Goal: Task Accomplishment & Management: Use online tool/utility

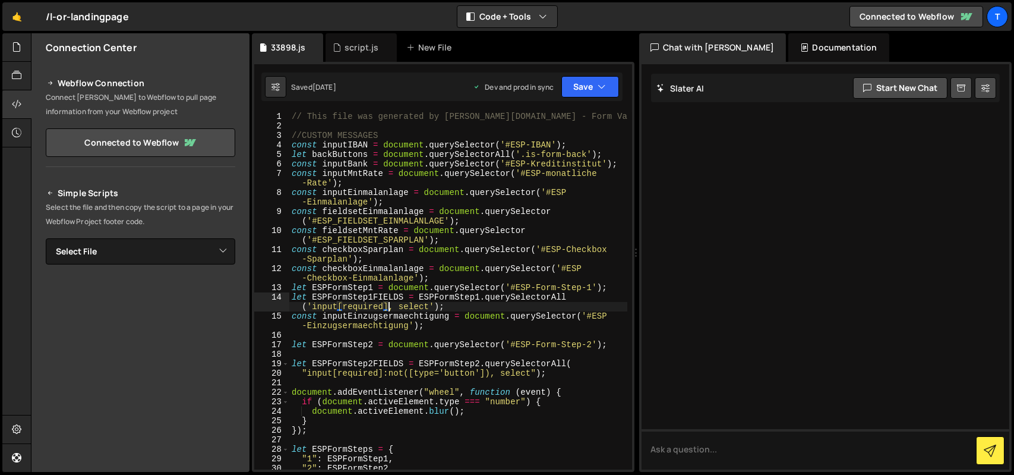
click at [387, 310] on div "// This file was generated by Slater.app - Form Validation .js //CUSTOM MESSAGE…" at bounding box center [458, 300] width 338 height 377
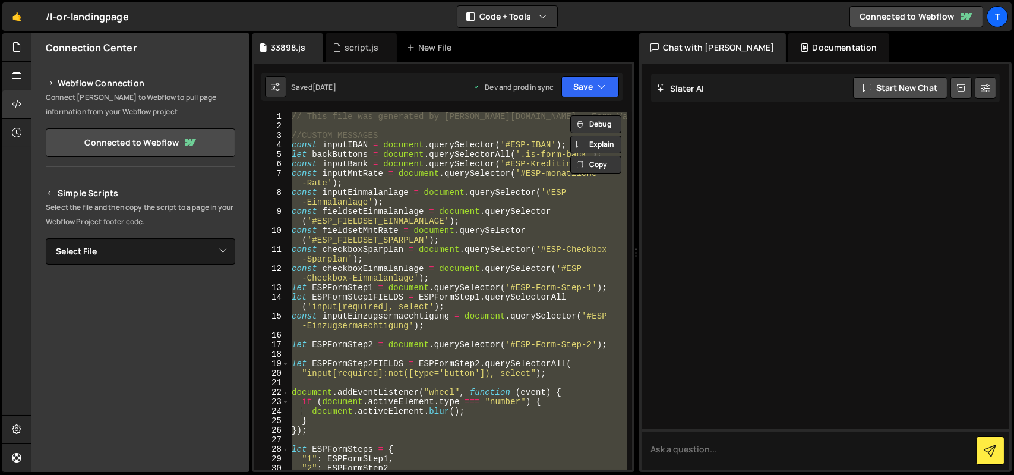
click at [346, 271] on div "// This file was generated by Slater.app - Form Validation .js //CUSTOM MESSAGE…" at bounding box center [458, 291] width 338 height 358
click at [527, 223] on div "// This file was generated by Slater.app - Form Validation .js //CUSTOM MESSAGE…" at bounding box center [458, 291] width 338 height 358
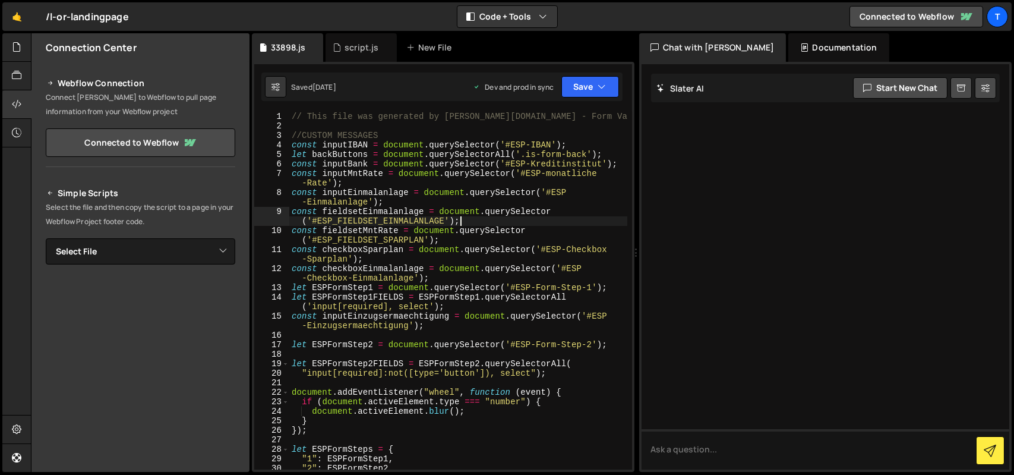
type textarea "});"
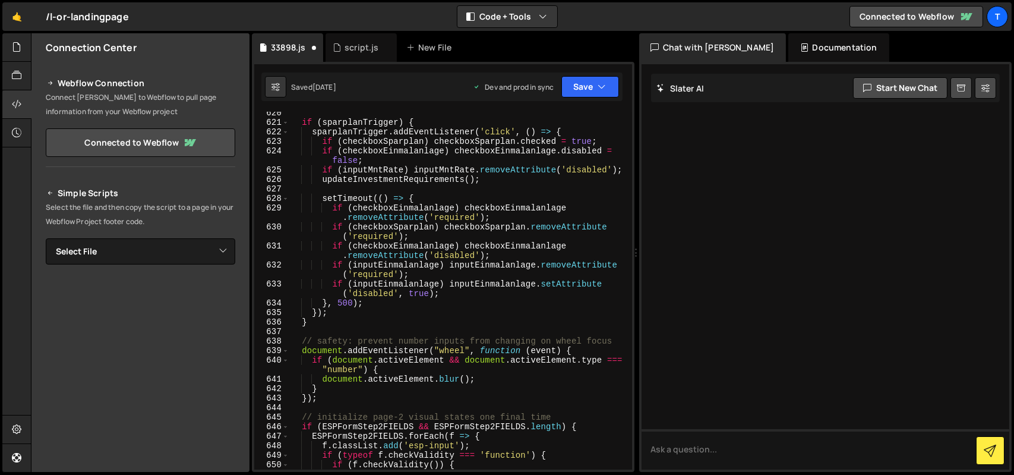
scroll to position [7077, 0]
click at [588, 90] on button "Save" at bounding box center [591, 86] width 58 height 21
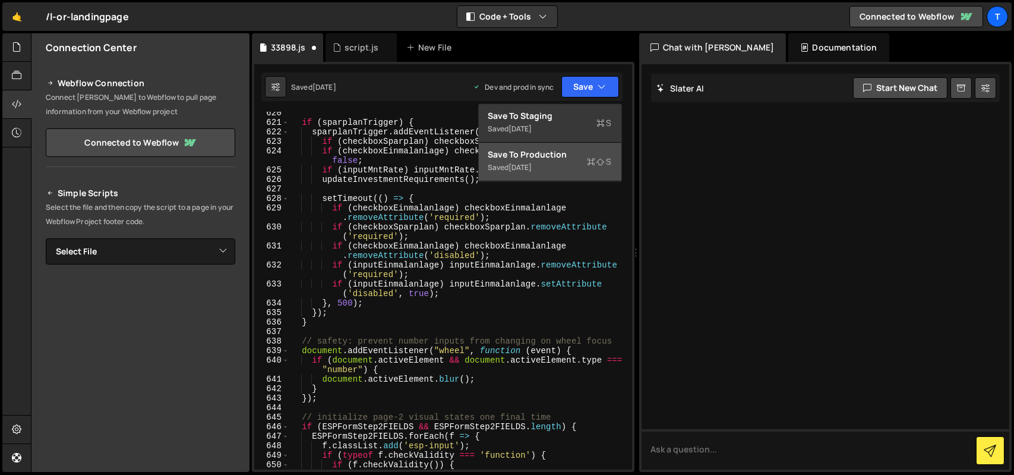
click at [559, 154] on div "Save to Production S" at bounding box center [551, 155] width 124 height 12
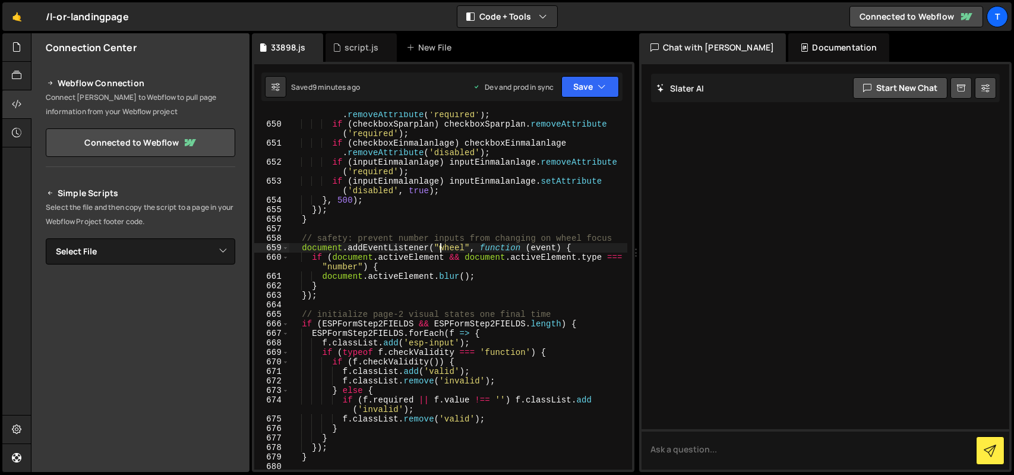
click at [441, 244] on div "if ( checkboxEinmalanlage ) checkboxEinmalanlage . removeAttribute ( 'required'…" at bounding box center [458, 293] width 338 height 386
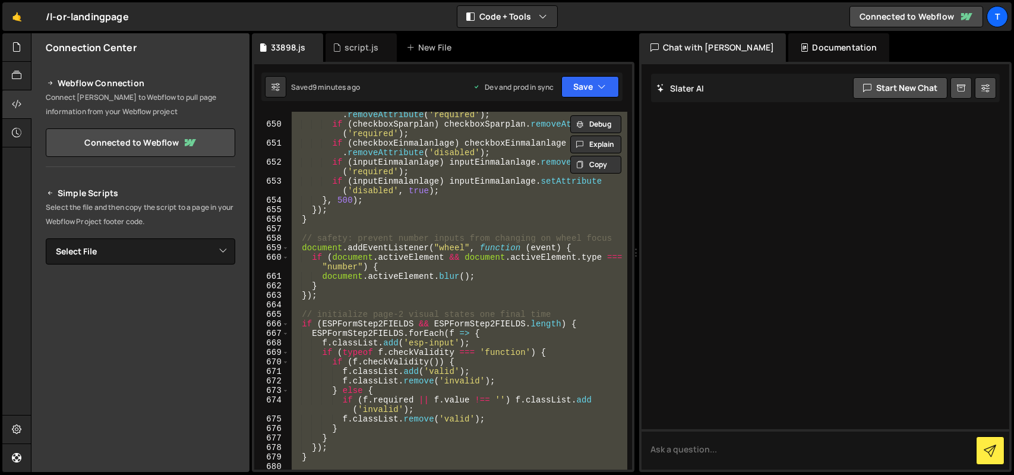
paste textarea
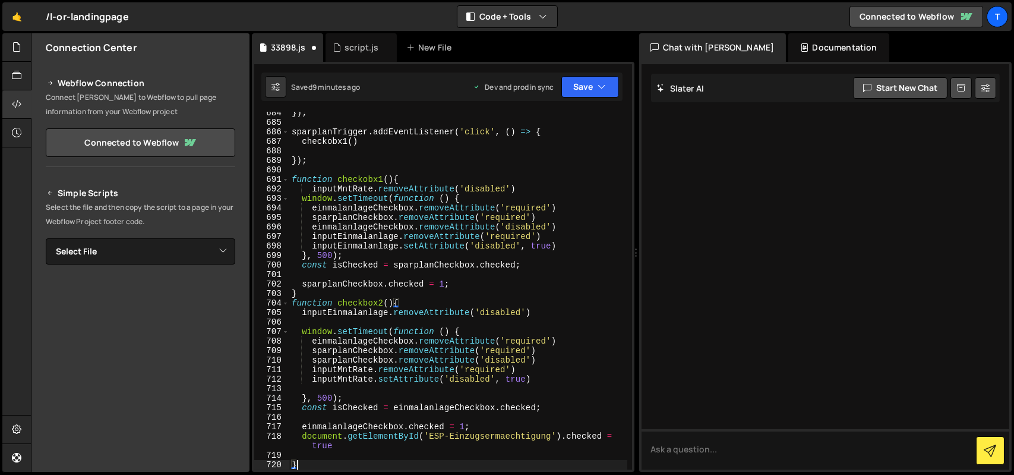
scroll to position [7296, 0]
click at [578, 77] on button "Save" at bounding box center [591, 86] width 58 height 21
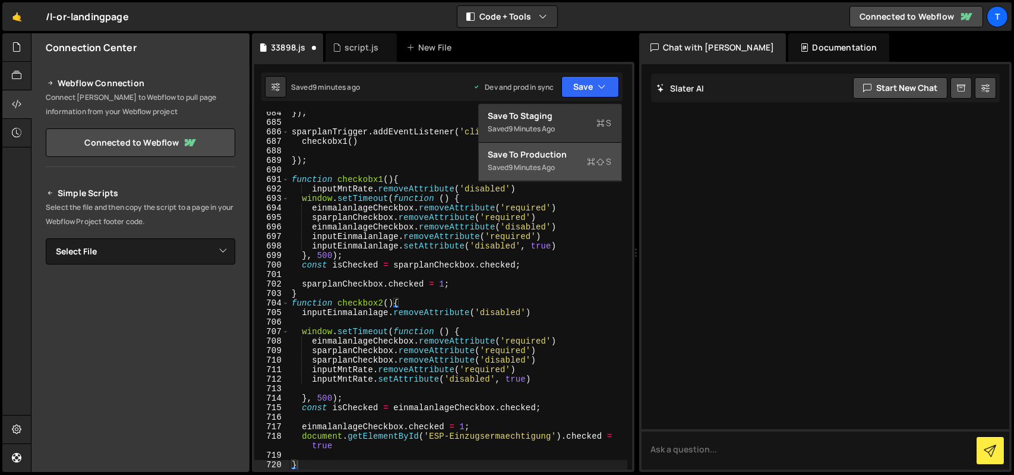
click at [554, 152] on div "Save to Production S" at bounding box center [551, 155] width 124 height 12
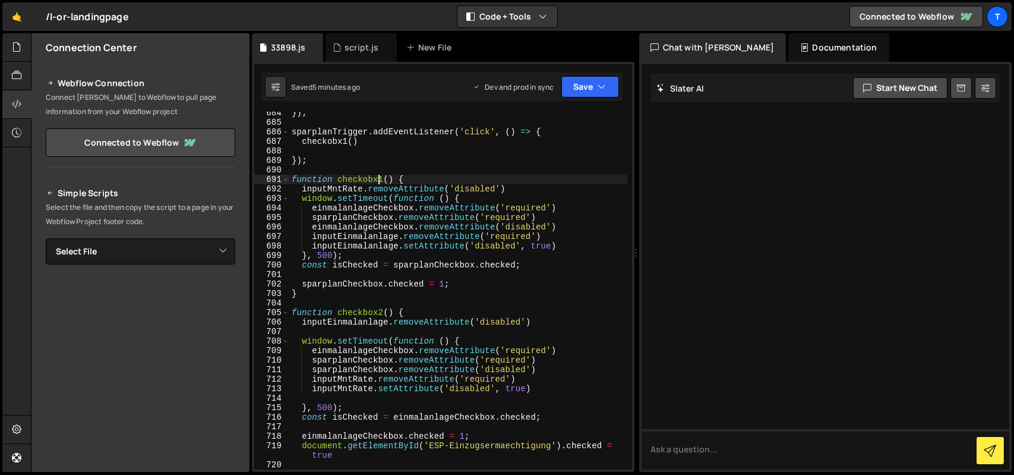
click at [377, 176] on div "}) ; sparplanTrigger . addEventListener ( 'click' , ( ) => { checkobx1 ( ) }) ;…" at bounding box center [458, 296] width 338 height 377
paste textarea
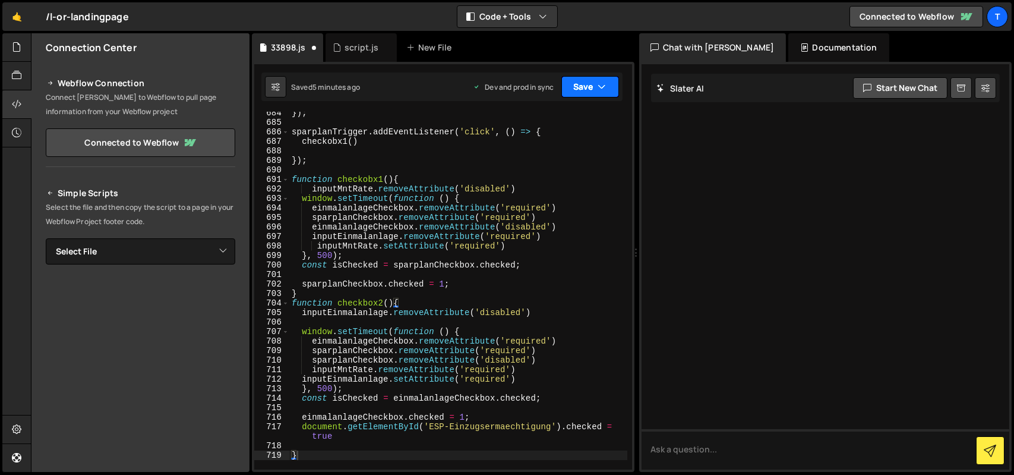
click at [573, 92] on button "Save" at bounding box center [591, 86] width 58 height 21
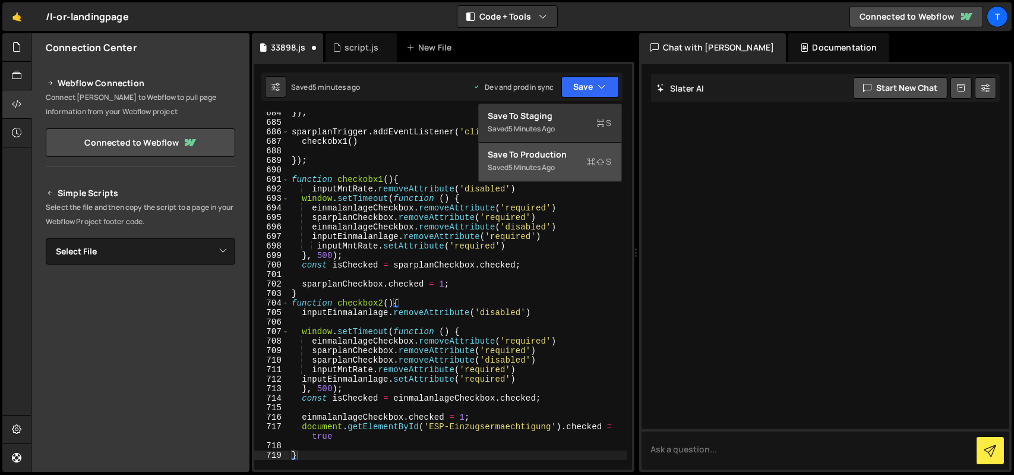
click at [553, 153] on div "Save to Production S" at bounding box center [551, 155] width 124 height 12
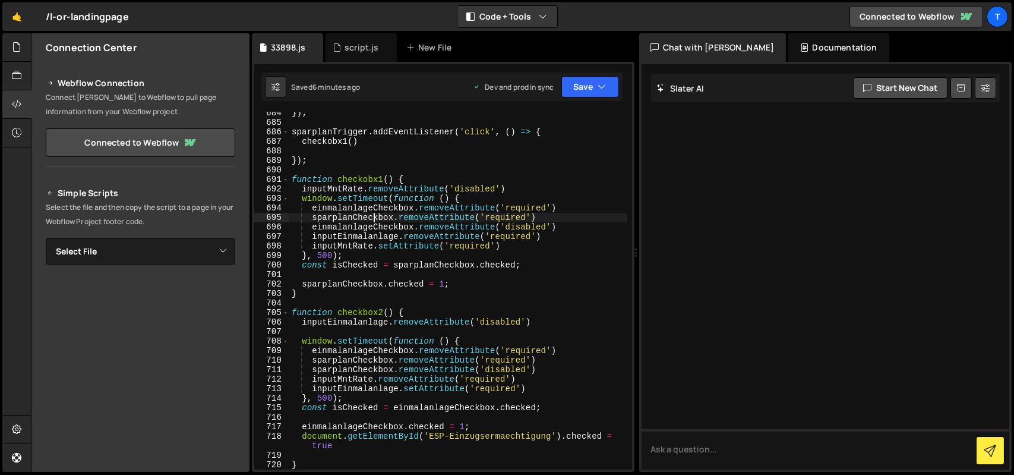
click at [376, 219] on div "}) ; sparplanTrigger . addEventListener ( 'click' , ( ) => { checkobx1 ( ) }) ;…" at bounding box center [458, 296] width 338 height 377
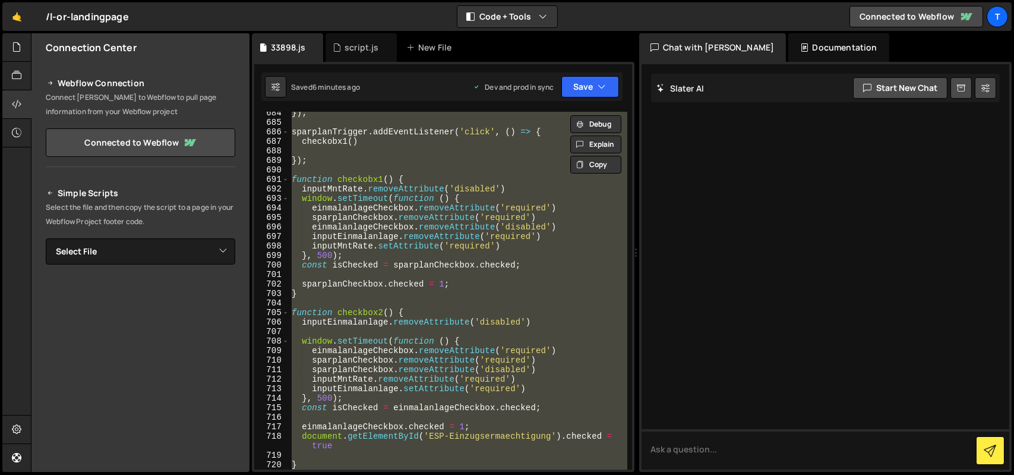
paste textarea
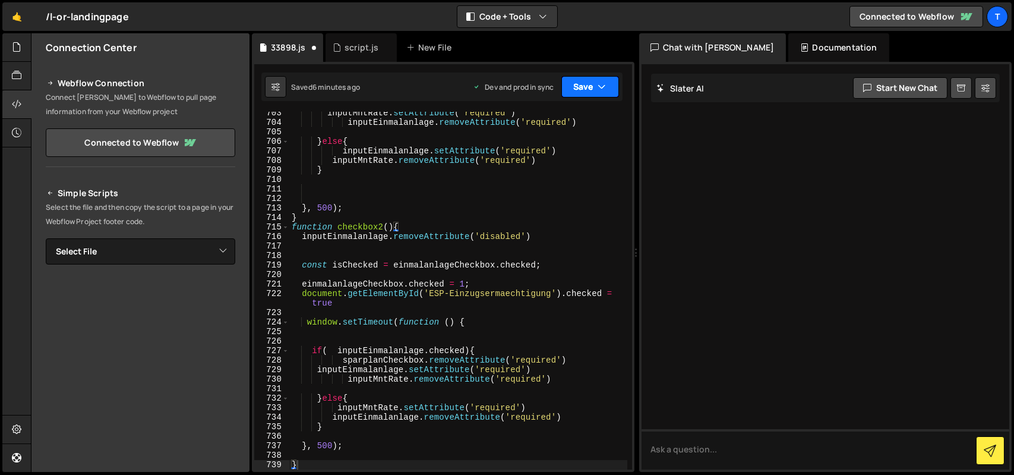
click at [584, 94] on button "Save" at bounding box center [591, 86] width 58 height 21
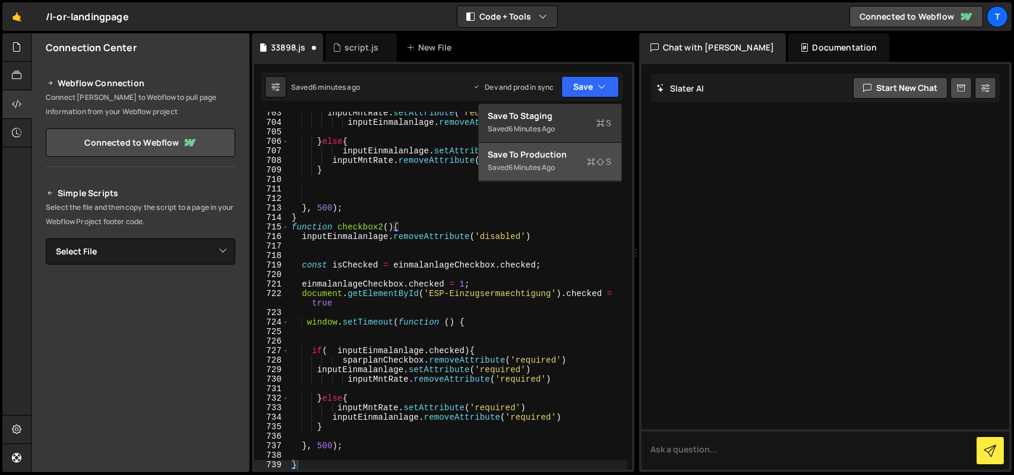
click at [538, 159] on div "Save to Production S" at bounding box center [551, 155] width 124 height 12
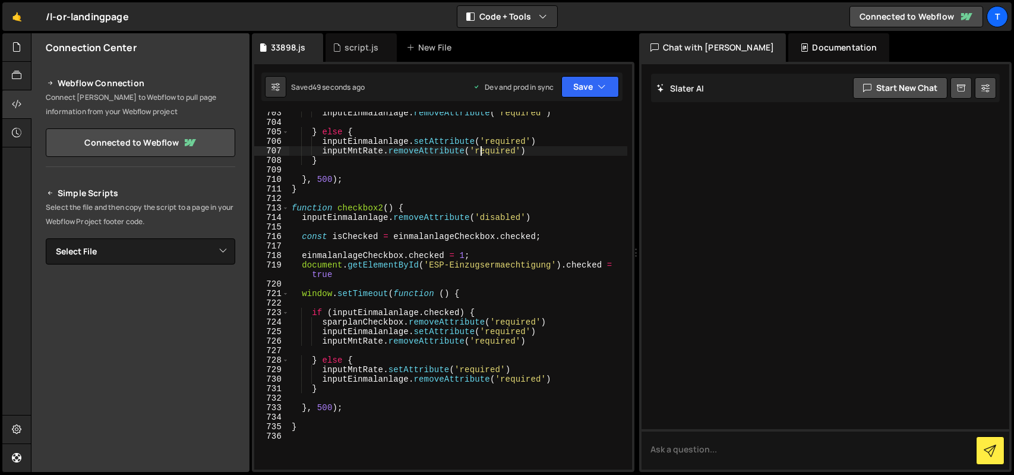
click at [481, 149] on div "inputEinmalanlage . removeAttribute ( 'required' ) } else { inputEinmalanlage .…" at bounding box center [458, 296] width 338 height 377
paste textarea
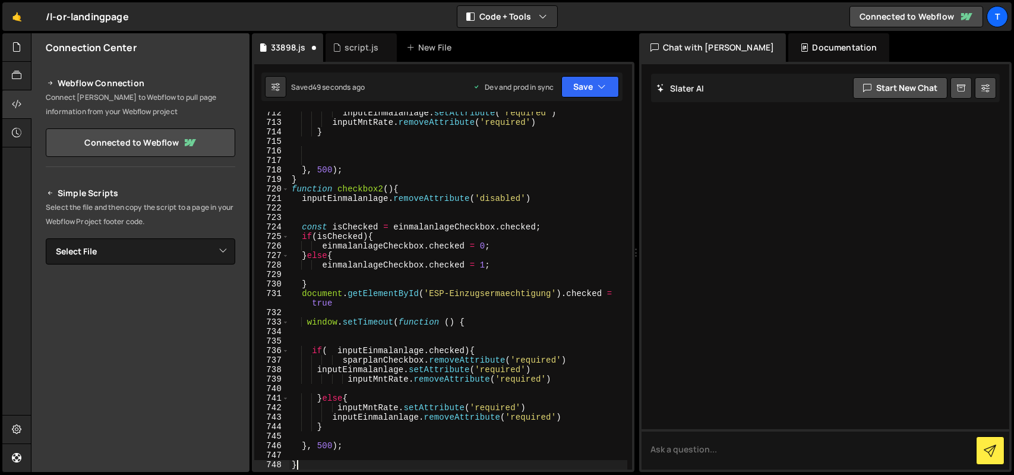
scroll to position [7562, 0]
click at [568, 96] on button "Save" at bounding box center [591, 86] width 58 height 21
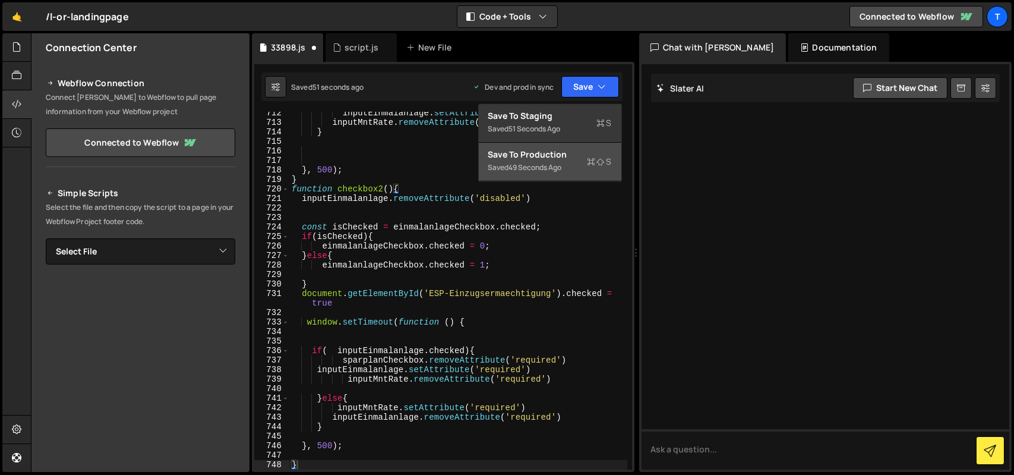
click at [559, 149] on div "Save to Production S" at bounding box center [551, 155] width 124 height 12
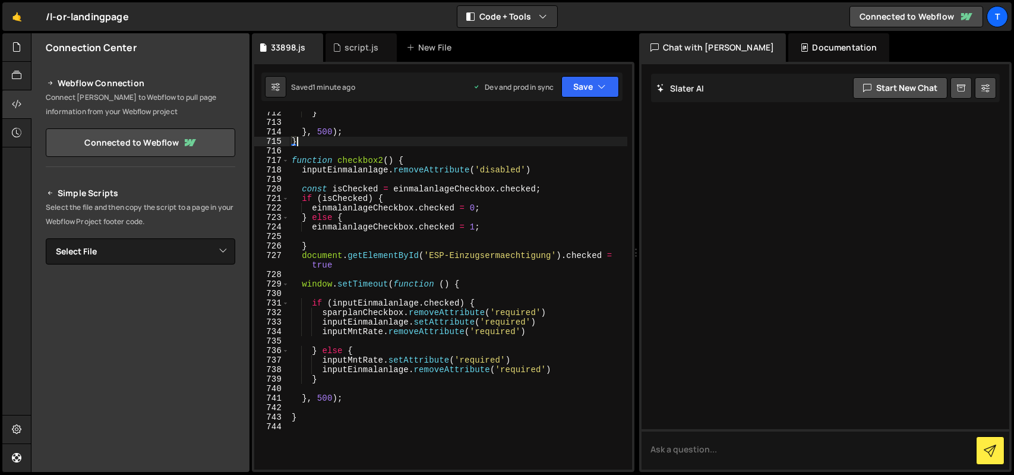
click at [373, 142] on div "} } , 500 ) ; } function checkbox2 ( ) { inputEinmalanlage . removeAttribute ( …" at bounding box center [458, 296] width 338 height 377
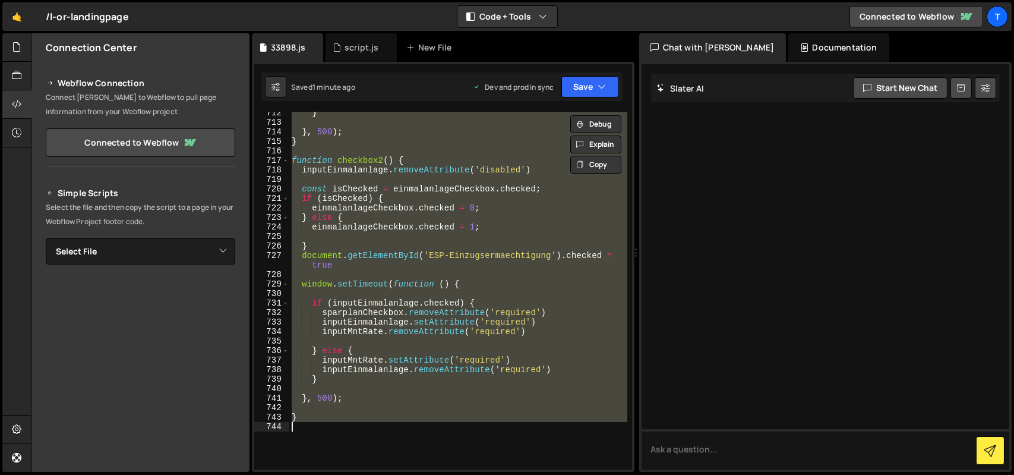
paste textarea
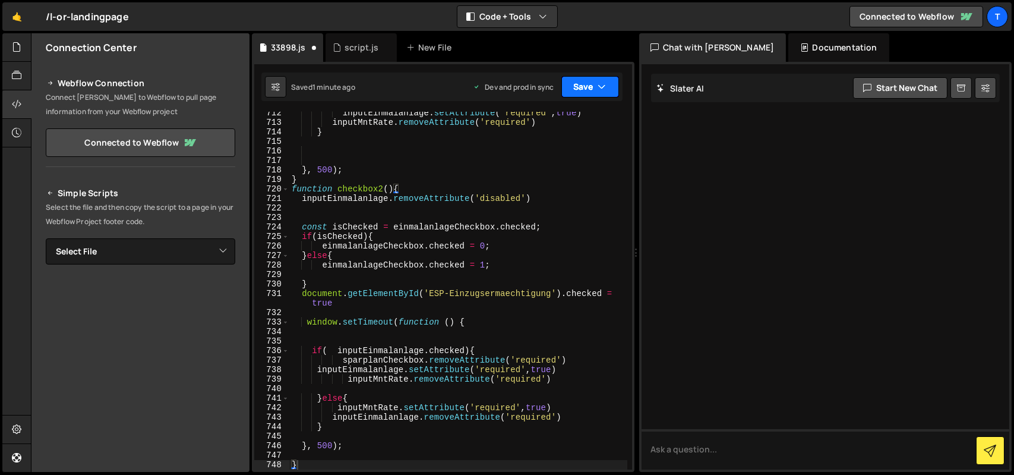
click at [578, 90] on button "Save" at bounding box center [591, 86] width 58 height 21
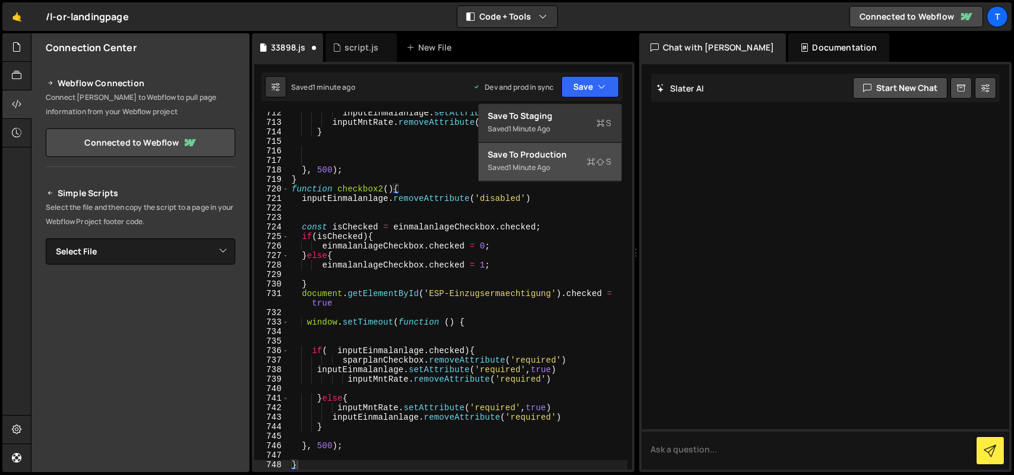
click at [540, 157] on div "Save to Production S" at bounding box center [551, 155] width 124 height 12
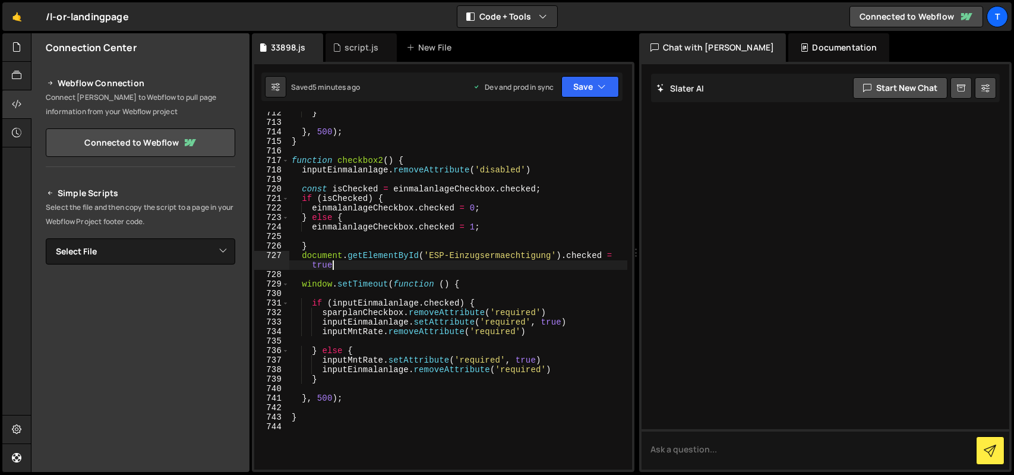
click at [451, 261] on div "} } , 500 ) ; } function checkbox2 ( ) { inputEinmalanlage . removeAttribute ( …" at bounding box center [458, 296] width 338 height 377
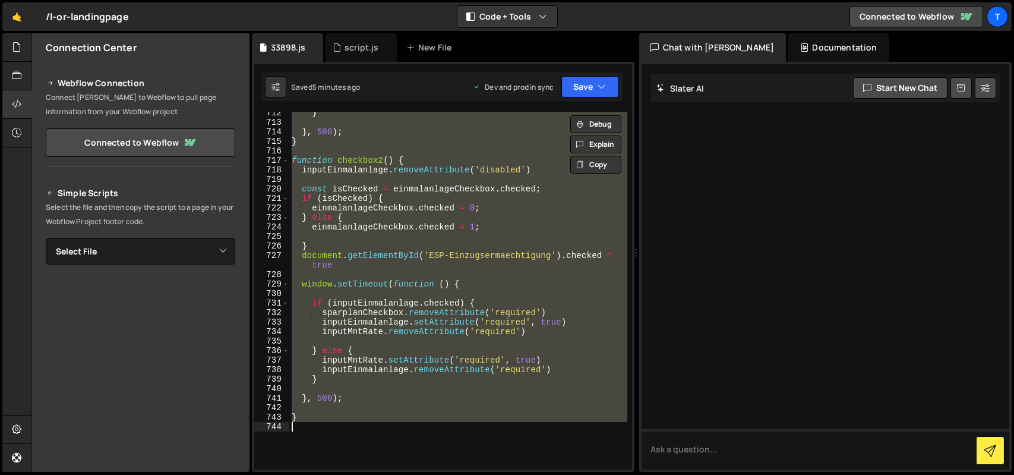
paste textarea "updateInvestmentRequirements();"
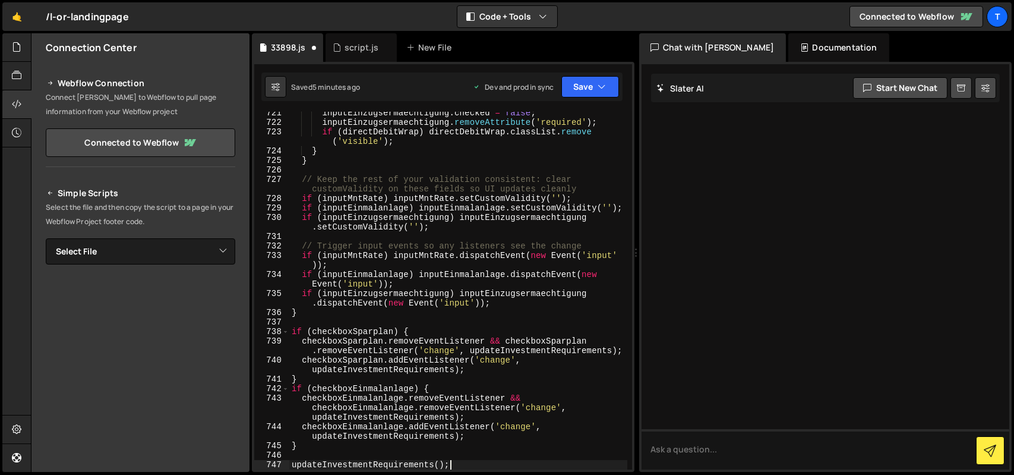
click at [578, 100] on div "Saved 5 minutes ago Dev and prod in sync Upgrade to Edit Save Save to Staging S…" at bounding box center [441, 87] width 361 height 29
click at [582, 92] on button "Save" at bounding box center [591, 86] width 58 height 21
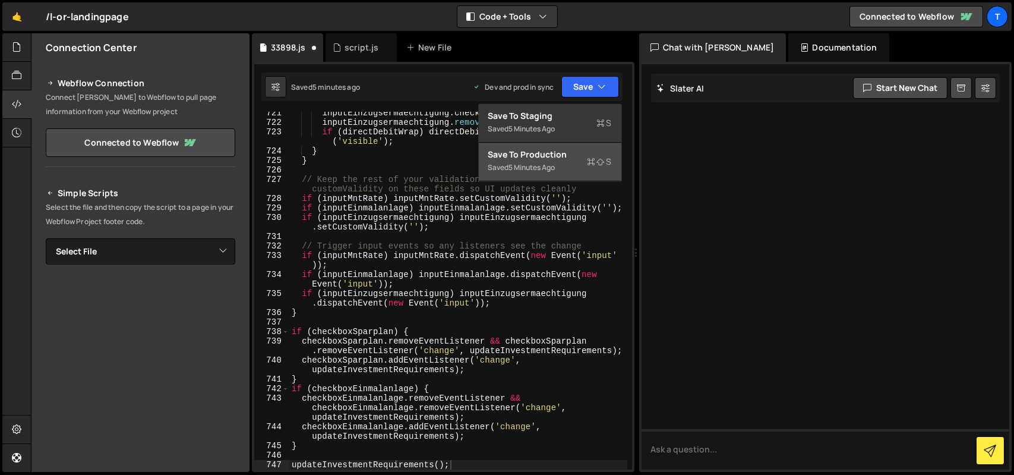
click at [552, 152] on div "Save to Production S" at bounding box center [551, 155] width 124 height 12
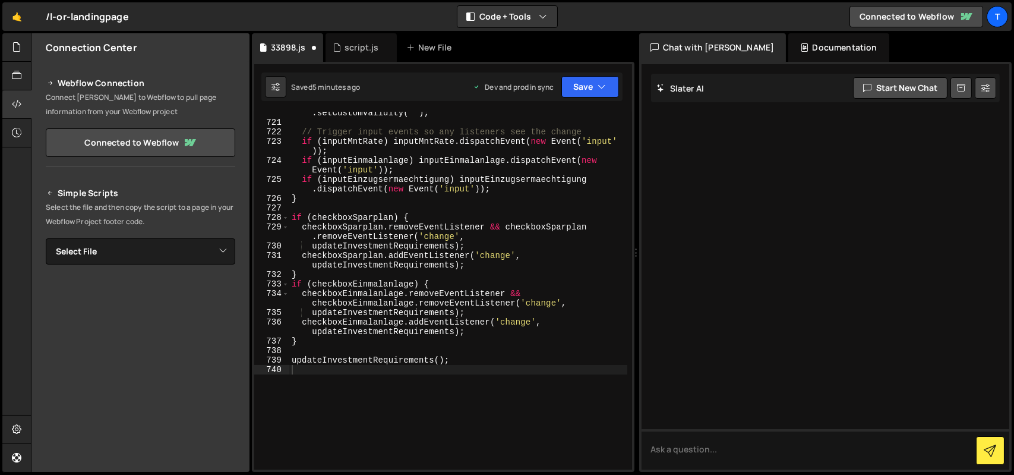
scroll to position [7714, 0]
click at [475, 323] on div "if ( inputEinzugsermaechtigung ) inputEinzugsermaechtigung . setCustomValidity …" at bounding box center [458, 292] width 338 height 386
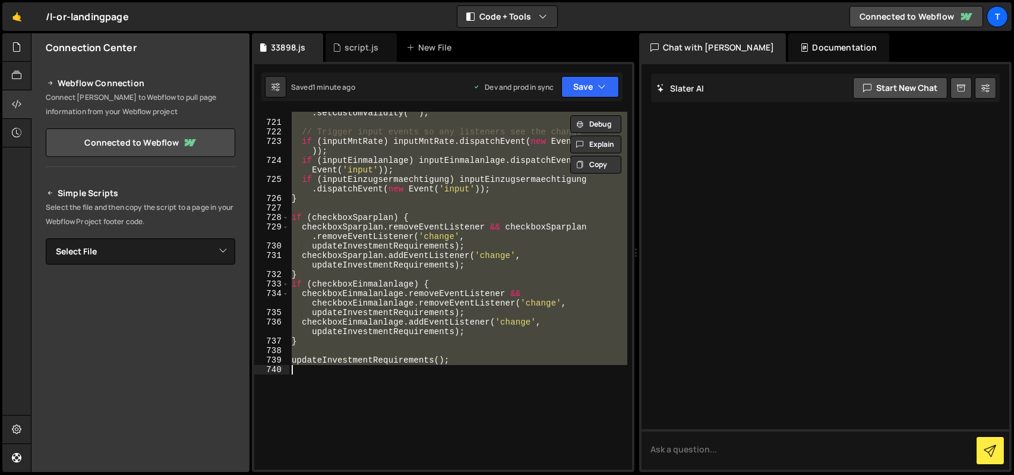
paste textarea
type textarea "updateInvestmentRequirements();"
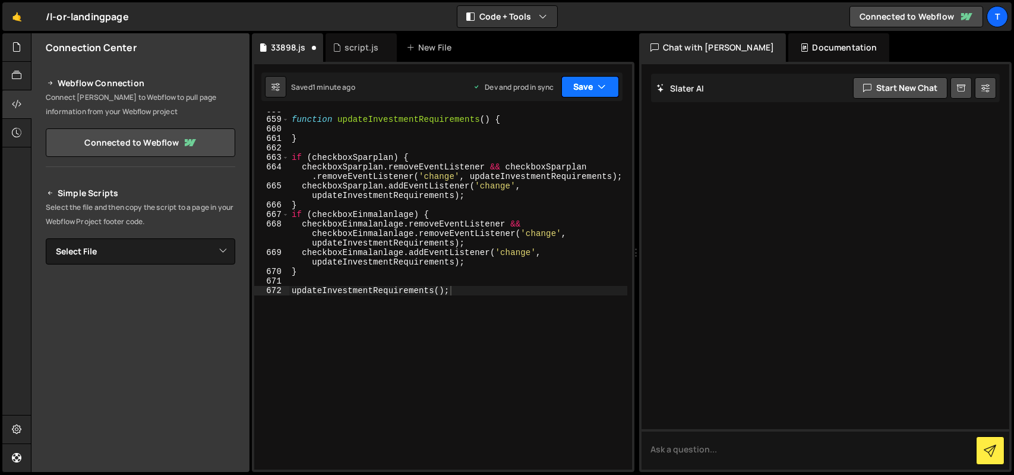
click at [593, 85] on button "Save" at bounding box center [591, 86] width 58 height 21
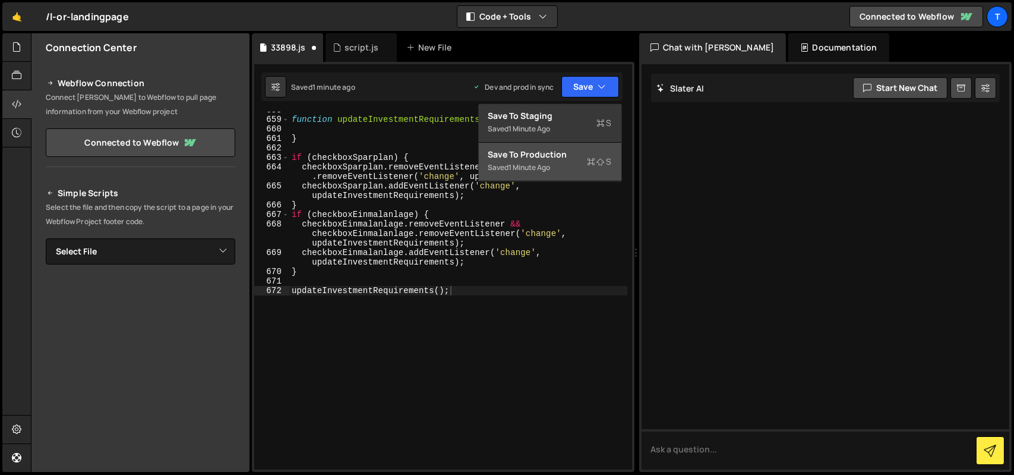
click at [543, 155] on div "Save to Production S" at bounding box center [551, 155] width 124 height 12
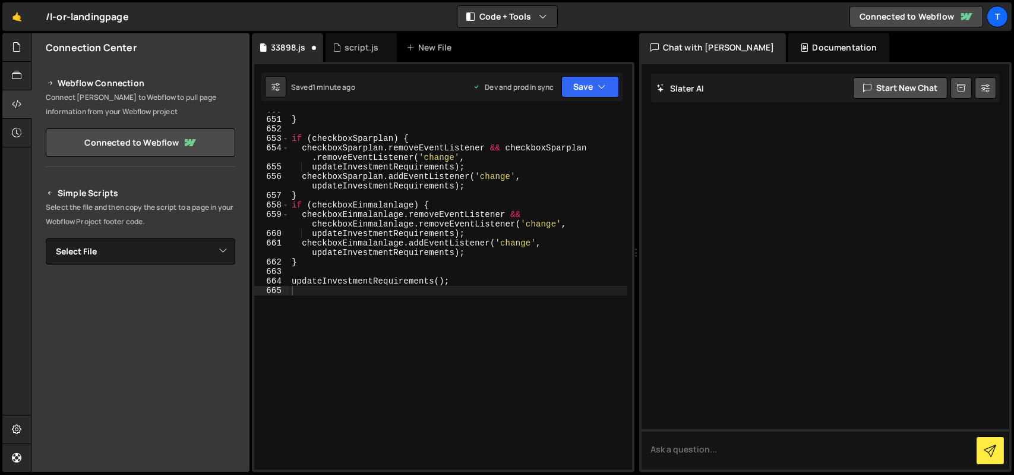
scroll to position [6928, 0]
click at [349, 40] on div "script.js" at bounding box center [361, 47] width 71 height 29
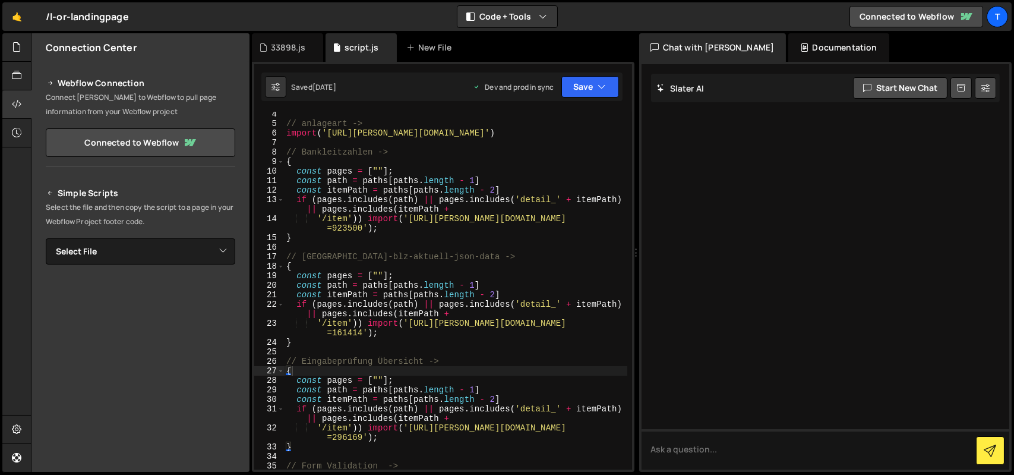
scroll to position [0, 0]
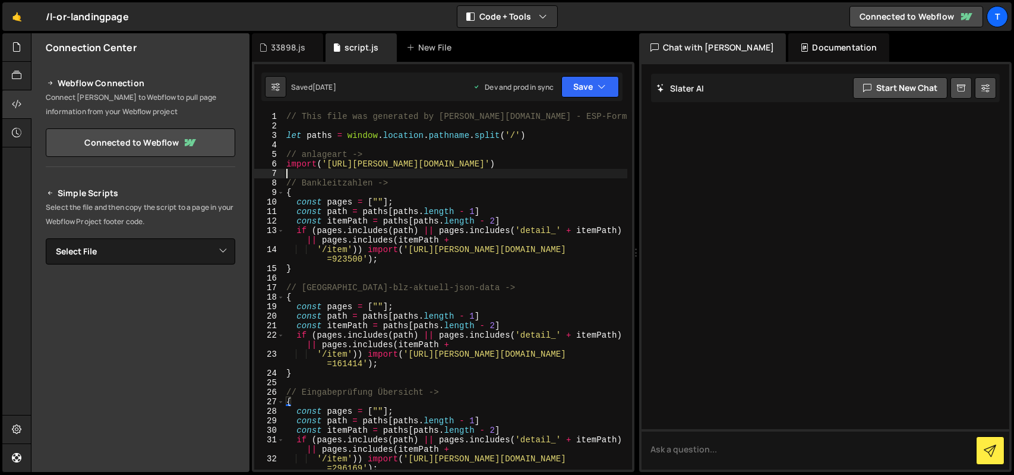
click at [377, 174] on div "// This file was generated by Slater.app - ESP-Formular let paths = window . lo…" at bounding box center [455, 300] width 343 height 377
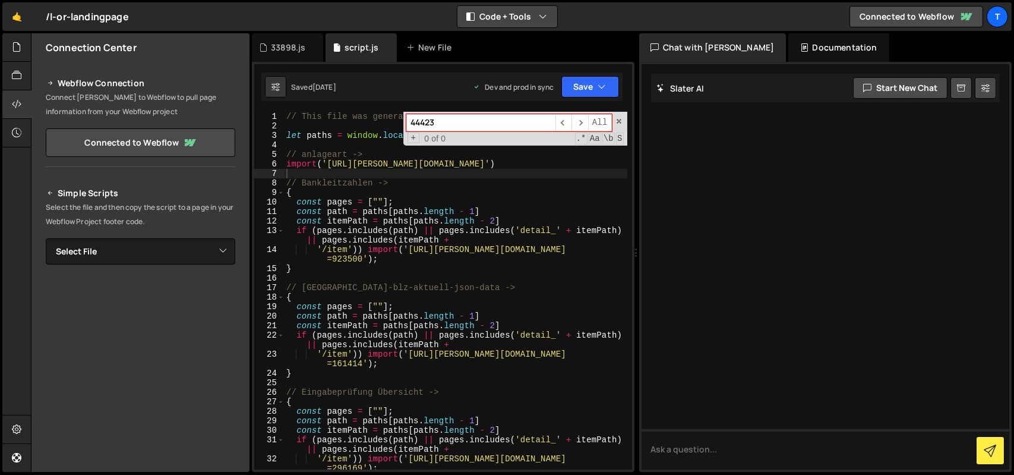
type input "44423"
click at [290, 48] on div "33898.js" at bounding box center [288, 48] width 34 height 12
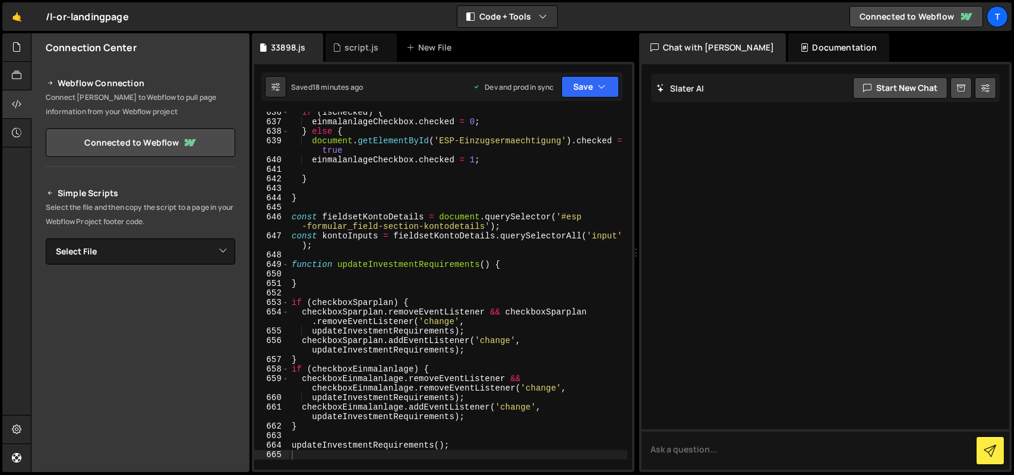
scroll to position [6765, 0]
click at [355, 59] on div "script.js" at bounding box center [361, 47] width 71 height 29
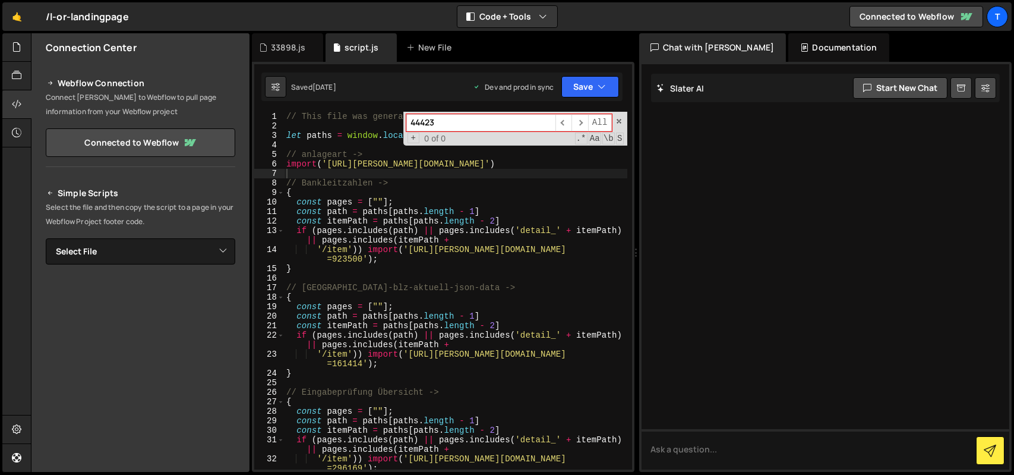
scroll to position [0, 0]
drag, startPoint x: 541, startPoint y: 162, endPoint x: 327, endPoint y: 166, distance: 213.4
click at [327, 166] on div "// This file was generated by Slater.app - ESP-Formular let paths = window . lo…" at bounding box center [455, 299] width 343 height 377
click at [363, 164] on div "// This file was generated by Slater.app - ESP-Formular let paths = window . lo…" at bounding box center [455, 291] width 343 height 358
click at [363, 164] on div "// This file was generated by Slater.app - ESP-Formular let paths = window . lo…" at bounding box center [455, 299] width 343 height 377
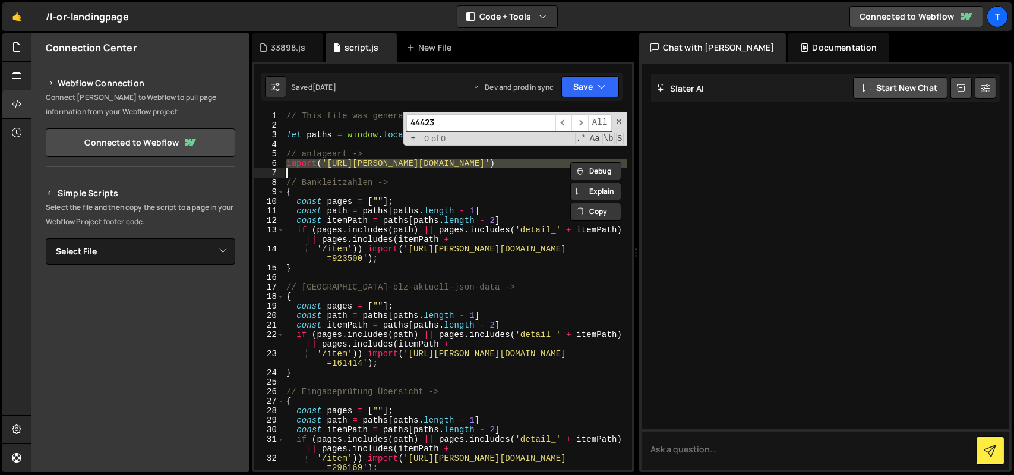
click at [363, 164] on div "// This file was generated by Slater.app - ESP-Formular let paths = window . lo…" at bounding box center [455, 299] width 343 height 377
type textarea "import('https://slater.app/13476/35918.js?v=918557')"
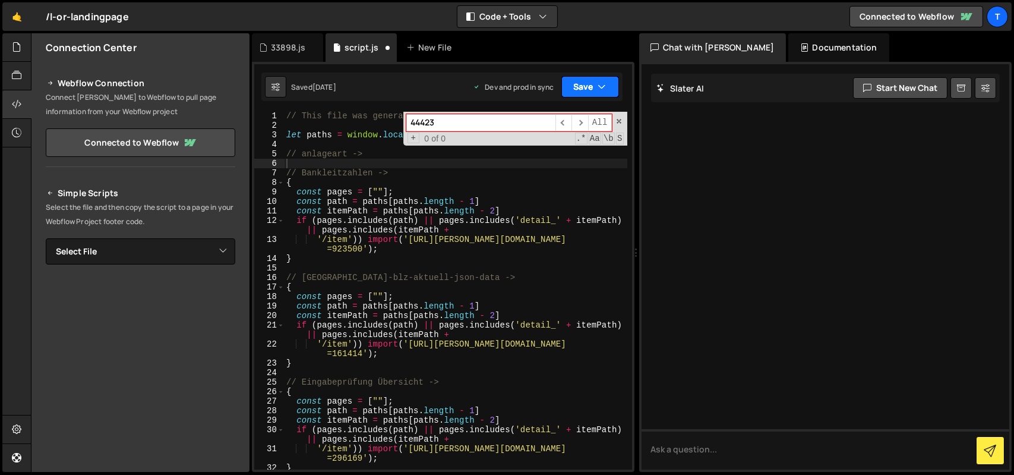
click at [581, 80] on button "Save" at bounding box center [591, 86] width 58 height 21
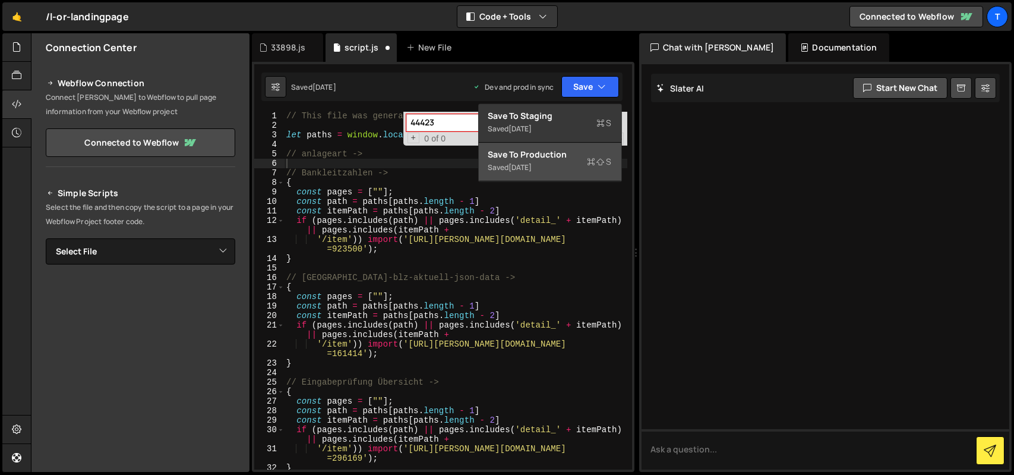
click at [575, 157] on div "Save to Production S" at bounding box center [551, 155] width 124 height 12
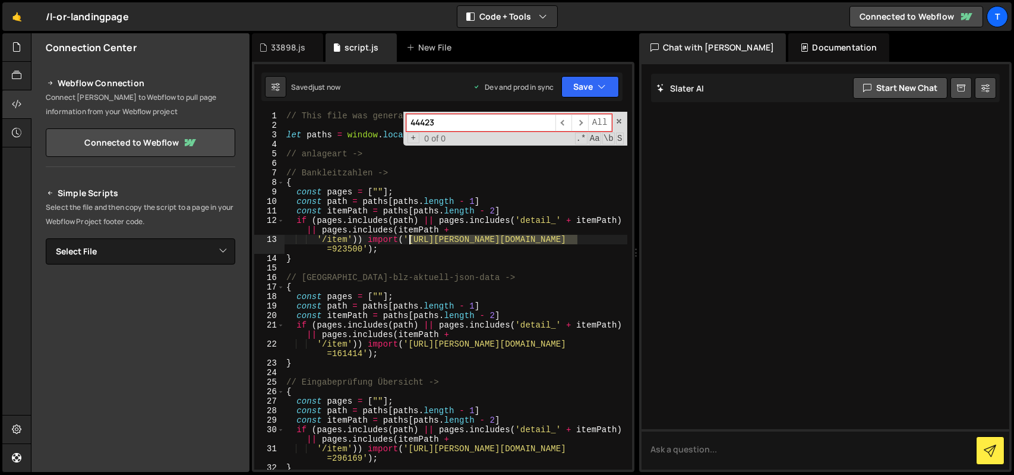
drag, startPoint x: 578, startPoint y: 237, endPoint x: 410, endPoint y: 239, distance: 167.6
click at [410, 239] on div "// This file was generated by Slater.app - ESP-Formular let paths = window . lo…" at bounding box center [455, 299] width 343 height 377
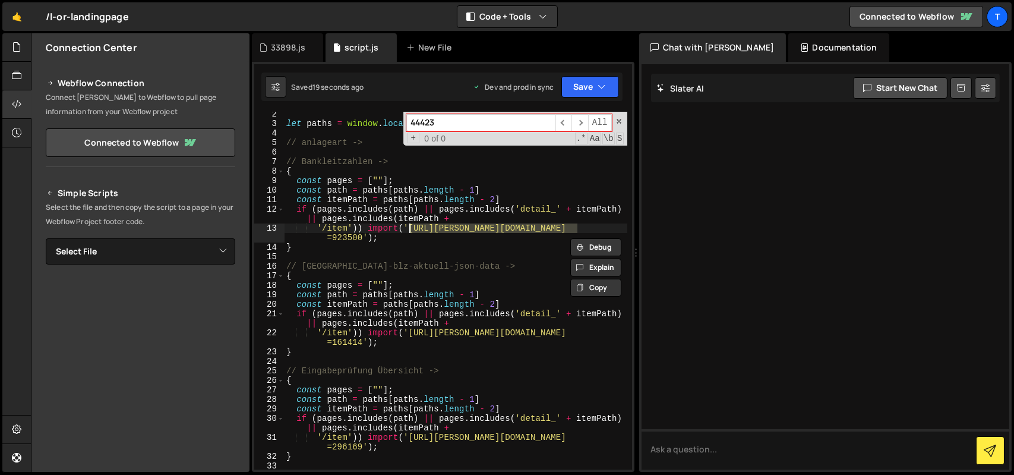
scroll to position [72, 0]
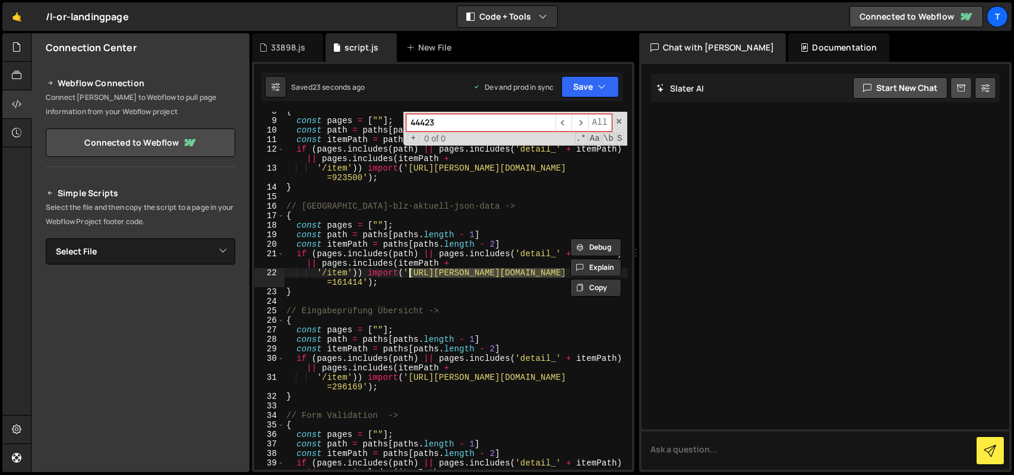
drag, startPoint x: 561, startPoint y: 275, endPoint x: 409, endPoint y: 275, distance: 151.5
click at [409, 275] on div "{ const pages = [ "" ] ; const path = paths [ paths . length - 1 ] const itemPa…" at bounding box center [455, 299] width 343 height 386
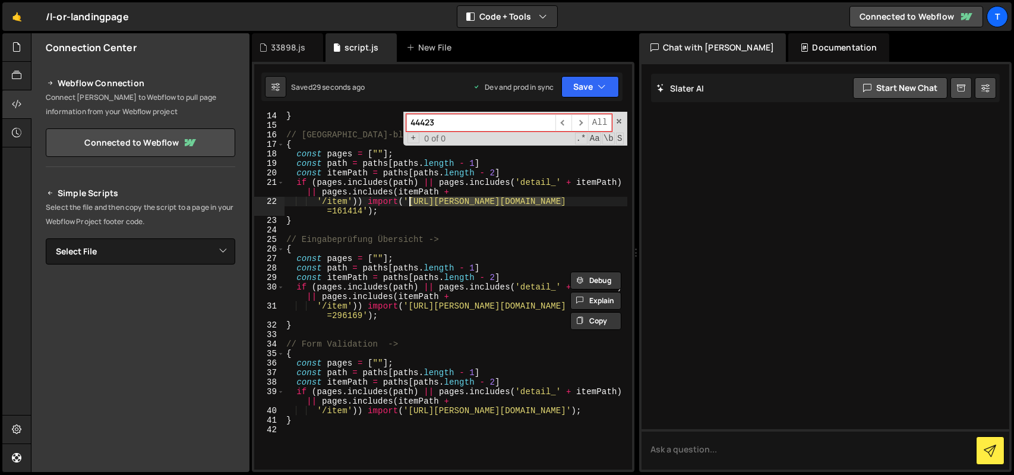
scroll to position [143, 0]
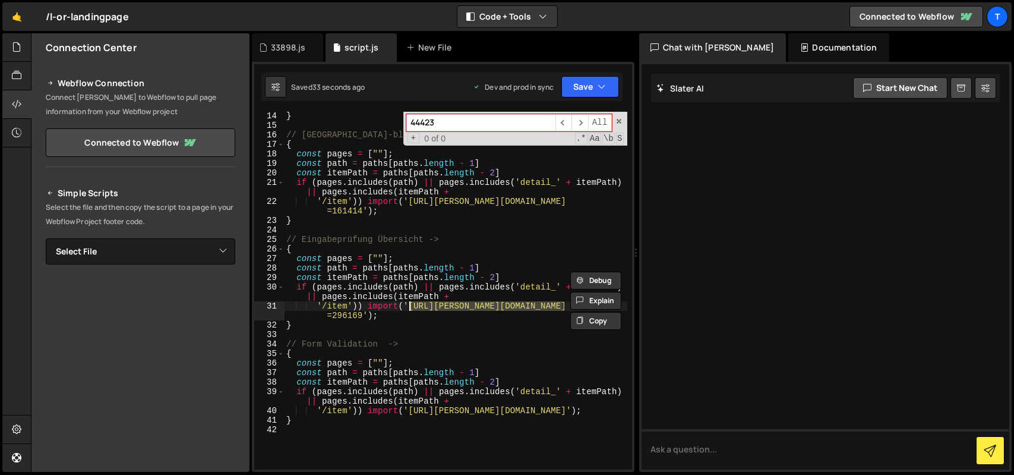
drag, startPoint x: 560, startPoint y: 303, endPoint x: 408, endPoint y: 308, distance: 152.8
click at [408, 308] on div "} // Deutschland-blz-aktuell-json-data -> { const pages = [ "" ] ; const path =…" at bounding box center [455, 299] width 343 height 377
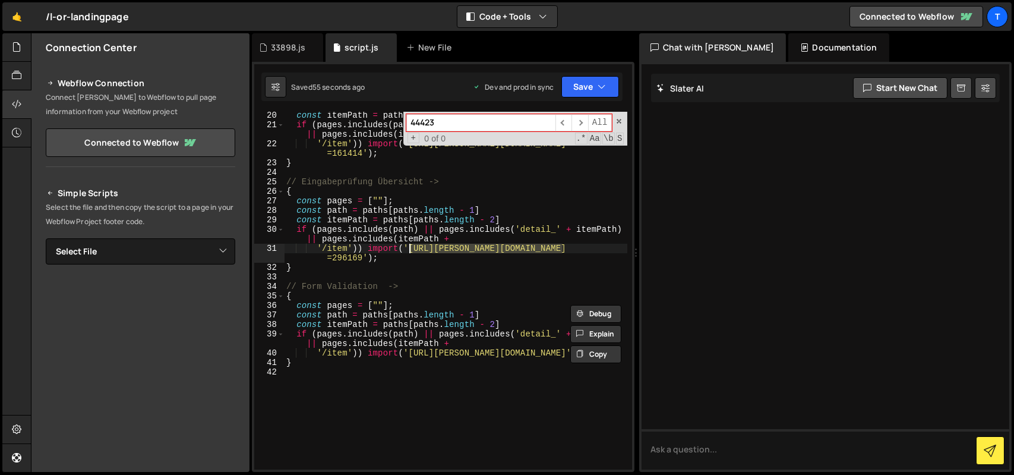
scroll to position [200, 0]
click at [346, 246] on div "const itemPath = paths [ paths . length - 2 ] if ( pages . includes ( path ) ||…" at bounding box center [455, 299] width 343 height 377
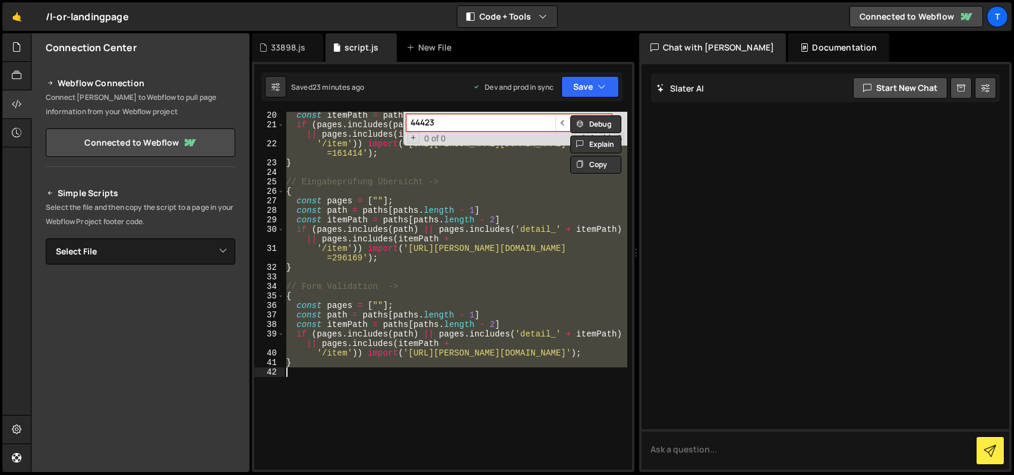
paste textarea "updateInvestmentRequirements();"
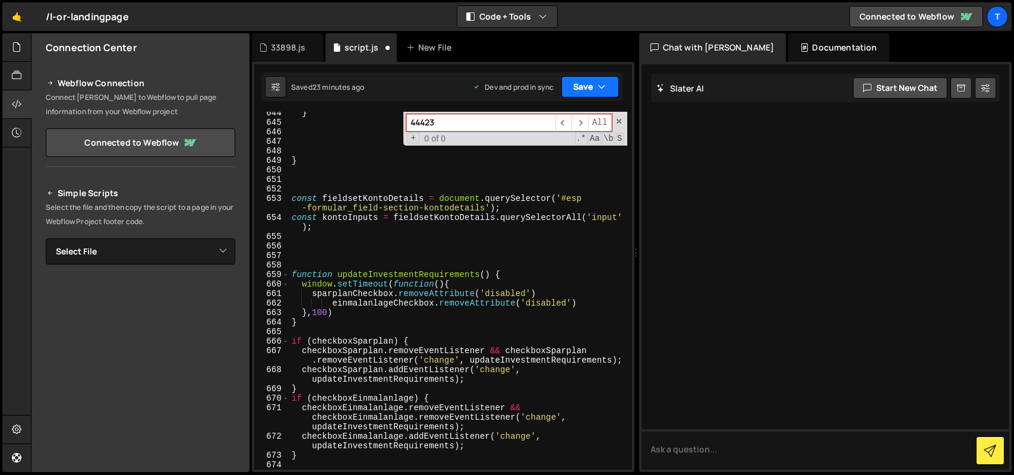
click at [572, 83] on button "Save" at bounding box center [591, 86] width 58 height 21
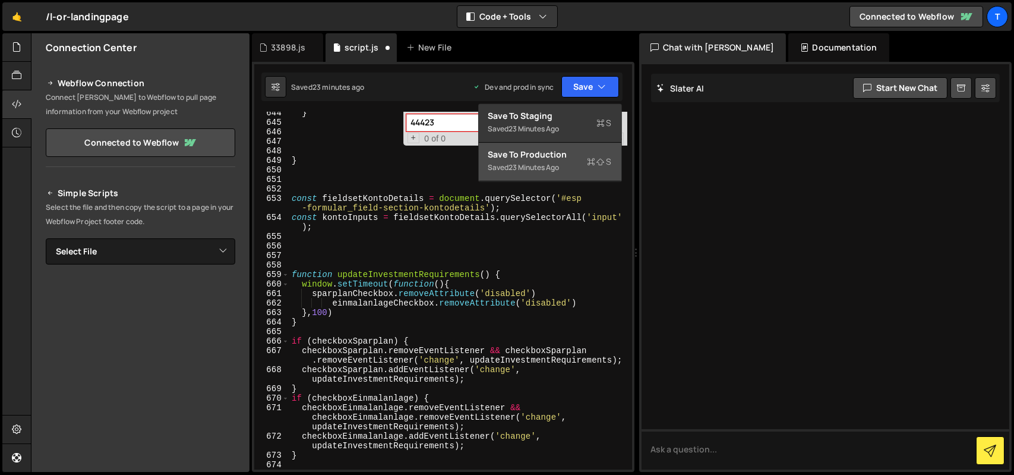
click at [543, 149] on div "Save to Production S" at bounding box center [551, 155] width 124 height 12
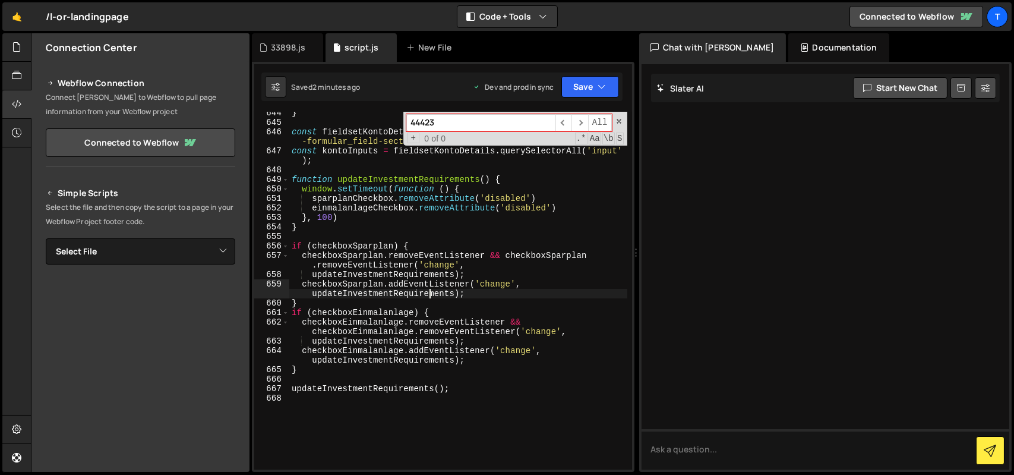
click at [427, 294] on div "} const fieldsetKontoDetails = document . querySelector ( '#esp -formular_field…" at bounding box center [458, 296] width 338 height 377
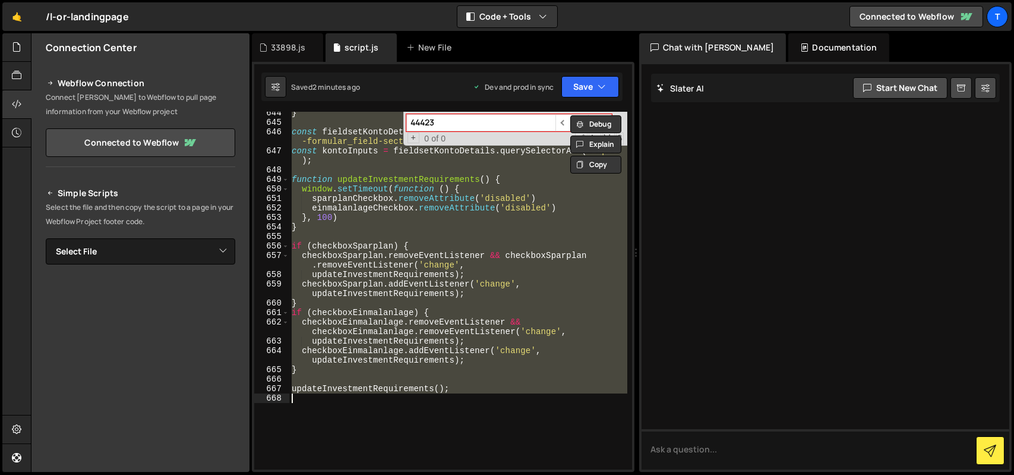
paste textarea
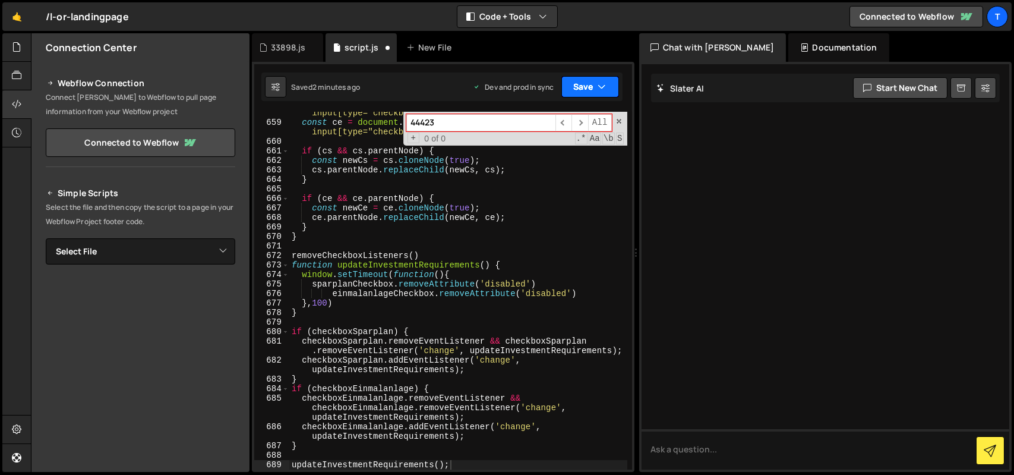
click at [593, 86] on button "Save" at bounding box center [591, 86] width 58 height 21
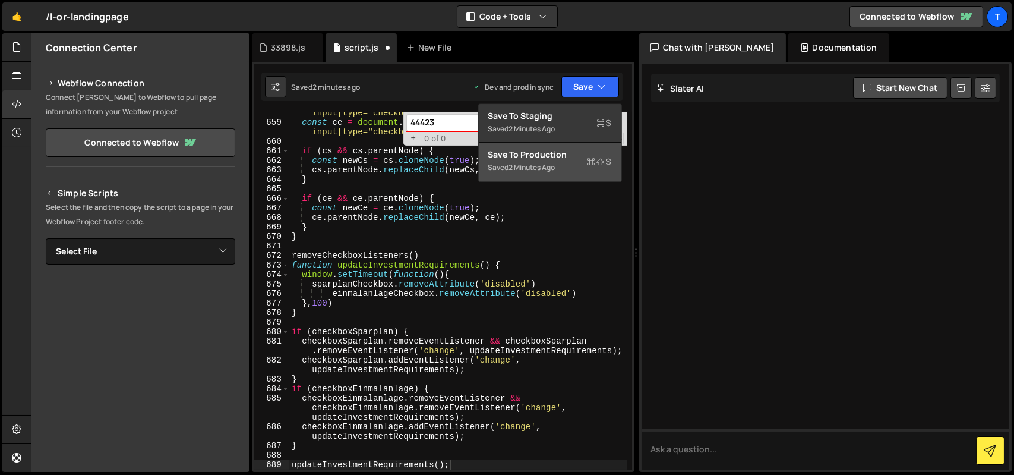
click at [568, 149] on div "Save to Production S" at bounding box center [551, 155] width 124 height 12
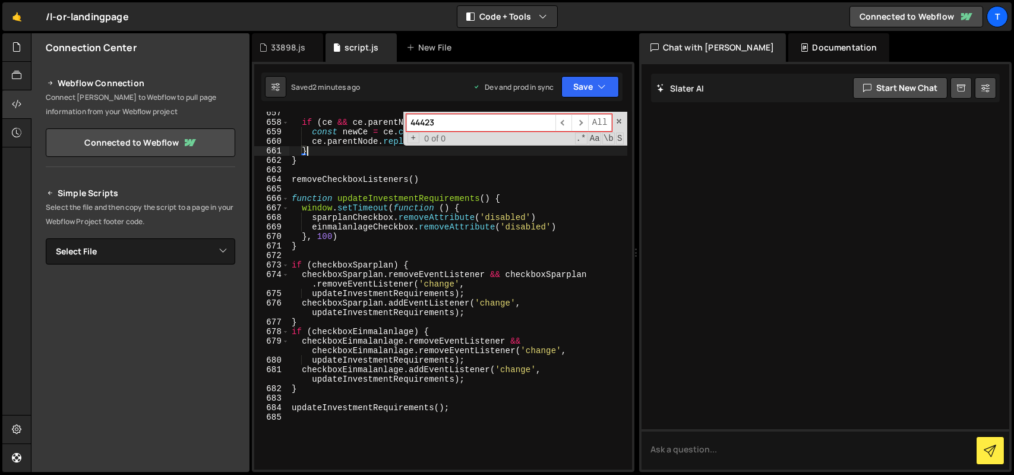
click at [401, 155] on div "if ( ce && ce . parentNode ) { const newCe = ce . cloneNode ( true ) ; ce . par…" at bounding box center [458, 296] width 338 height 377
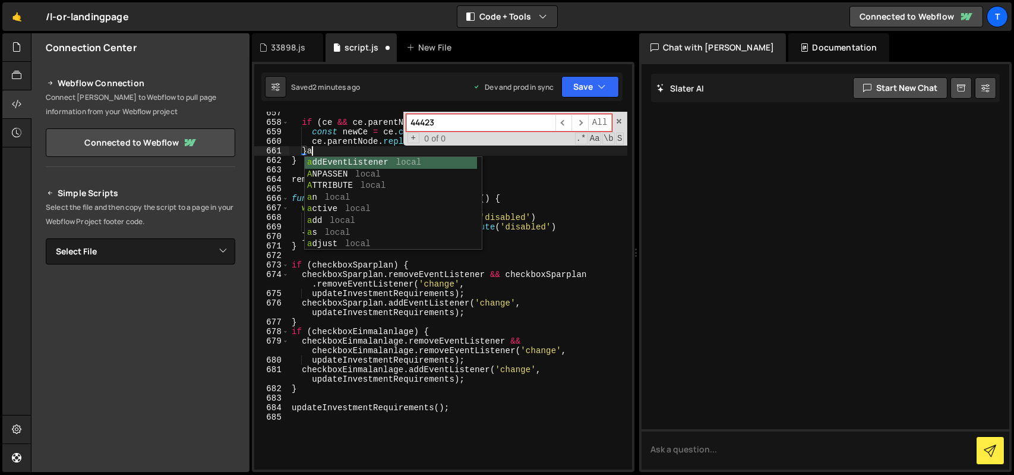
scroll to position [0, 0]
paste textarea
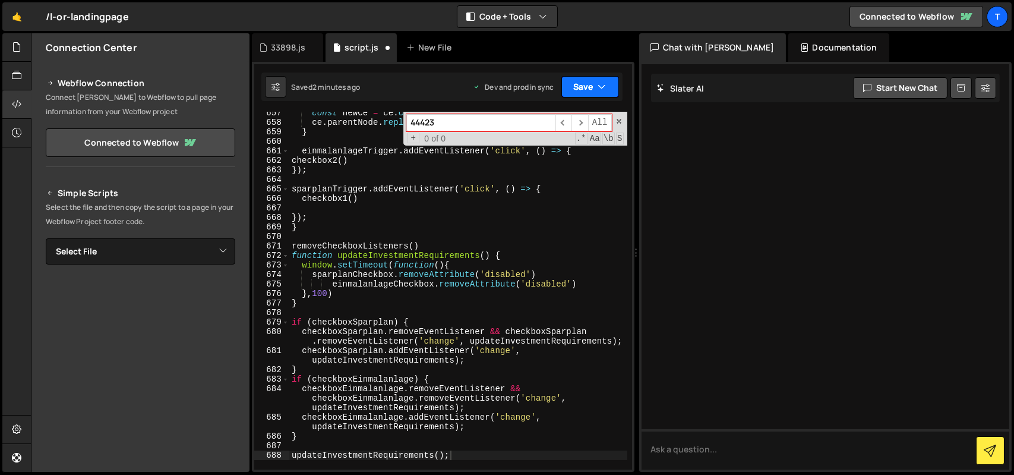
click at [584, 81] on button "Save" at bounding box center [591, 86] width 58 height 21
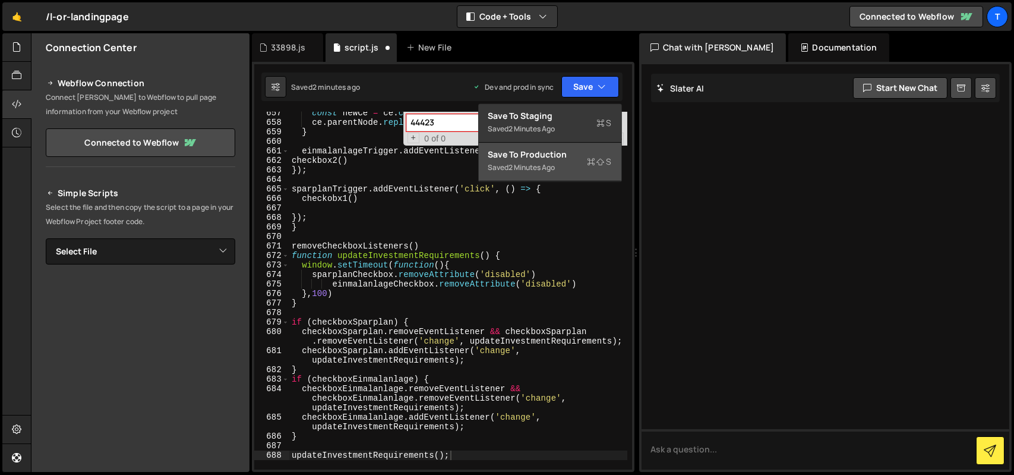
click at [534, 167] on div "2 minutes ago" at bounding box center [532, 167] width 46 height 10
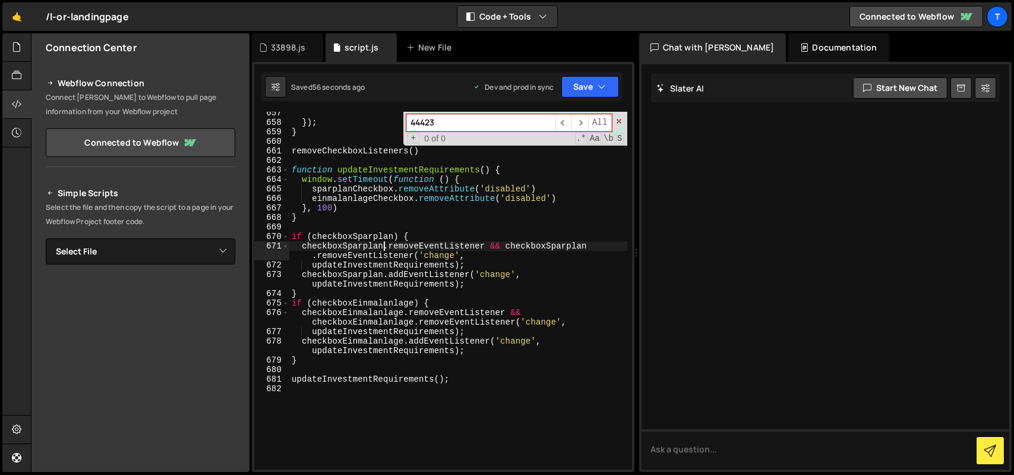
click at [384, 246] on div "}) ; } removeCheckboxListeners ( ) function updateInvestmentRequirements ( ) { …" at bounding box center [458, 296] width 338 height 377
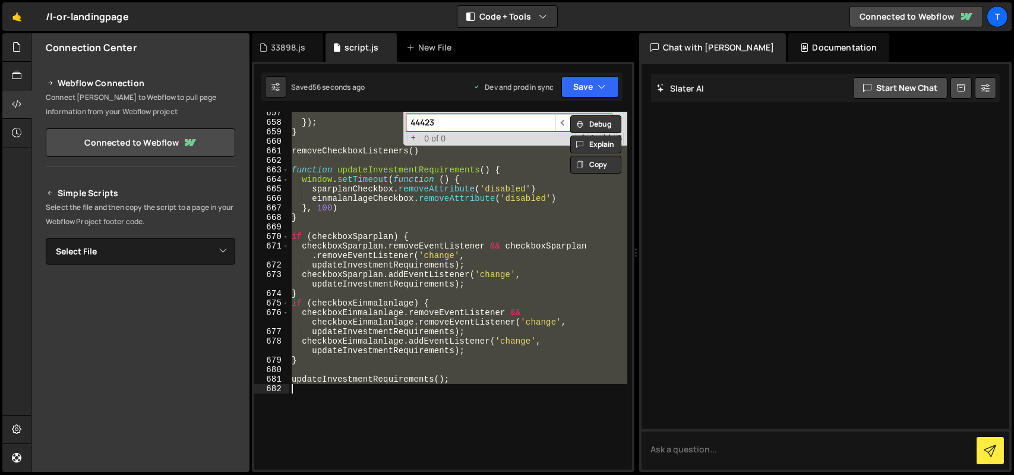
paste textarea
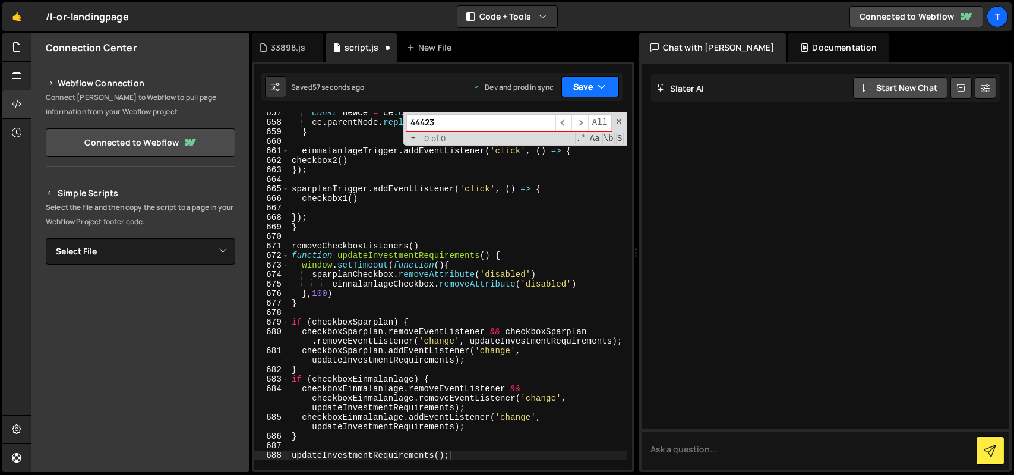
click at [573, 85] on button "Save" at bounding box center [591, 86] width 58 height 21
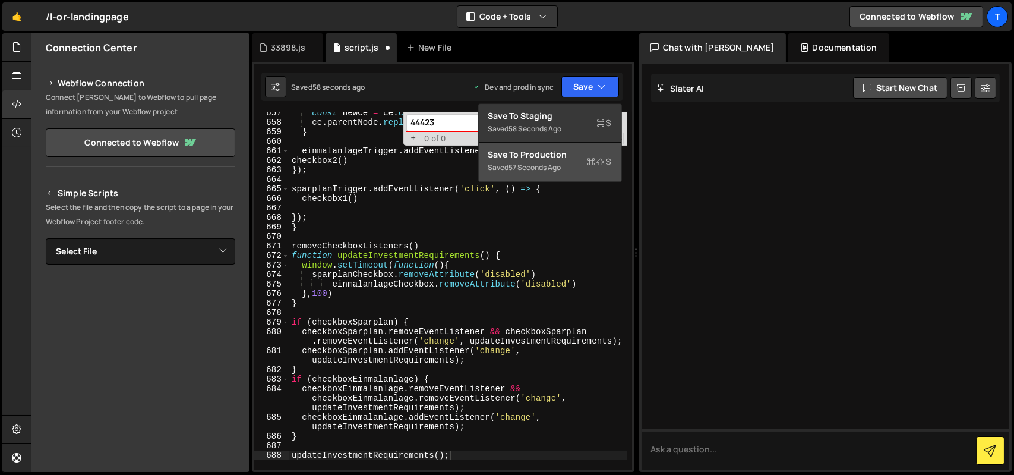
click at [556, 149] on div "Save to Production S" at bounding box center [551, 155] width 124 height 12
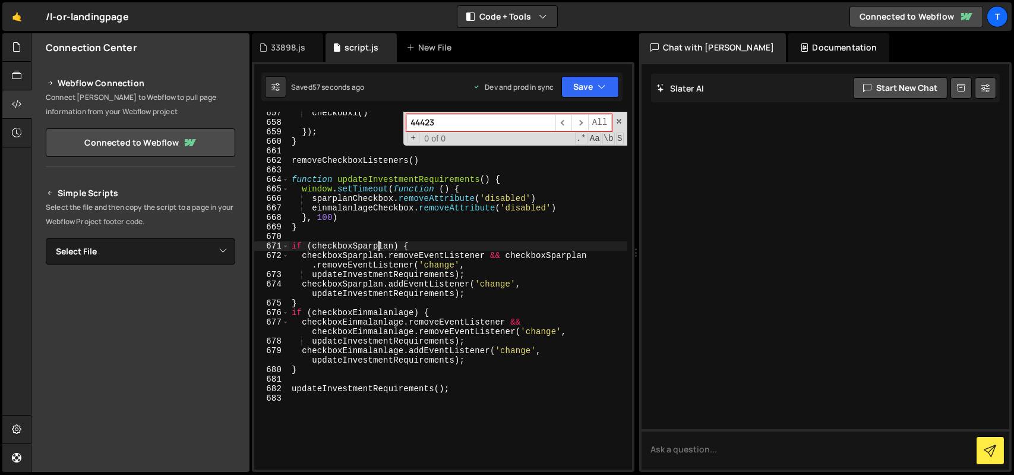
click at [378, 248] on div "checkobx1 ( ) }) ; } removeCheckboxListeners ( ) function updateInvestmentRequi…" at bounding box center [458, 296] width 338 height 377
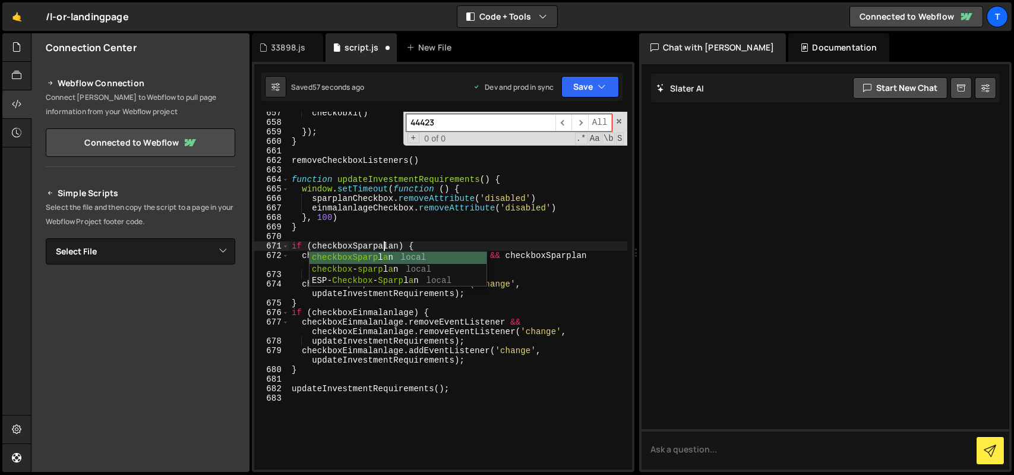
paste textarea
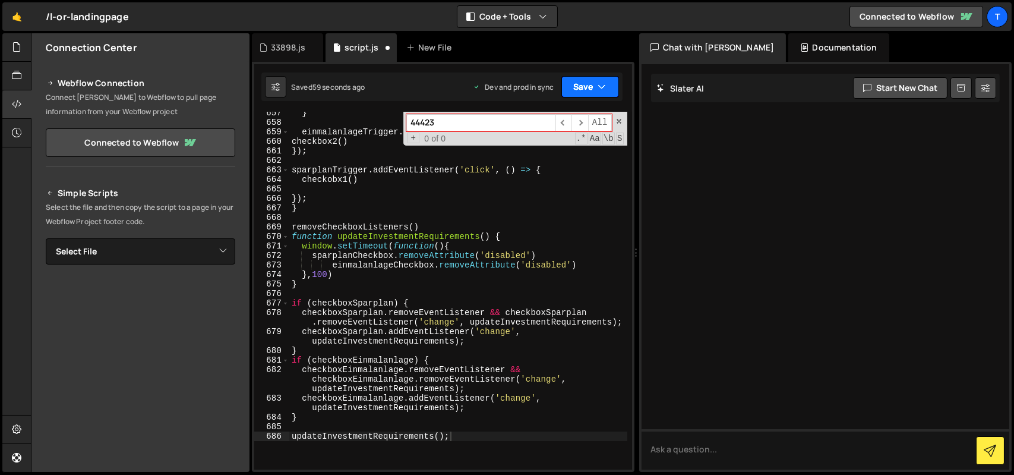
click at [587, 93] on button "Save" at bounding box center [591, 86] width 58 height 21
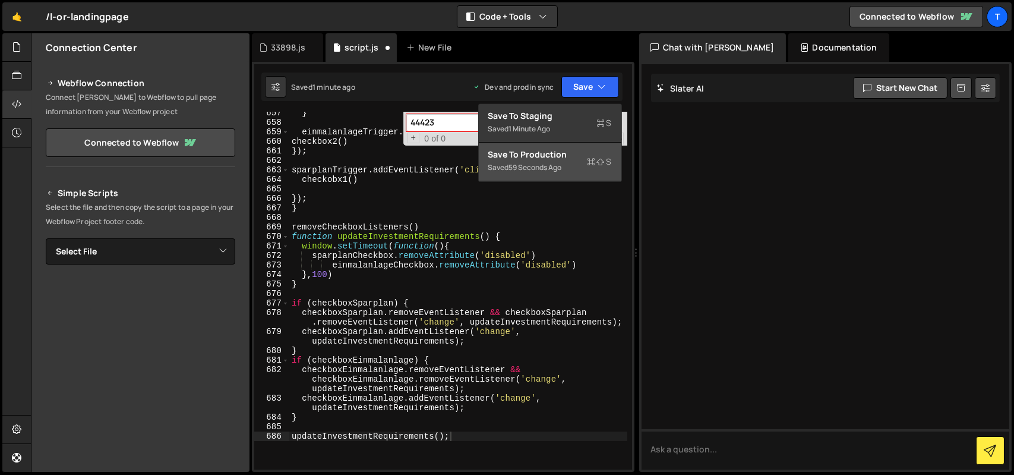
click at [562, 157] on div "Save to Production S" at bounding box center [551, 155] width 124 height 12
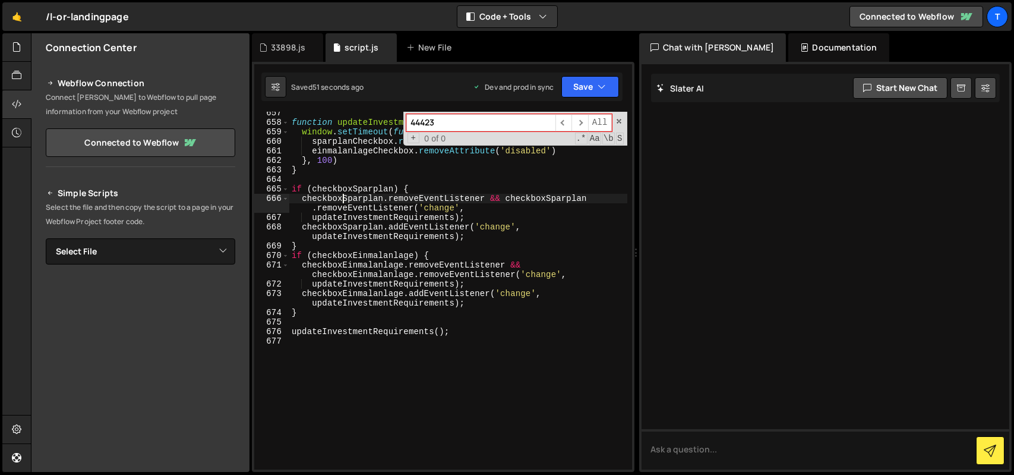
click at [342, 198] on div "function updateInvestmentRequirements ( ) { window . setTimeout ( function ( ) …" at bounding box center [458, 296] width 338 height 377
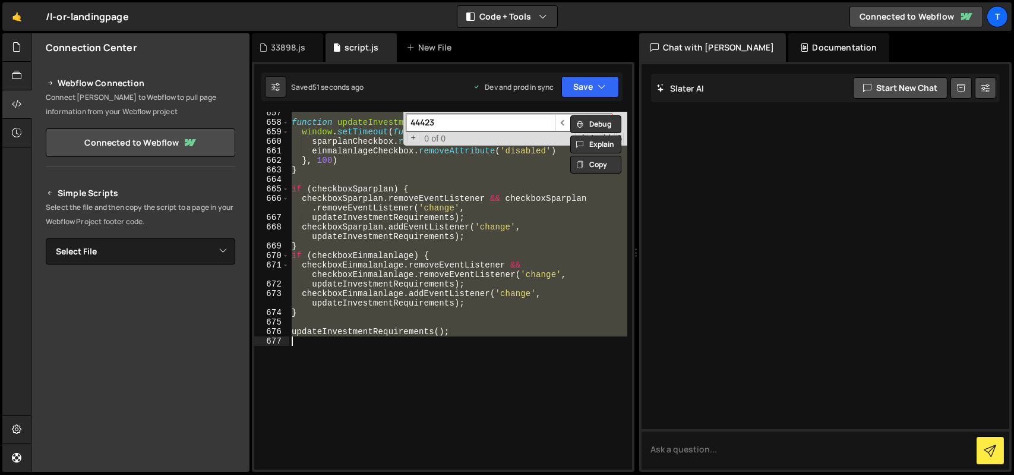
paste textarea
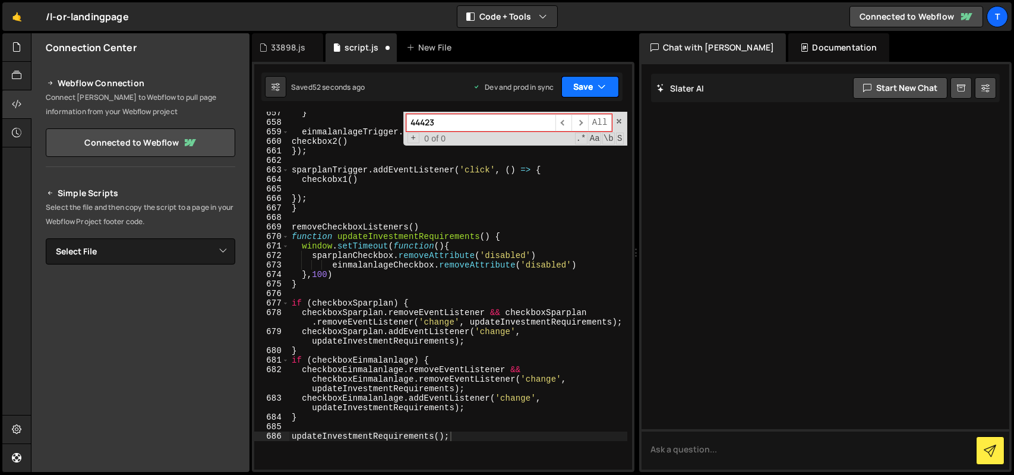
click at [578, 97] on button "Save" at bounding box center [591, 86] width 58 height 21
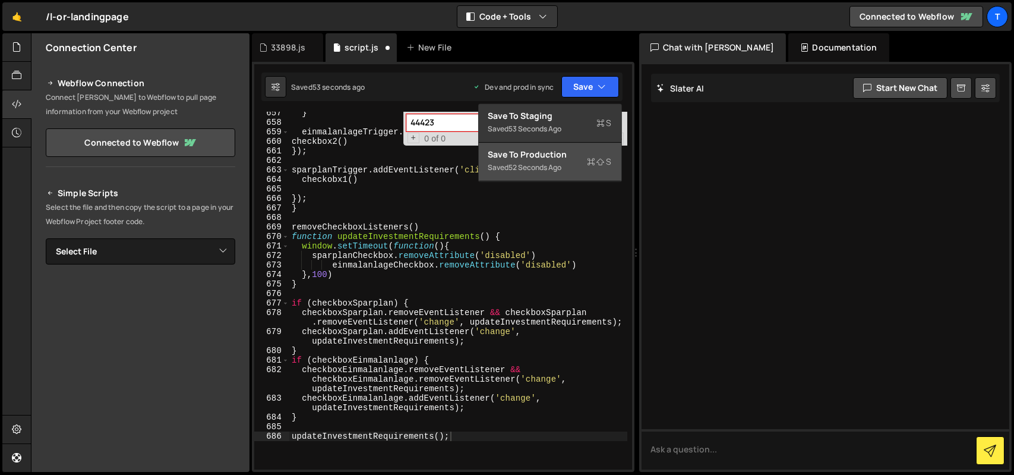
click at [572, 157] on div "Save to Production S" at bounding box center [551, 155] width 124 height 12
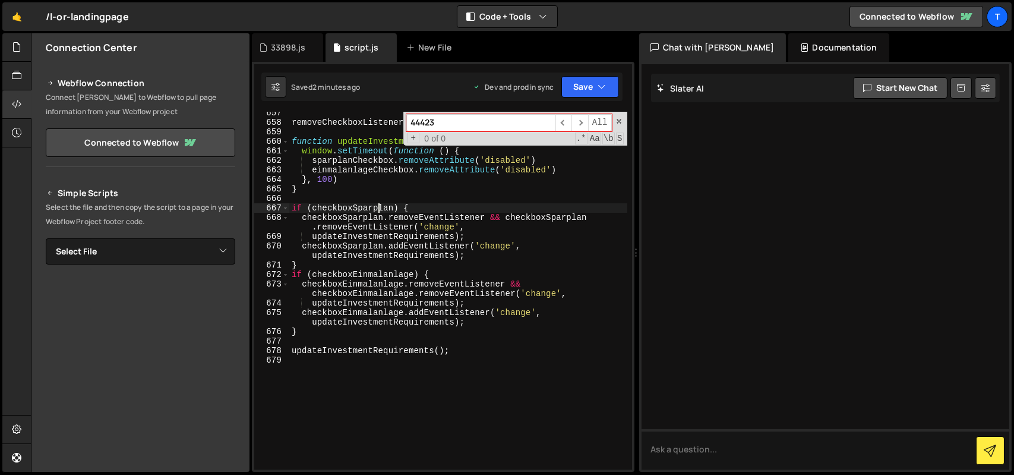
click at [377, 206] on div "removeCheckboxListeners ( ) function updateInvestmentRequirements ( ) { window …" at bounding box center [458, 296] width 338 height 377
paste textarea
type textarea "updateInvestmentRequirements();"
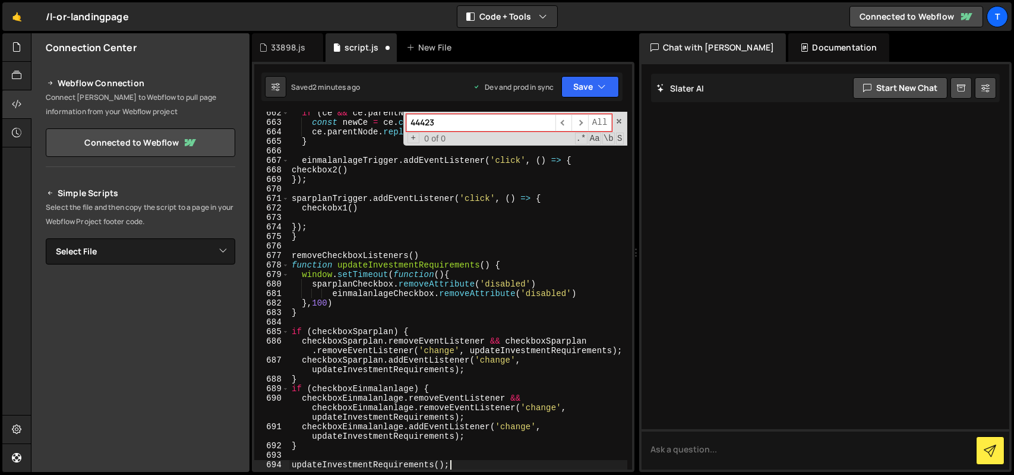
scroll to position [7077, 0]
click at [587, 92] on button "Save" at bounding box center [591, 86] width 58 height 21
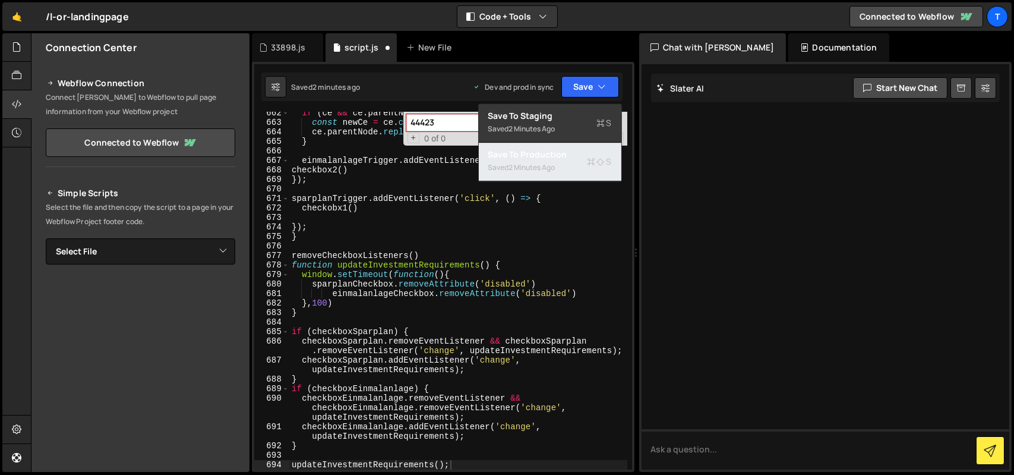
click at [565, 166] on div "Saved 2 minutes ago" at bounding box center [551, 167] width 124 height 14
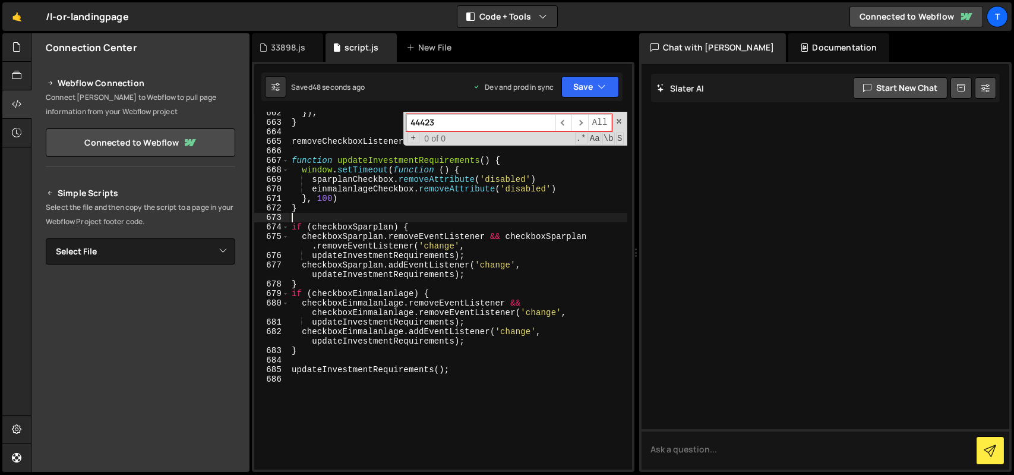
scroll to position [0, 0]
click at [404, 213] on div "}) ; } removeCheckboxListeners ( ) function updateInvestmentRequirements ( ) { …" at bounding box center [458, 296] width 338 height 377
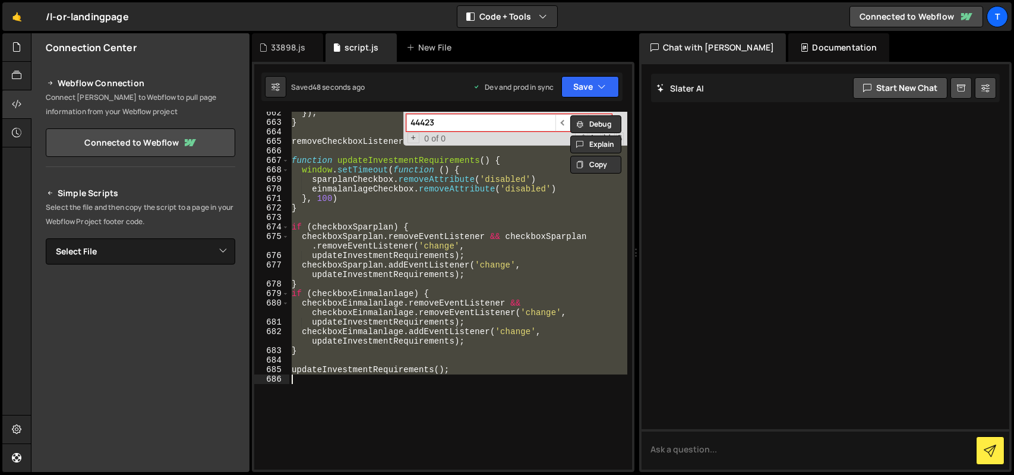
paste textarea
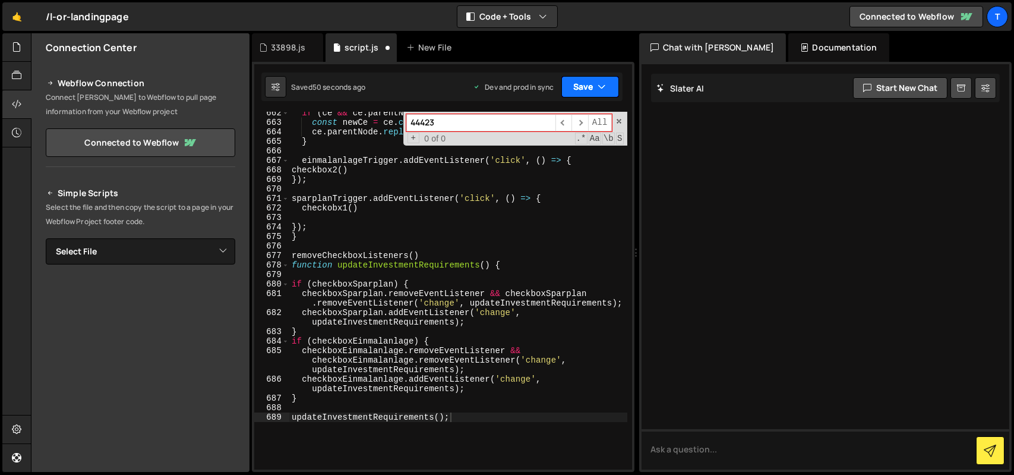
click at [578, 86] on button "Save" at bounding box center [591, 86] width 58 height 21
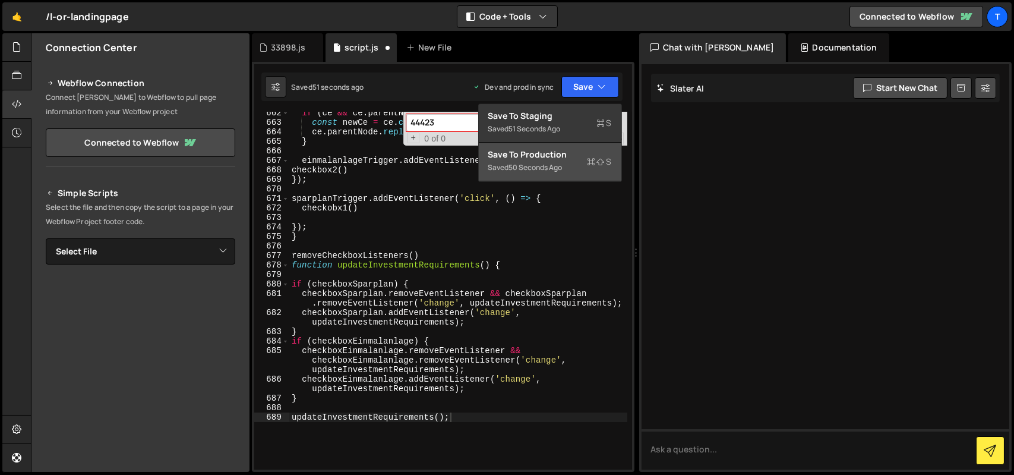
click at [569, 144] on button "Save to Production S Saved 50 seconds ago" at bounding box center [550, 162] width 143 height 39
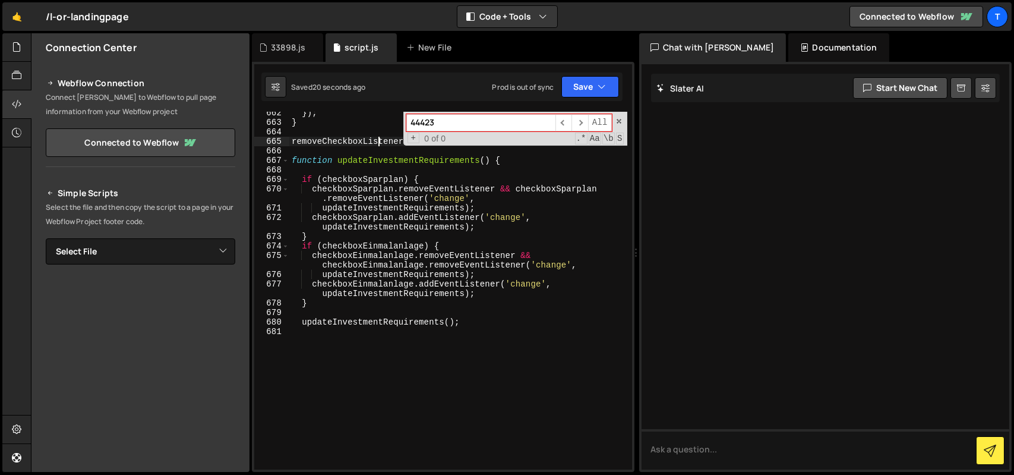
click at [377, 143] on div "}) ; } removeCheckboxListeners ( ) function updateInvestmentRequirements ( ) { …" at bounding box center [458, 296] width 338 height 377
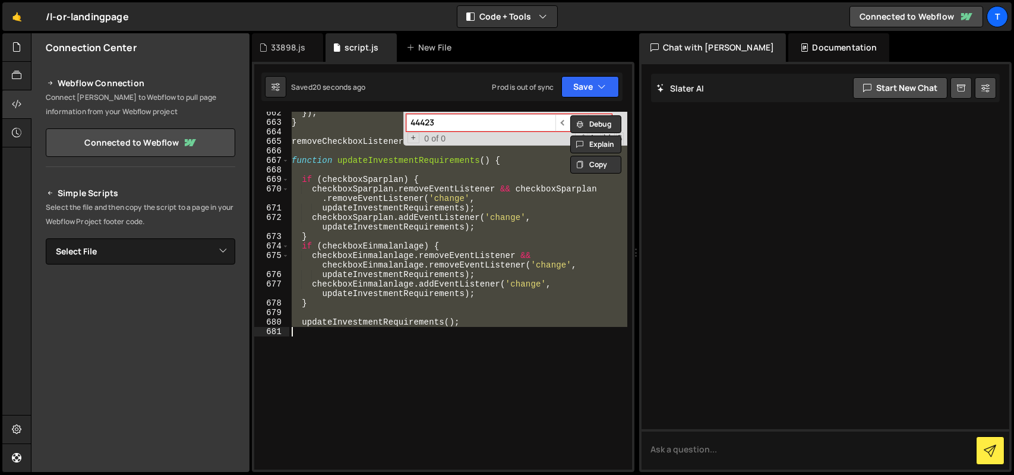
paste textarea "updateInvestmentRequirements();"
type textarea "updateInvestmentRequirements();"
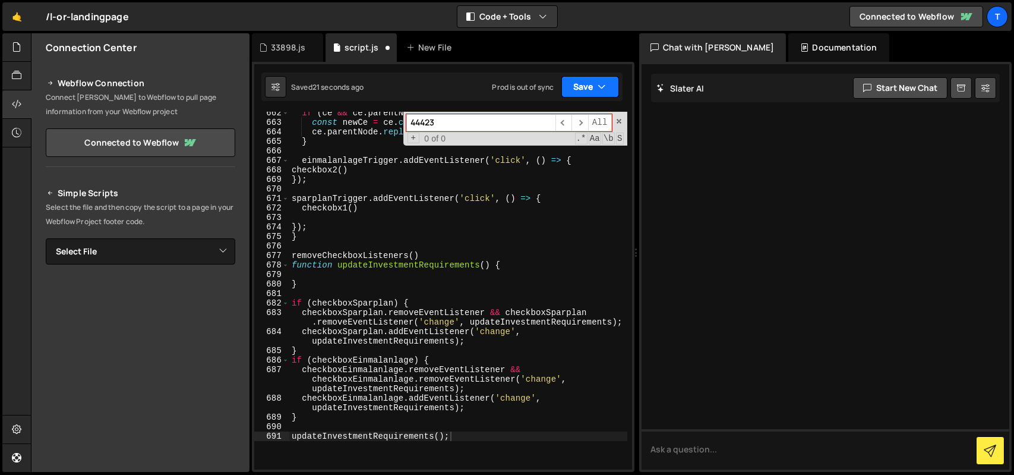
click at [584, 87] on button "Save" at bounding box center [591, 86] width 58 height 21
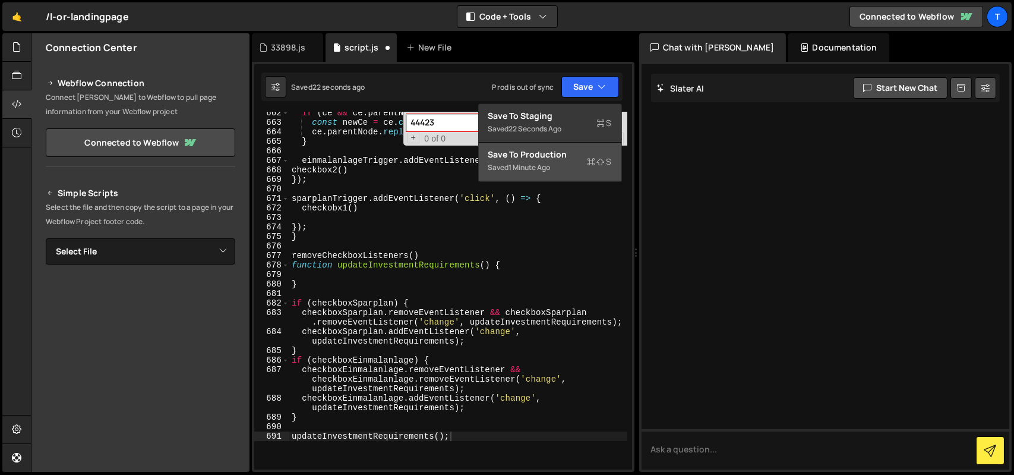
click at [553, 165] on div "Saved 1 minute ago" at bounding box center [551, 167] width 124 height 14
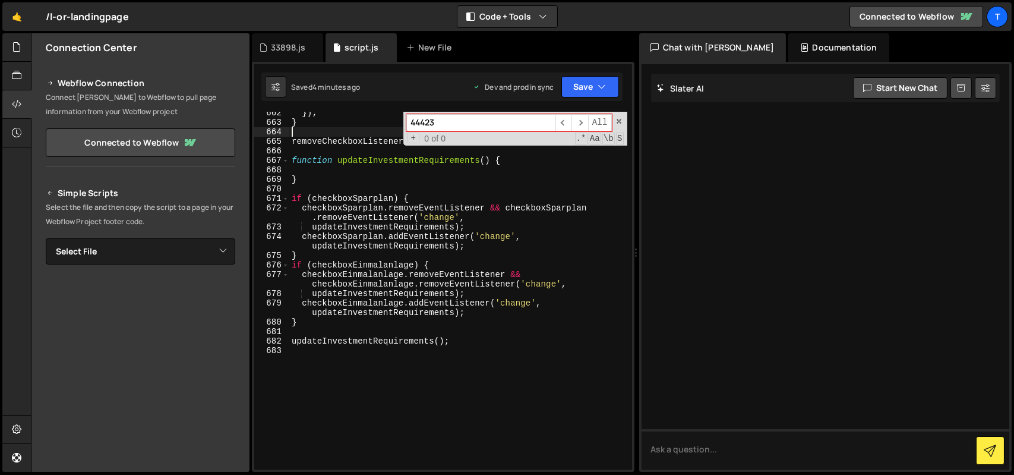
click at [378, 132] on div "}) ; } removeCheckboxListeners ( ) function updateInvestmentRequirements ( ) { …" at bounding box center [458, 296] width 338 height 377
paste textarea "}"
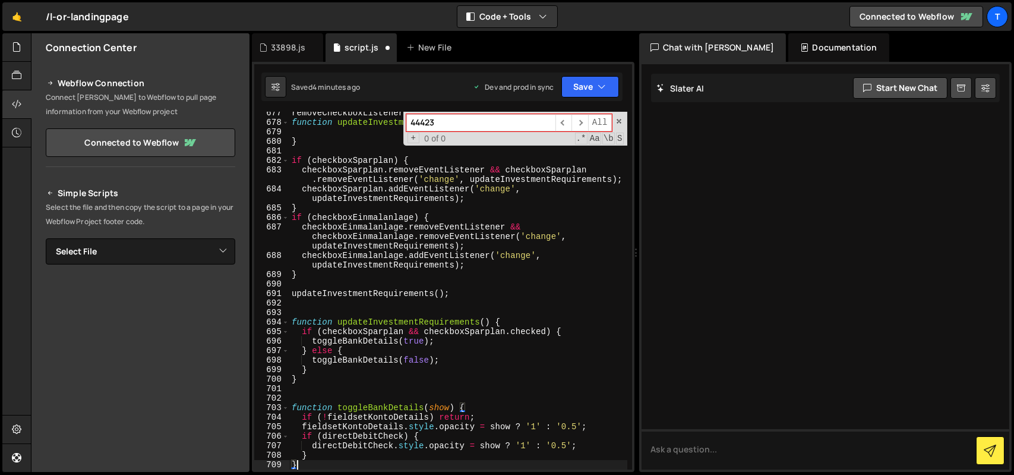
scroll to position [7220, 0]
click at [577, 84] on button "Save" at bounding box center [591, 86] width 58 height 21
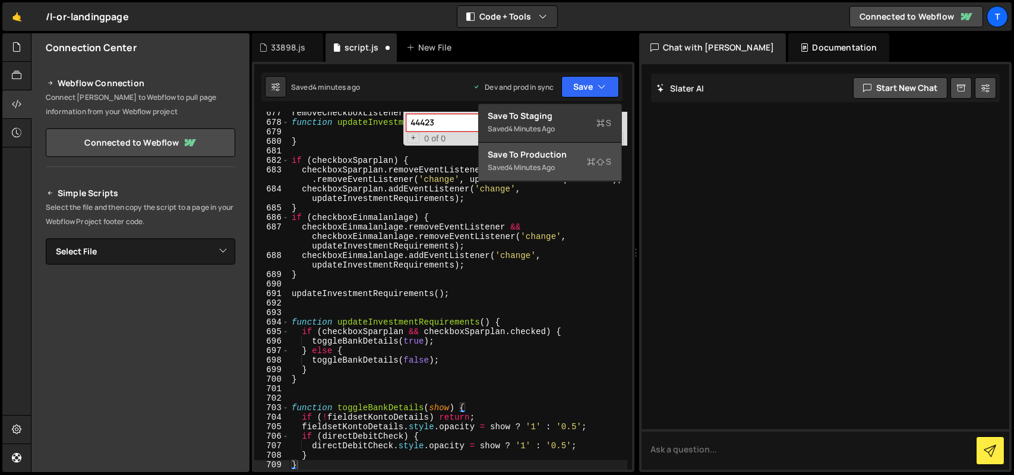
click at [544, 162] on div "Saved 4 minutes ago" at bounding box center [551, 167] width 124 height 14
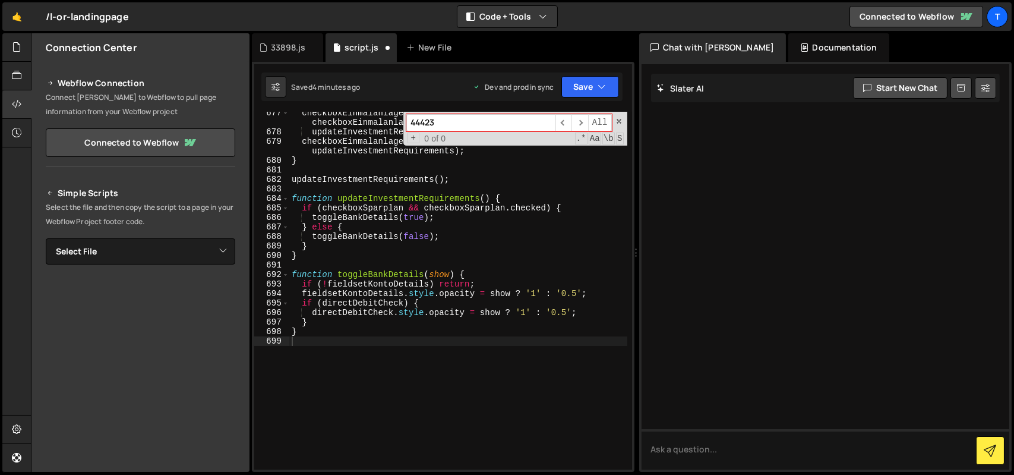
scroll to position [7239, 0]
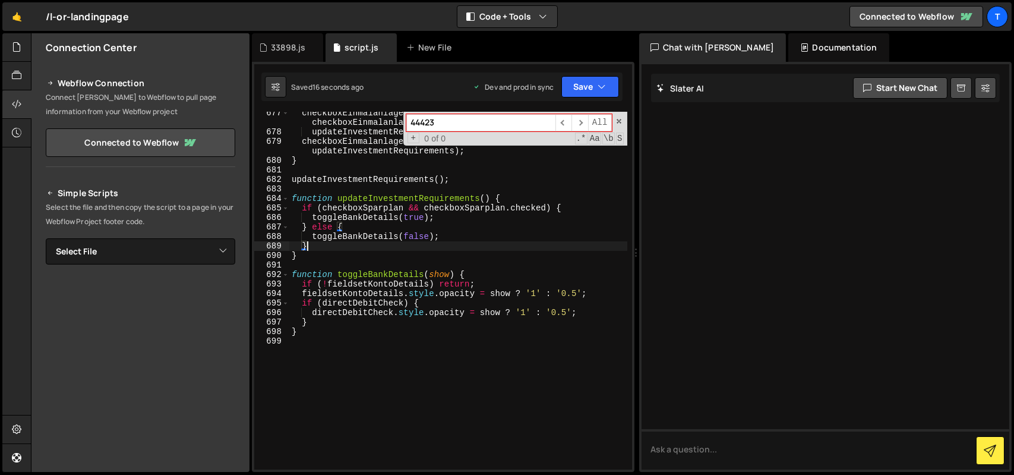
click at [383, 247] on div "checkboxEinmalanlage . removeEventListener && checkboxEinmalanlage . removeEven…" at bounding box center [458, 301] width 338 height 386
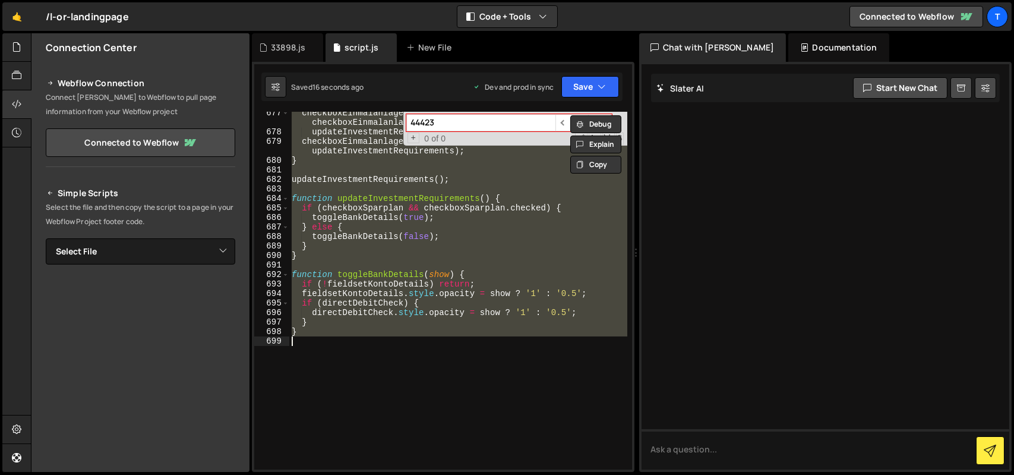
paste textarea
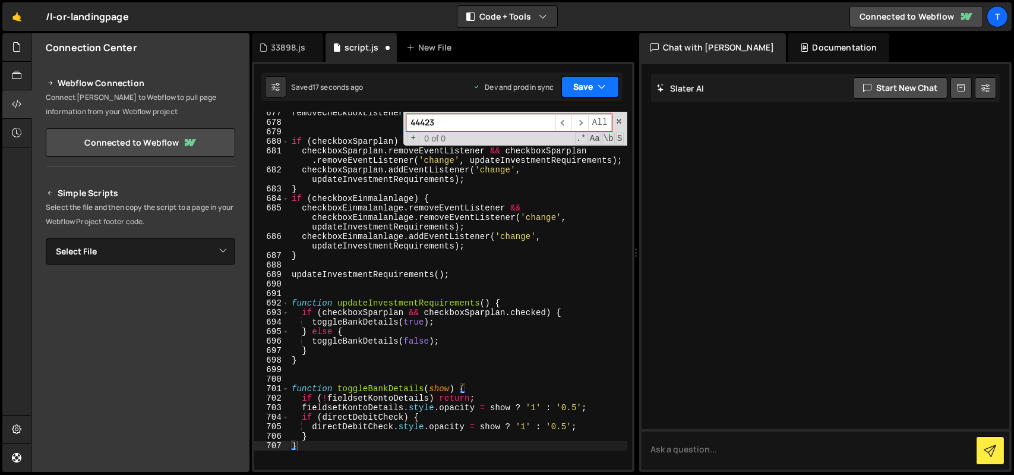
click at [582, 92] on button "Save" at bounding box center [591, 86] width 58 height 21
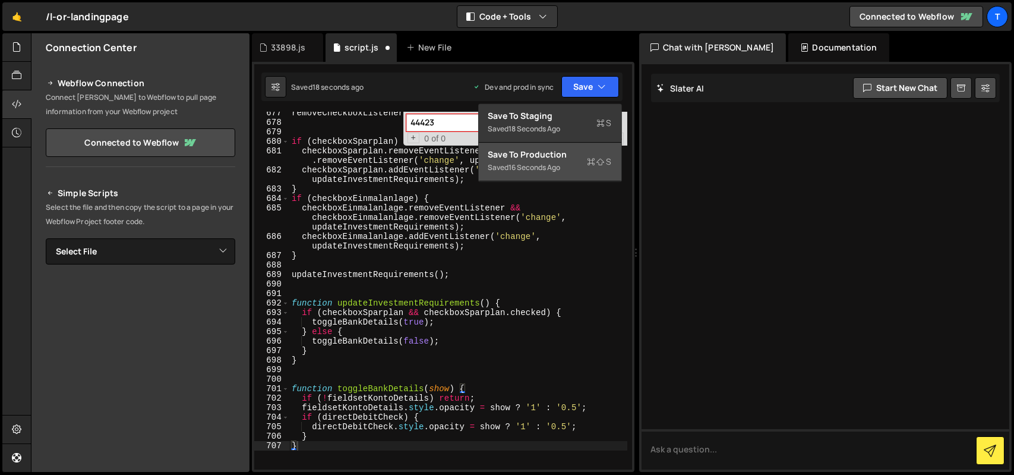
click at [548, 154] on div "Save to Production S" at bounding box center [551, 155] width 124 height 12
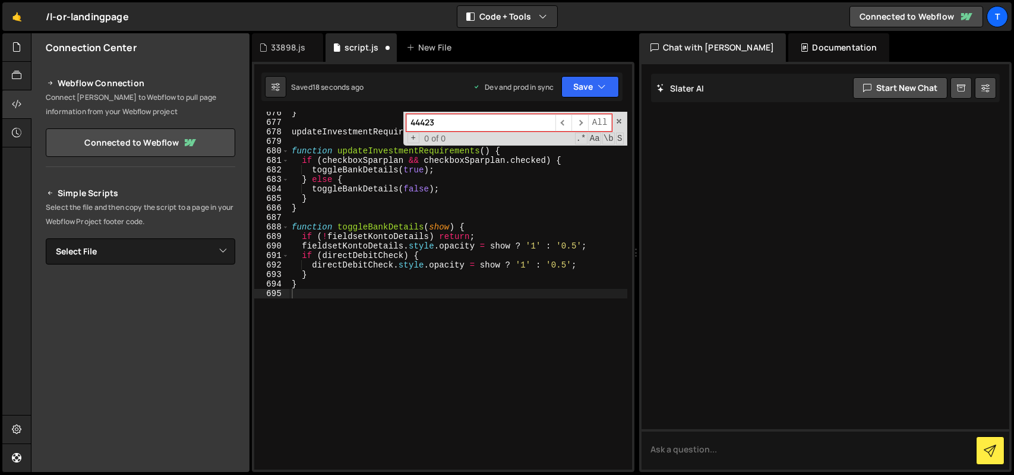
scroll to position [7249, 0]
click at [367, 231] on div "} updateInvestmentRequirements ( ) ; function updateInvestmentRequirements ( ) …" at bounding box center [458, 296] width 338 height 377
paste textarea
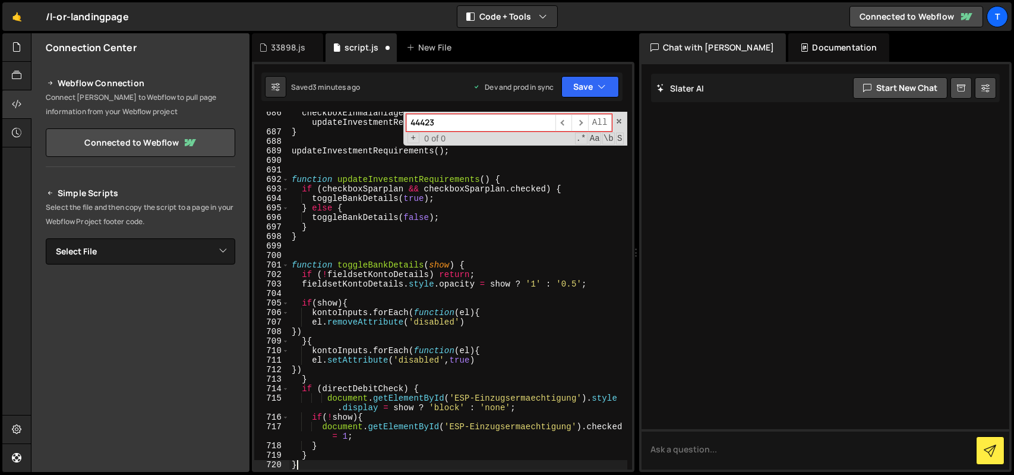
scroll to position [7344, 0]
click at [587, 87] on button "Save" at bounding box center [591, 86] width 58 height 21
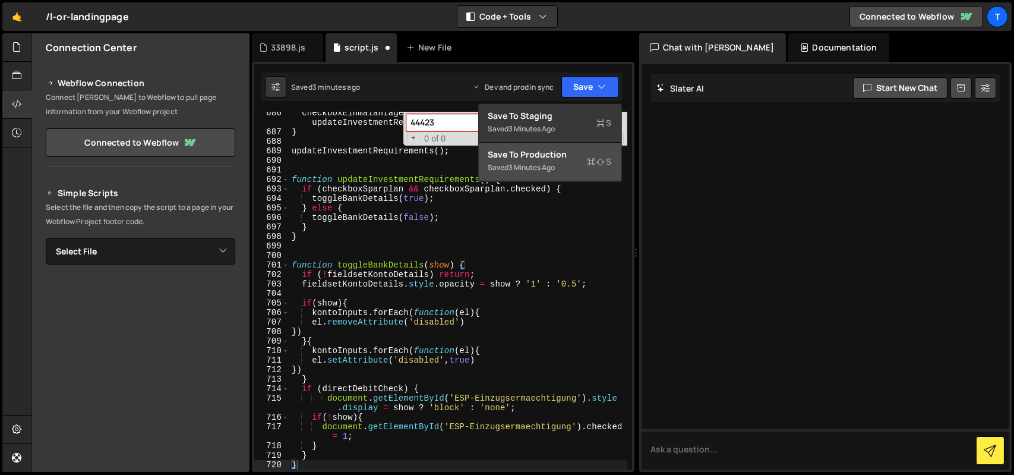
click at [554, 165] on div "3 minutes ago" at bounding box center [532, 167] width 46 height 10
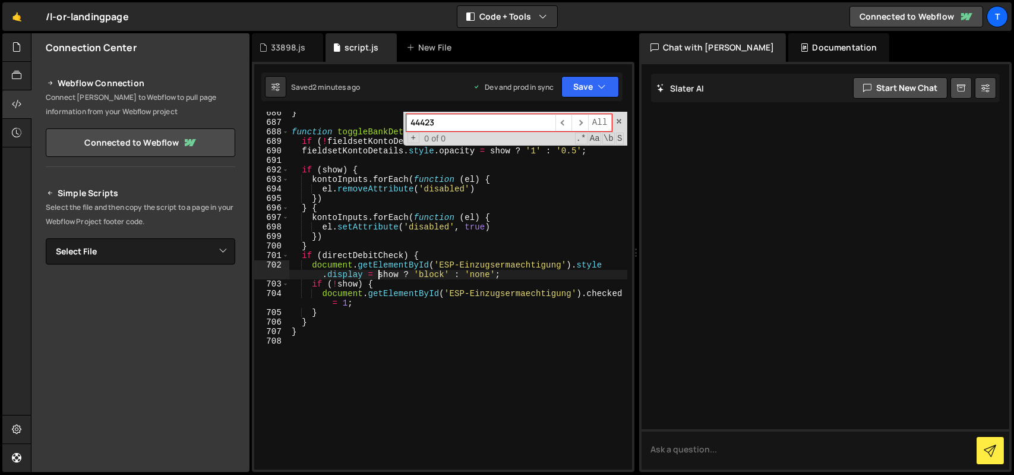
click at [378, 270] on div "} function toggleBankDetails ( show ) { if ( ! fieldsetKontoDetails ) return ; …" at bounding box center [458, 296] width 338 height 377
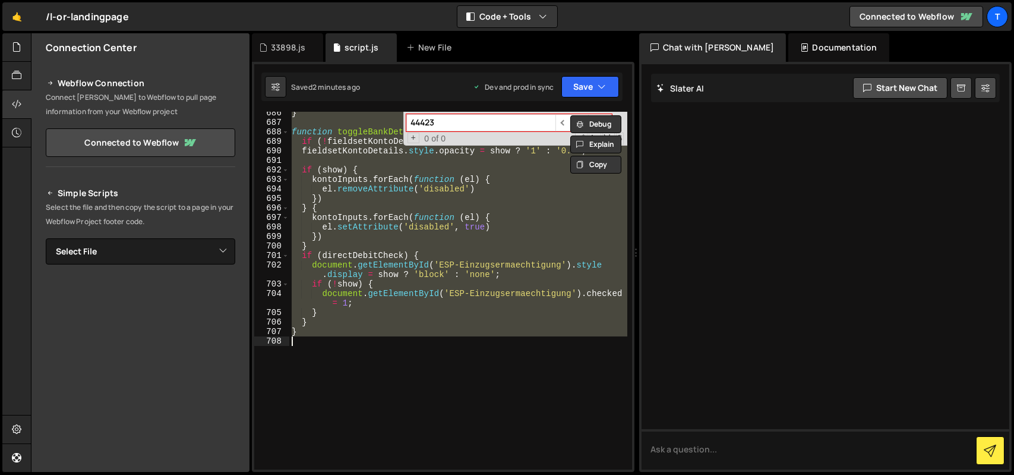
paste textarea
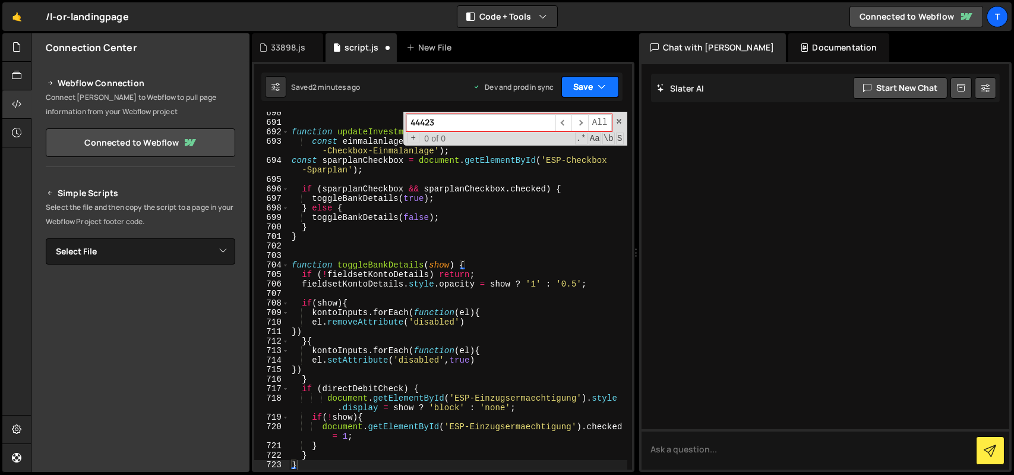
click at [599, 92] on icon "button" at bounding box center [602, 87] width 8 height 12
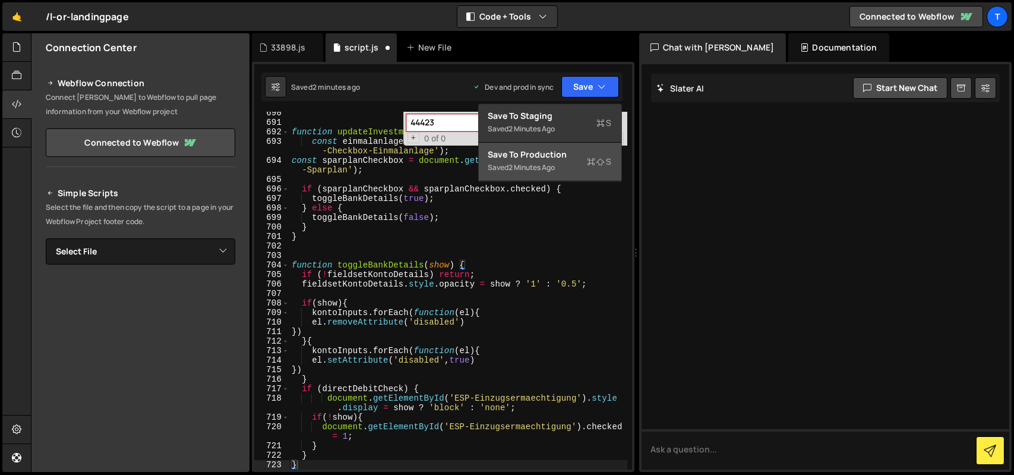
click at [565, 151] on div "Save to Production S" at bounding box center [551, 155] width 124 height 12
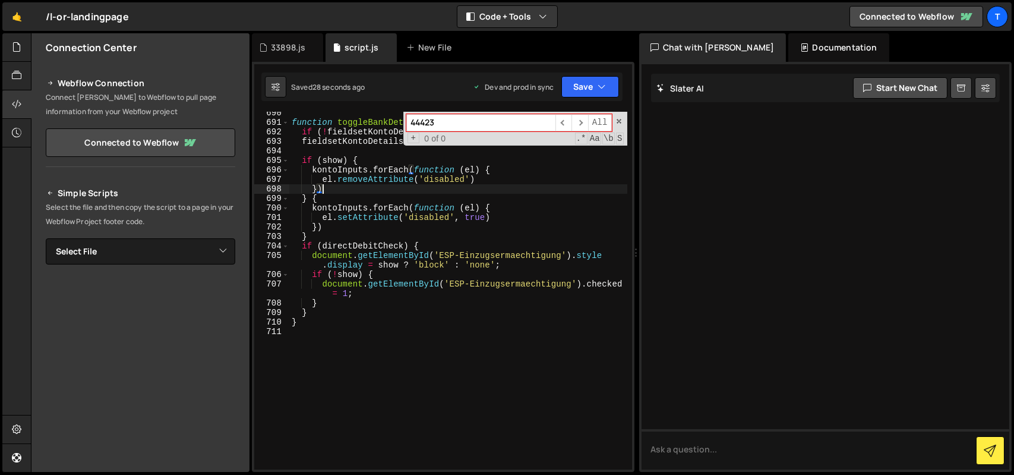
click at [368, 191] on div "function toggleBankDetails ( show ) { if ( ! fieldsetKontoDetails ) return ; fi…" at bounding box center [458, 296] width 338 height 377
paste textarea
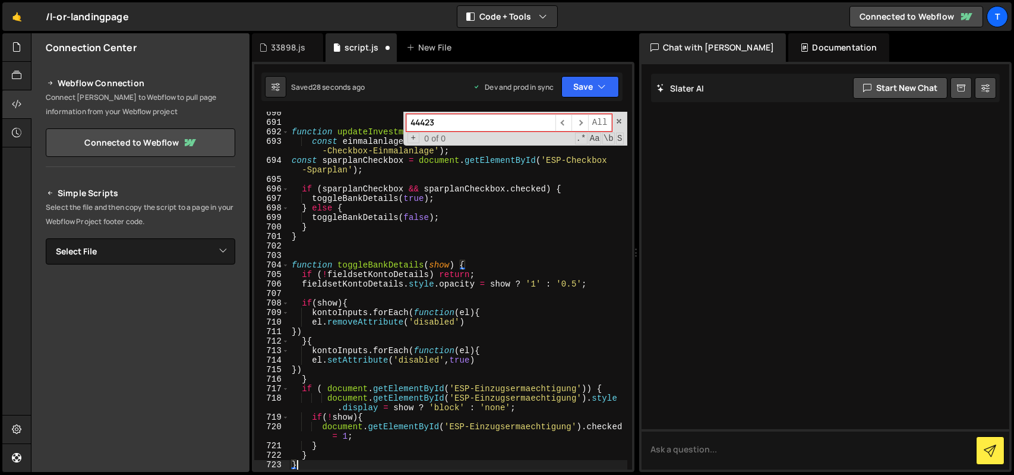
scroll to position [7391, 0]
click at [581, 90] on button "Save" at bounding box center [591, 86] width 58 height 21
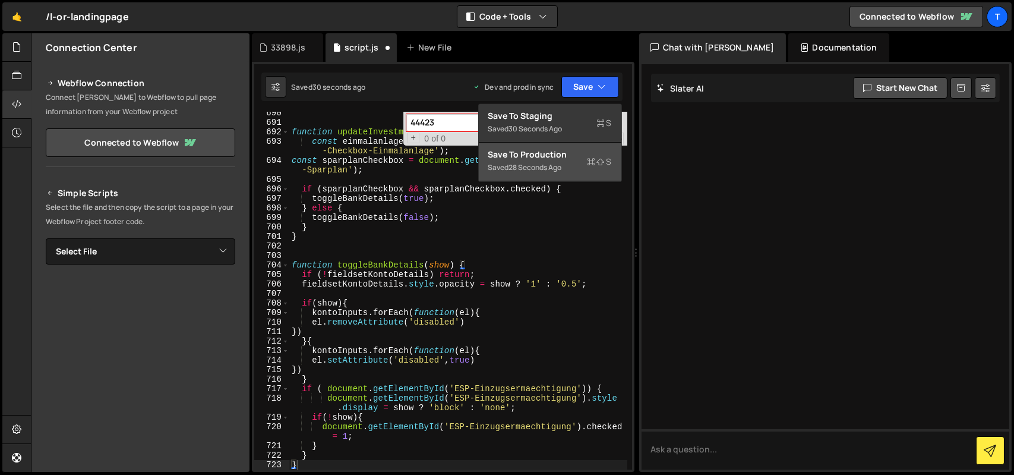
click at [557, 152] on div "Save to Production S" at bounding box center [551, 155] width 124 height 12
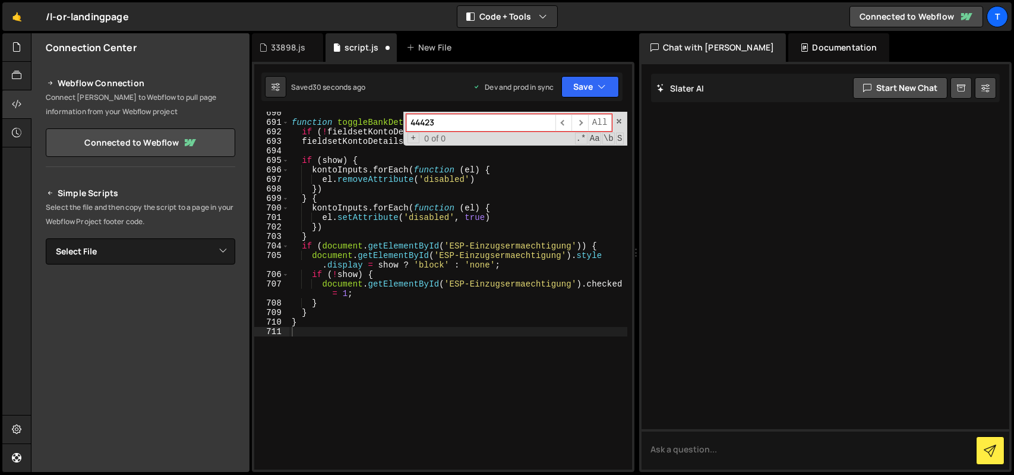
scroll to position [7401, 0]
click at [492, 204] on div "function toggleBankDetails ( show ) { if ( ! fieldsetKontoDetails ) return ; fi…" at bounding box center [458, 296] width 338 height 377
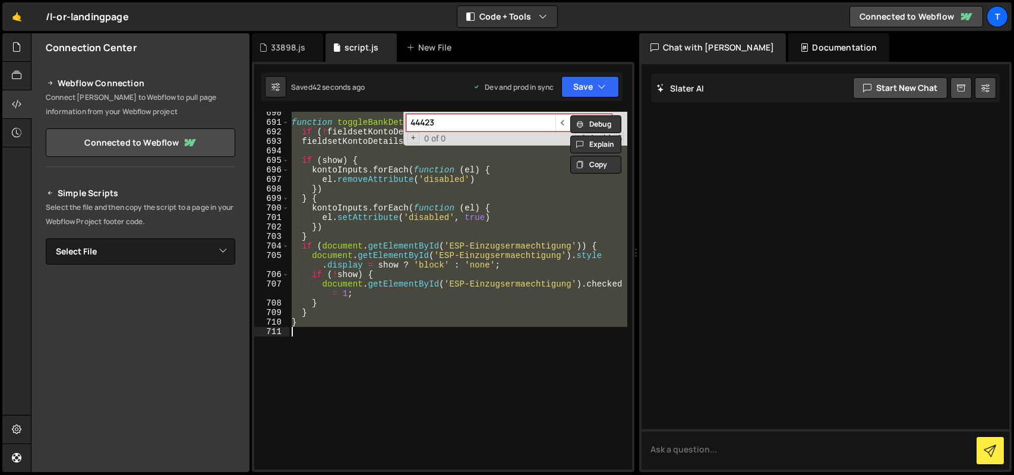
paste textarea
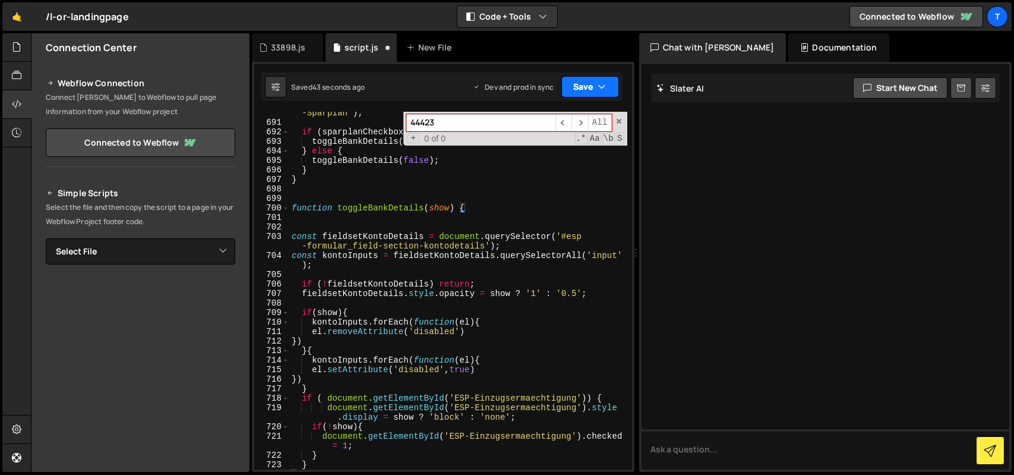
click at [588, 90] on button "Save" at bounding box center [591, 86] width 58 height 21
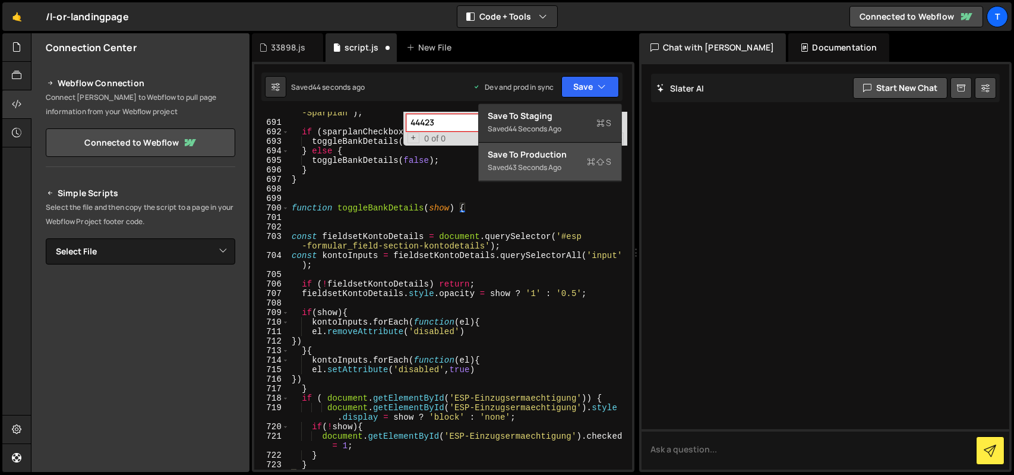
click at [555, 153] on div "Save to Production S" at bounding box center [551, 155] width 124 height 12
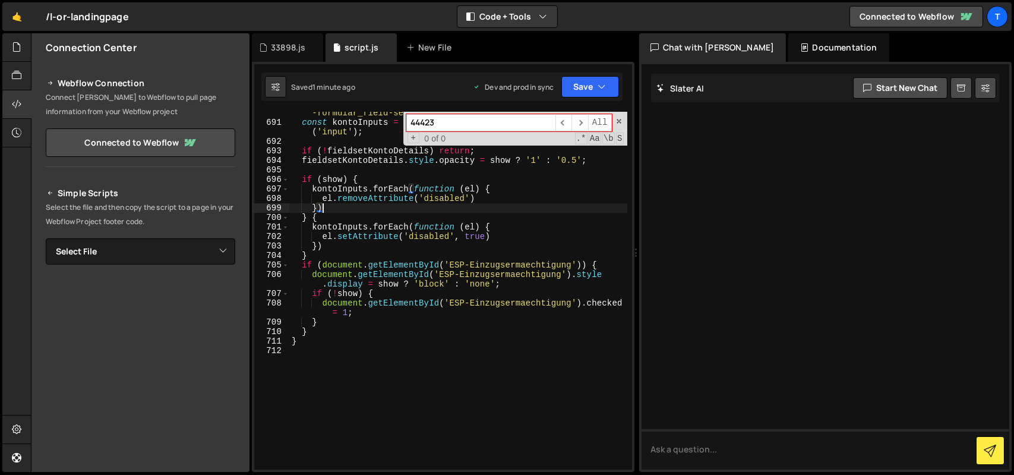
click at [346, 212] on div "const fieldsetKontoDetails = document . querySelector ( '#esp -formular_field-s…" at bounding box center [458, 292] width 338 height 386
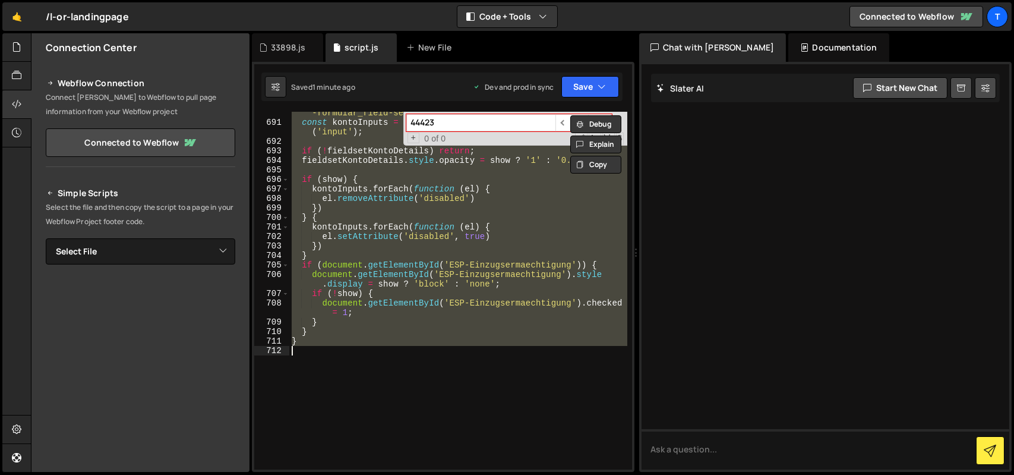
paste textarea
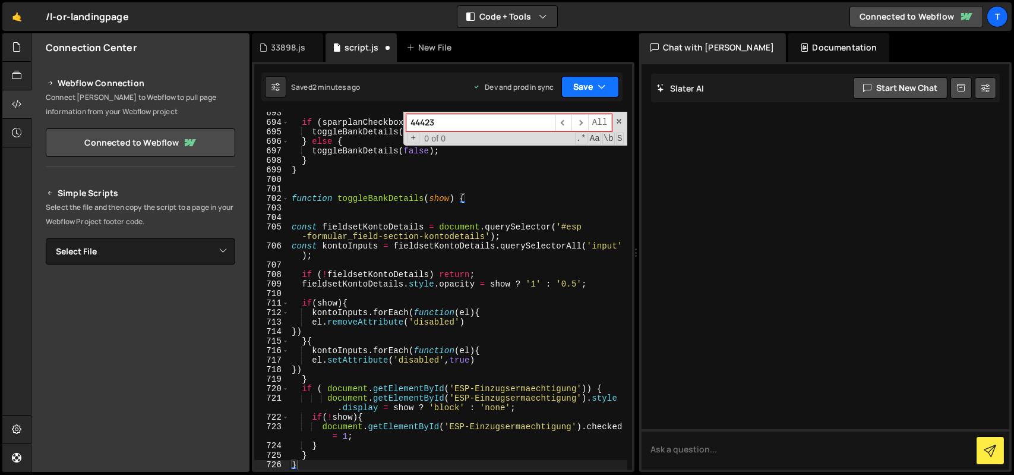
click at [588, 87] on button "Save" at bounding box center [591, 86] width 58 height 21
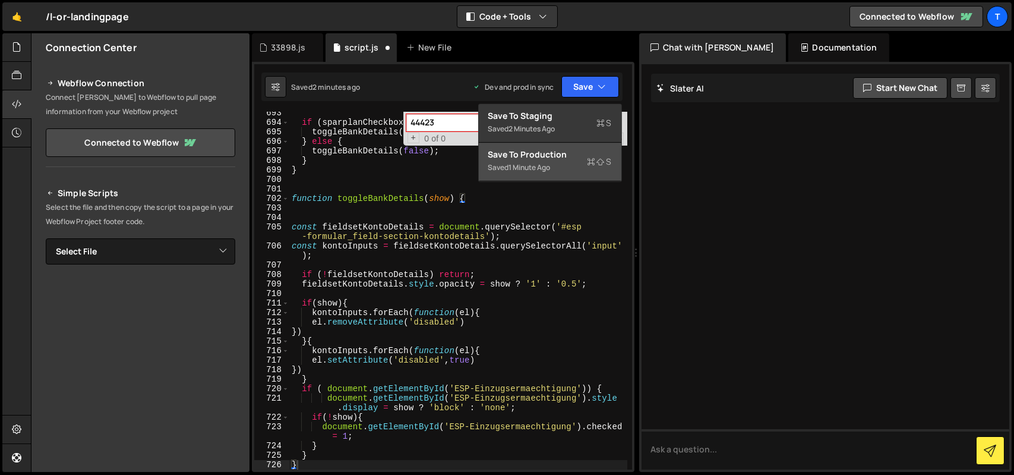
click at [544, 155] on div "Save to Production S" at bounding box center [551, 155] width 124 height 12
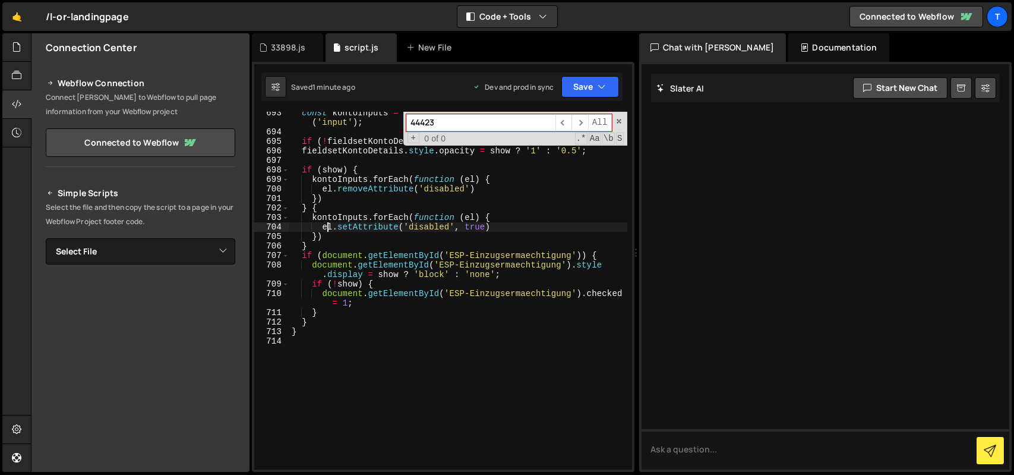
click at [326, 230] on div "const kontoInputs = fieldsetKontoDetails . querySelectorAll ( 'input' ) ; if ( …" at bounding box center [458, 301] width 338 height 386
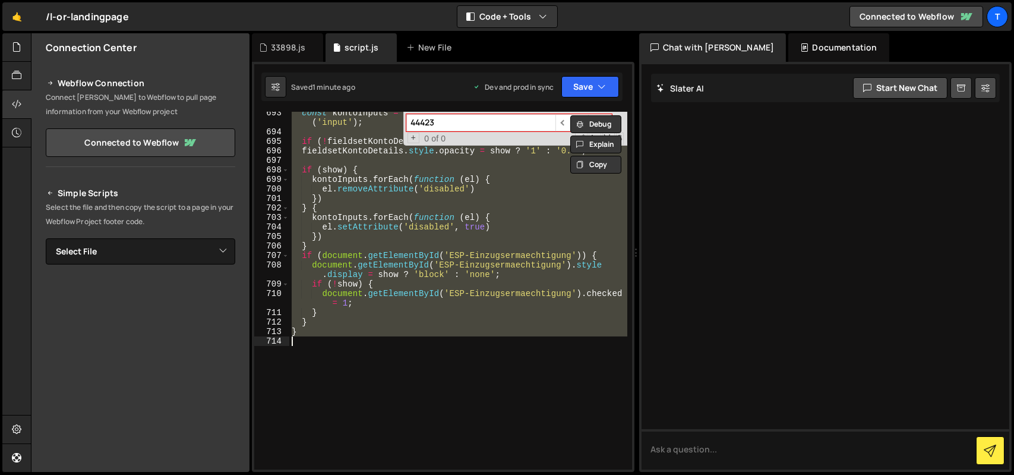
paste textarea
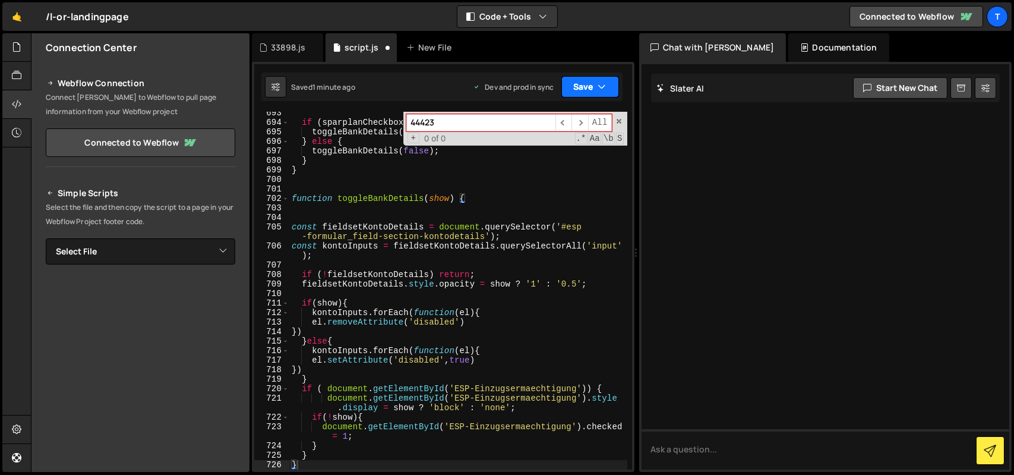
click at [586, 87] on button "Save" at bounding box center [591, 86] width 58 height 21
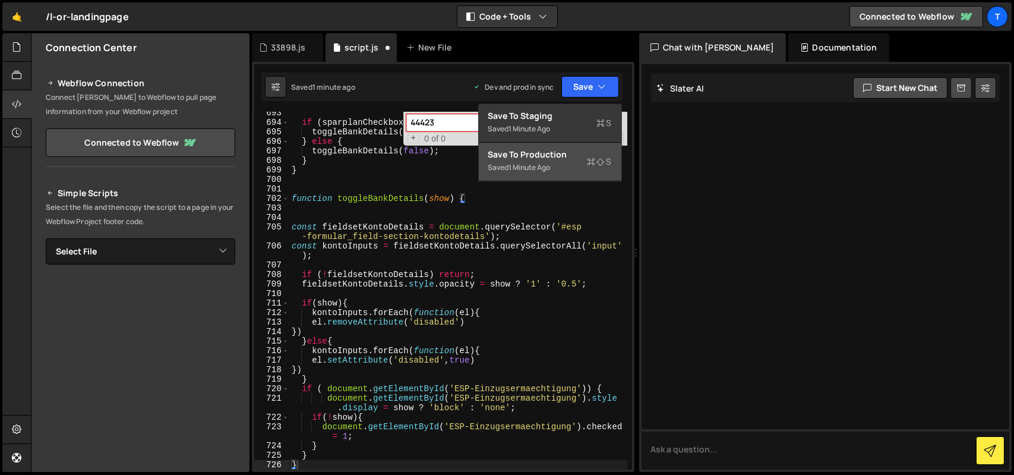
click at [530, 156] on div "Save to Production S" at bounding box center [551, 155] width 124 height 12
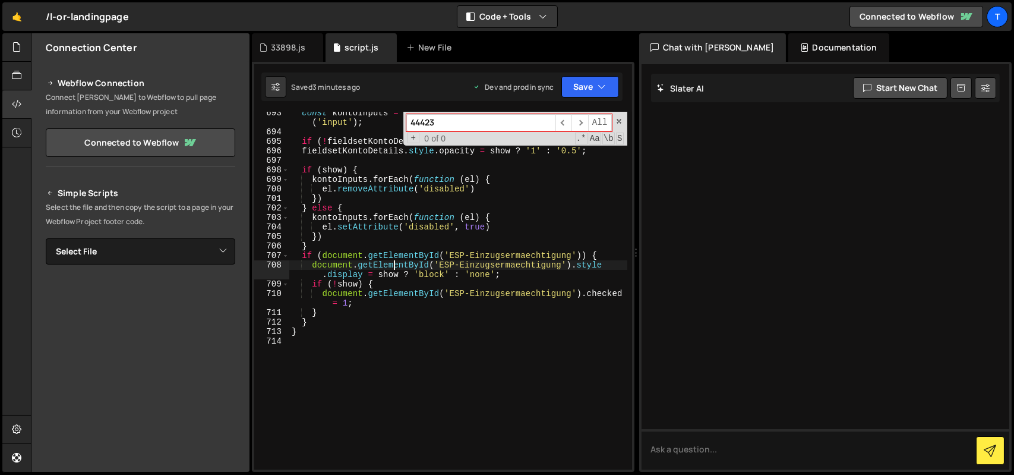
click at [393, 262] on div "const kontoInputs = fieldsetKontoDetails . querySelectorAll ( 'input' ) ; if ( …" at bounding box center [458, 301] width 338 height 386
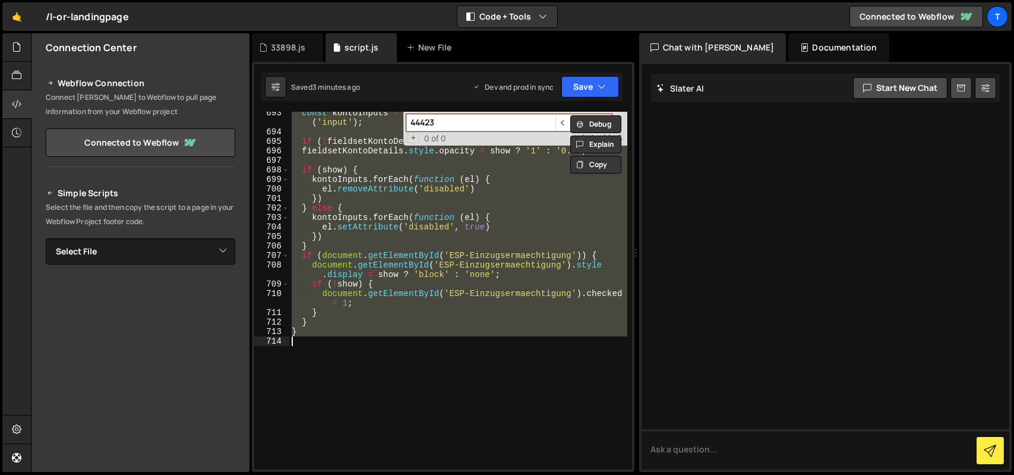
paste textarea
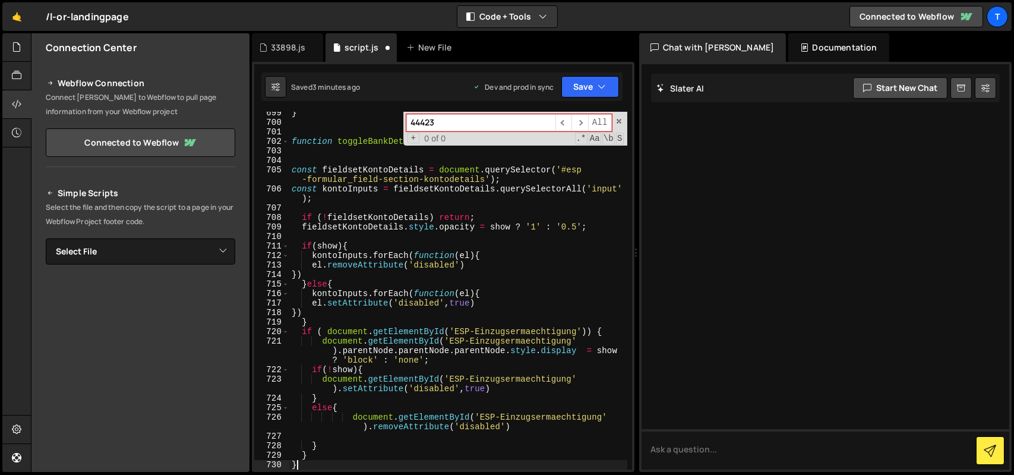
scroll to position [7496, 0]
click at [593, 83] on button "Save" at bounding box center [591, 86] width 58 height 21
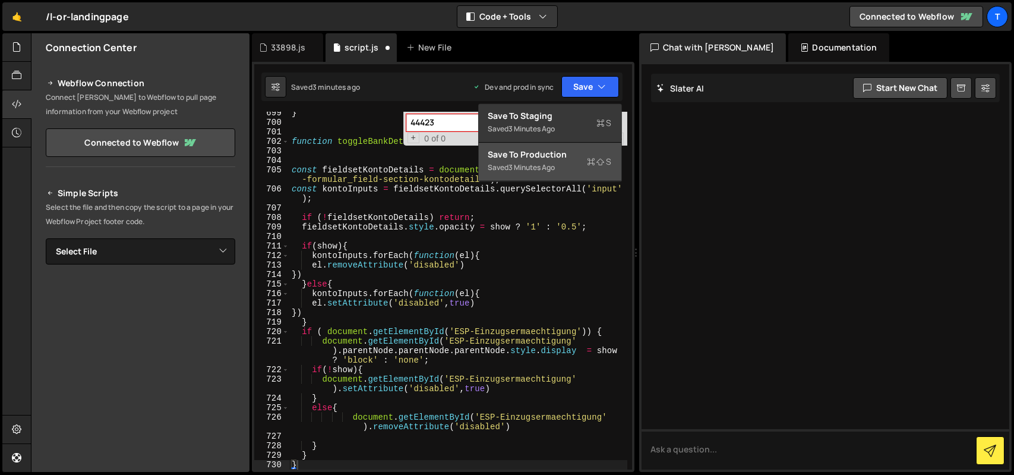
click at [560, 150] on div "Save to Production S" at bounding box center [551, 155] width 124 height 12
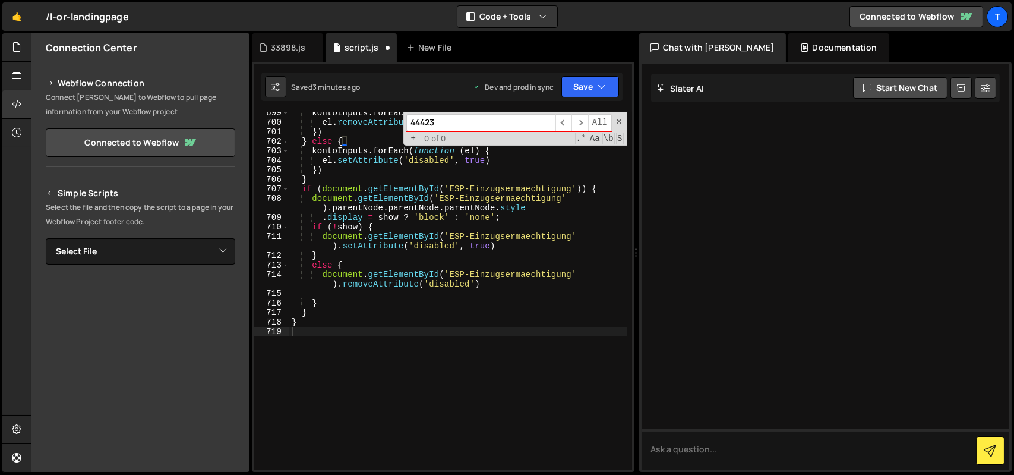
scroll to position [7505, 0]
click at [394, 193] on div "kontoInputs . forEach ( function ( el ) { el . removeAttribute ( 'disabled' ) }…" at bounding box center [458, 296] width 338 height 377
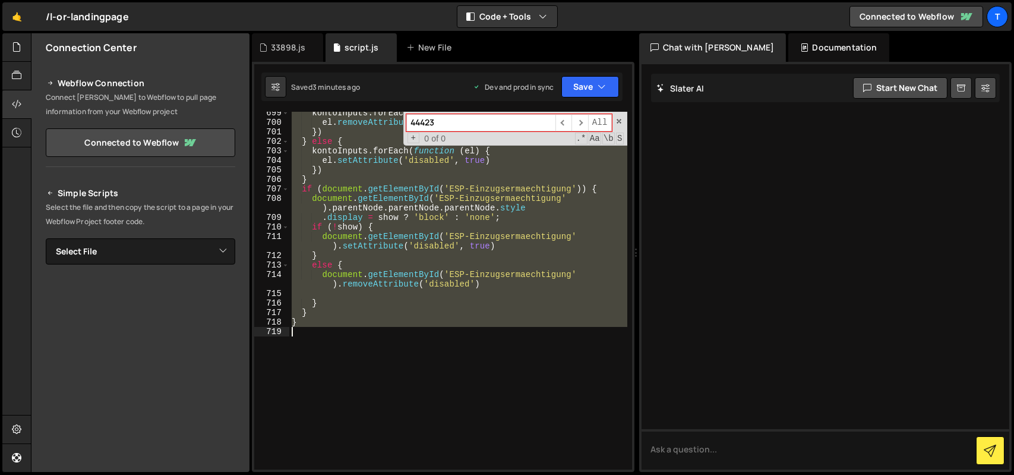
paste textarea
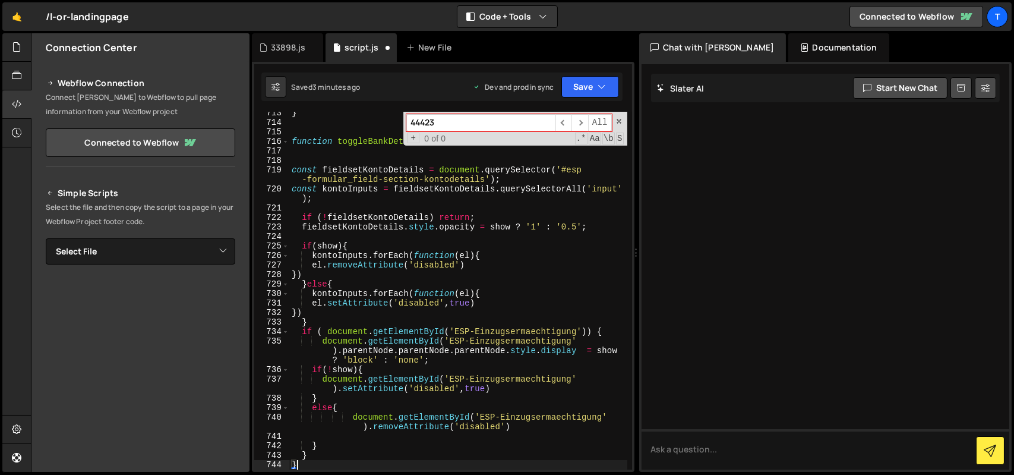
scroll to position [7667, 0]
click at [592, 92] on button "Save" at bounding box center [591, 86] width 58 height 21
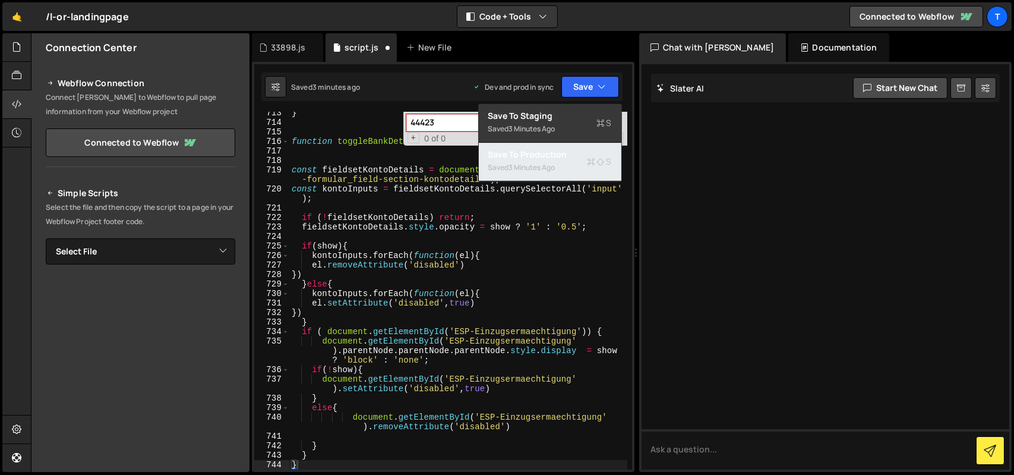
click at [570, 169] on div "Saved 3 minutes ago" at bounding box center [551, 167] width 124 height 14
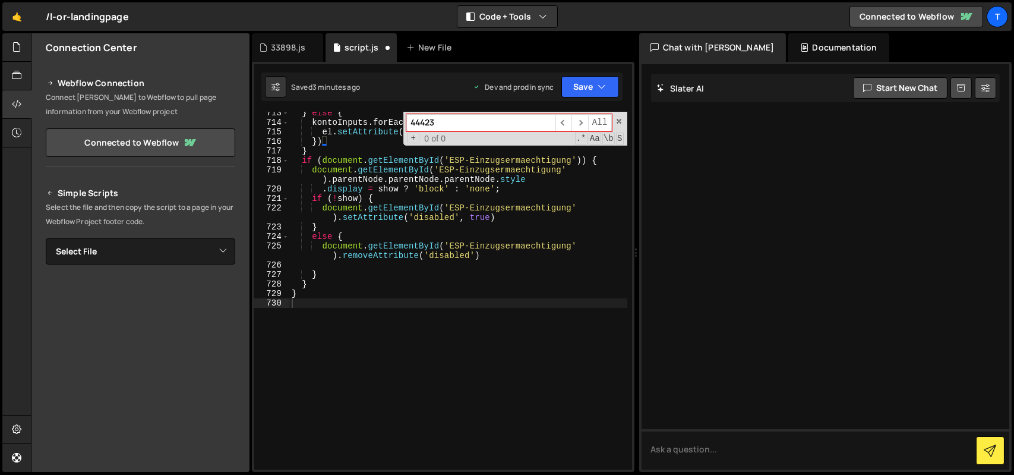
scroll to position [7676, 0]
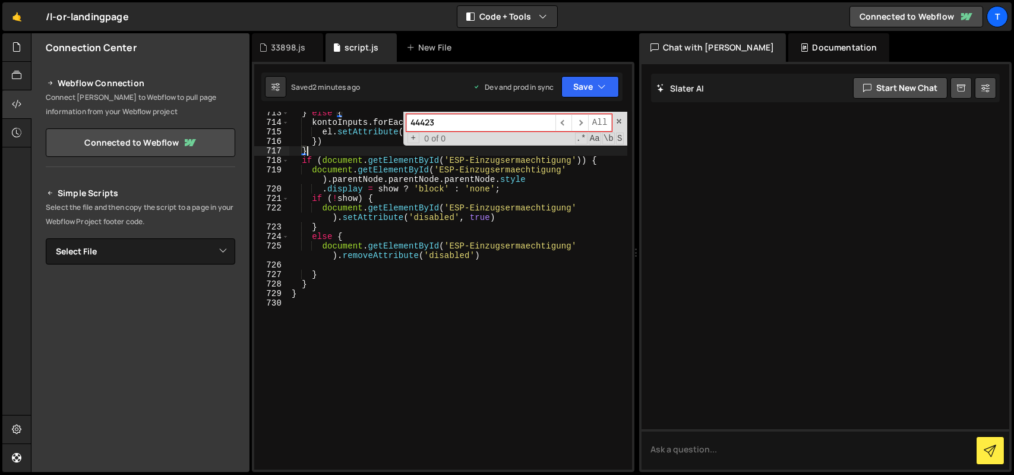
click at [376, 147] on div "} else { kontoInputs . forEach ( function ( el ) { el . setAttribute ( 'disable…" at bounding box center [458, 296] width 338 height 377
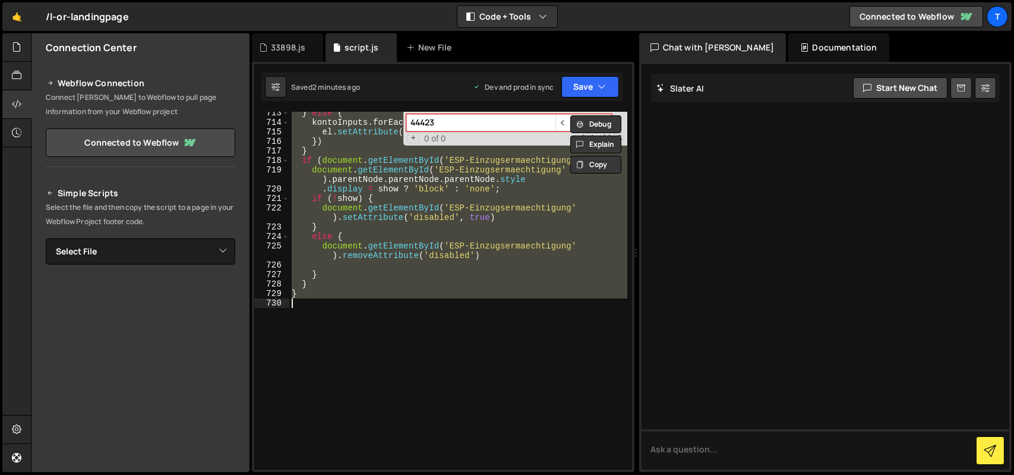
paste textarea
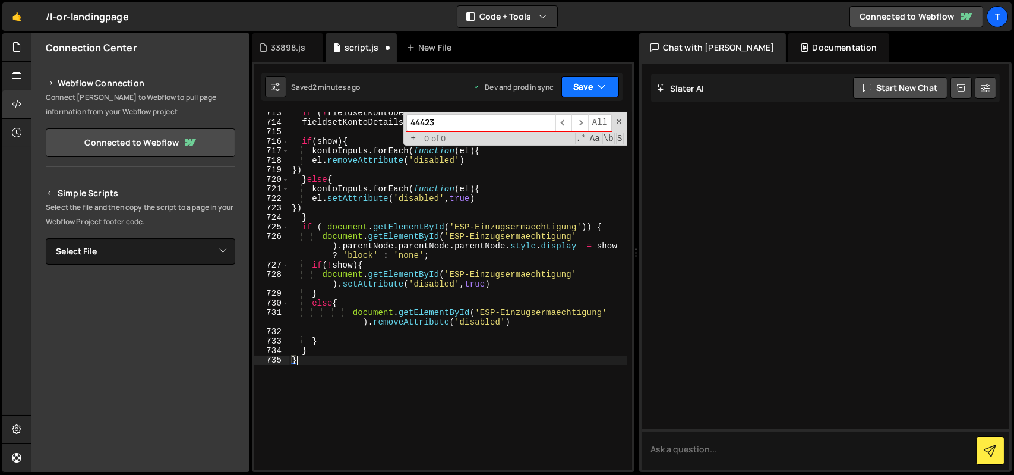
click at [585, 87] on button "Save" at bounding box center [591, 86] width 58 height 21
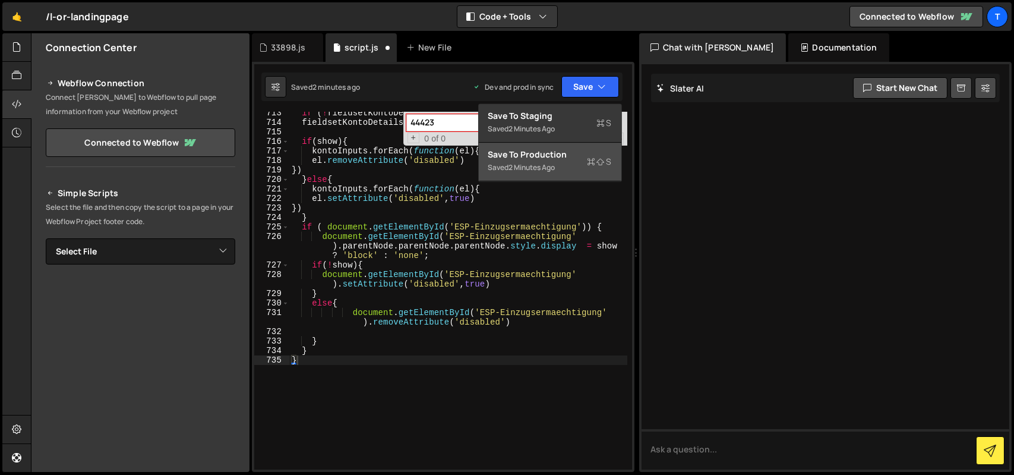
click at [557, 156] on div "Save to Production S" at bounding box center [551, 155] width 124 height 12
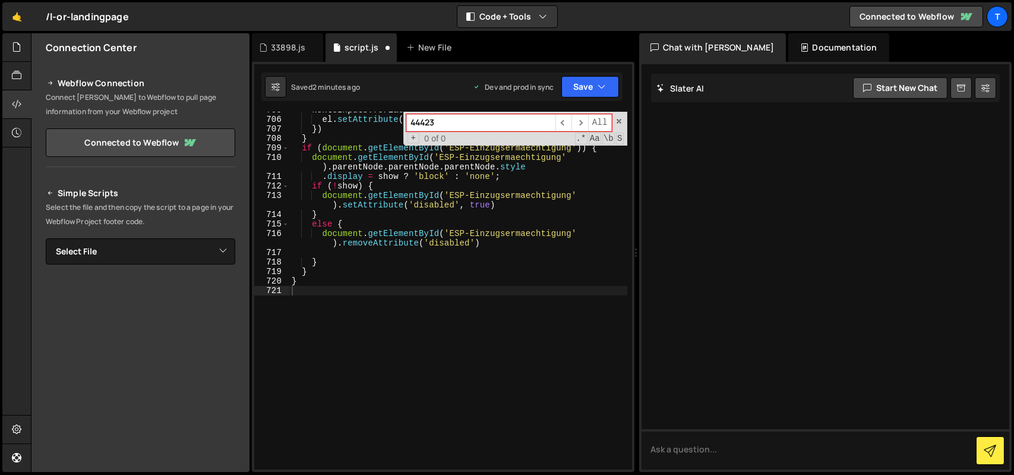
scroll to position [7603, 0]
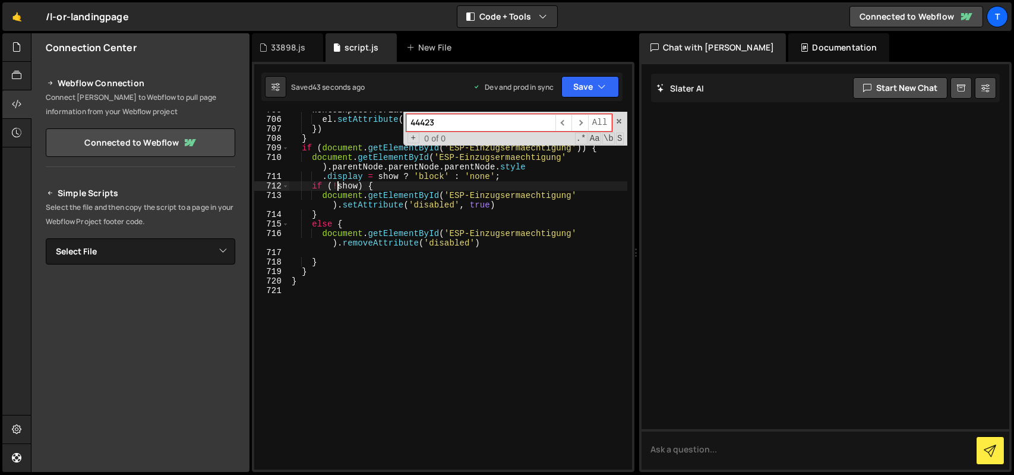
click at [338, 190] on div "kontoInputs . forEach ( function ( el ) { el . setAttribute ( 'disabled' , true…" at bounding box center [458, 293] width 338 height 377
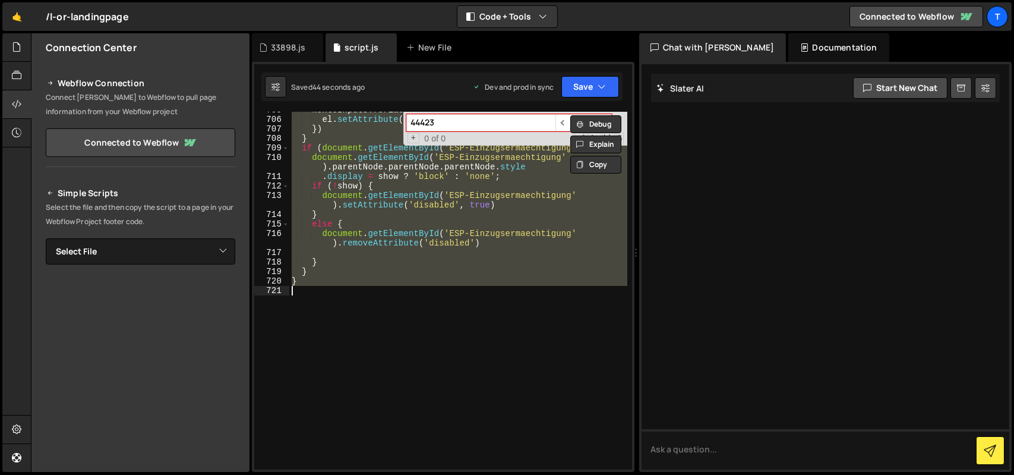
paste textarea
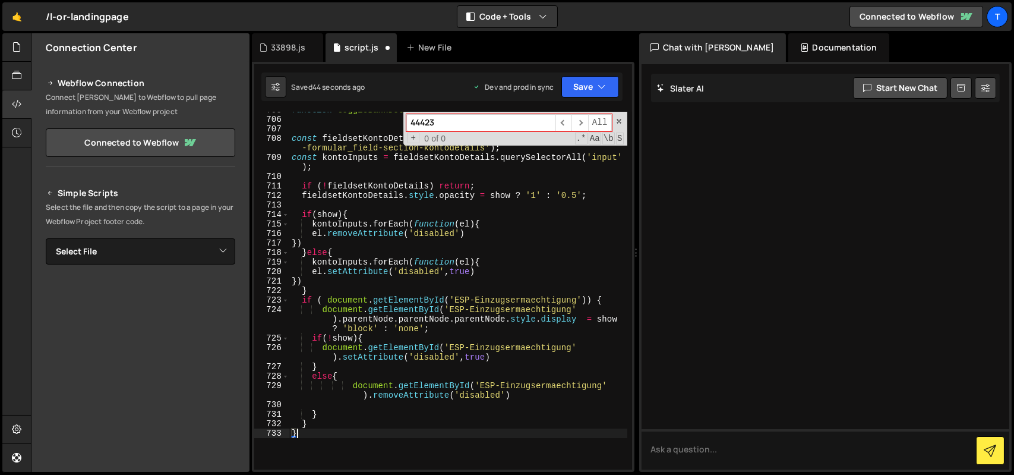
scroll to position [7594, 0]
click at [590, 90] on button "Save" at bounding box center [591, 86] width 58 height 21
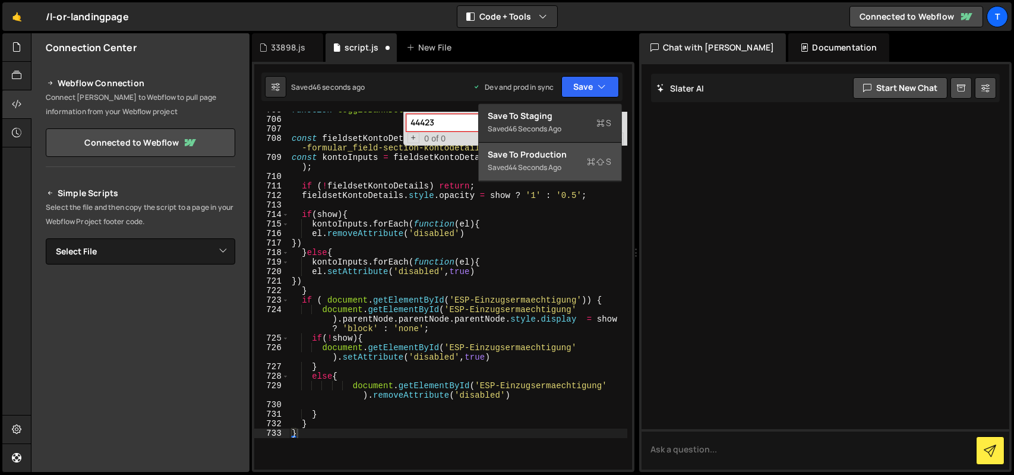
click at [555, 157] on div "Save to Production S" at bounding box center [551, 155] width 124 height 12
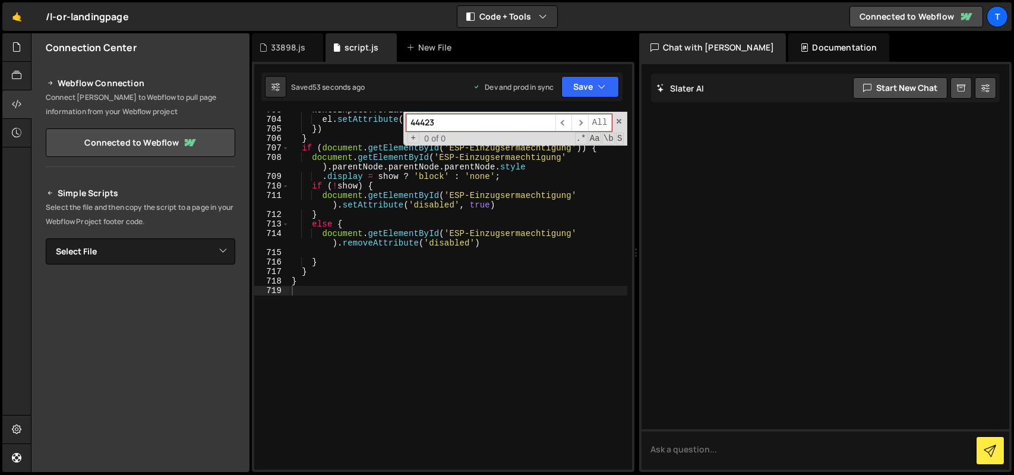
click at [347, 219] on div "kontoInputs . forEach ( function ( el ) { el . setAttribute ( 'disabled' , true…" at bounding box center [458, 293] width 338 height 377
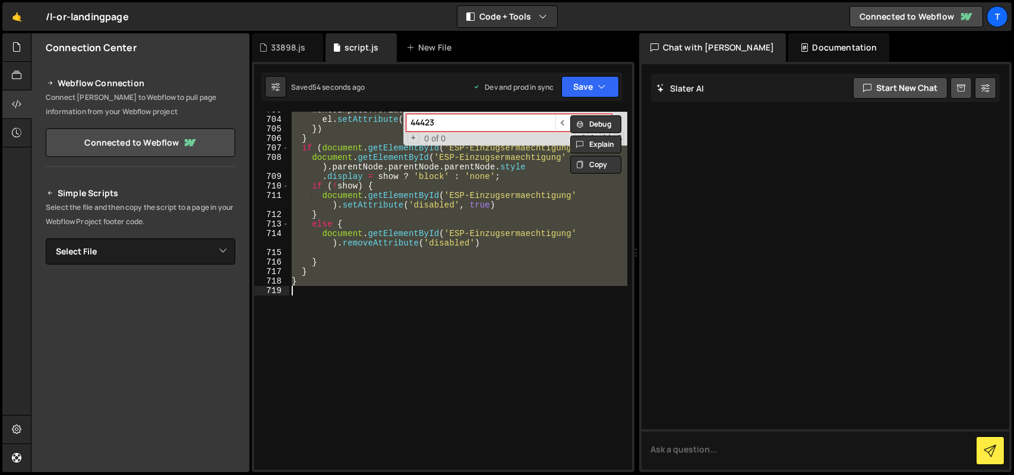
paste textarea
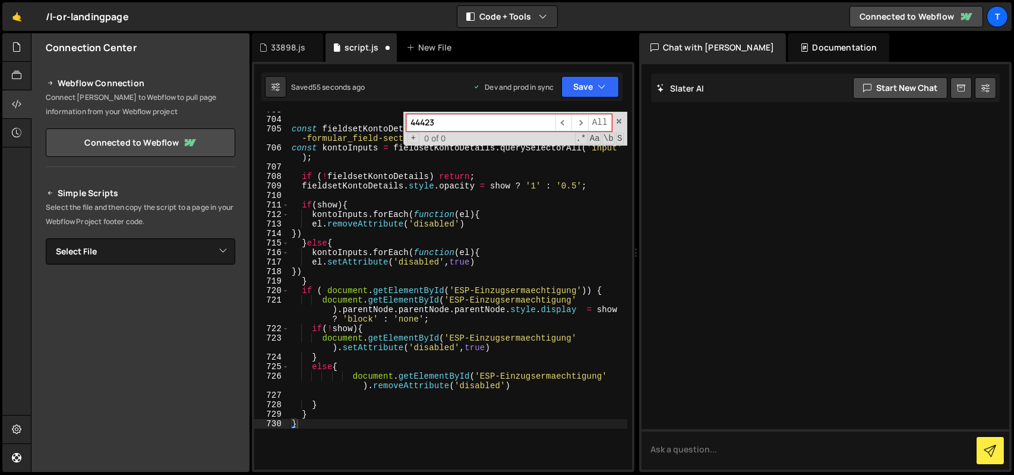
click at [590, 97] on div "Saved 55 seconds ago Dev and prod in sync Upgrade to Edit Save Save to Staging …" at bounding box center [441, 87] width 361 height 29
click at [589, 91] on button "Save" at bounding box center [591, 86] width 58 height 21
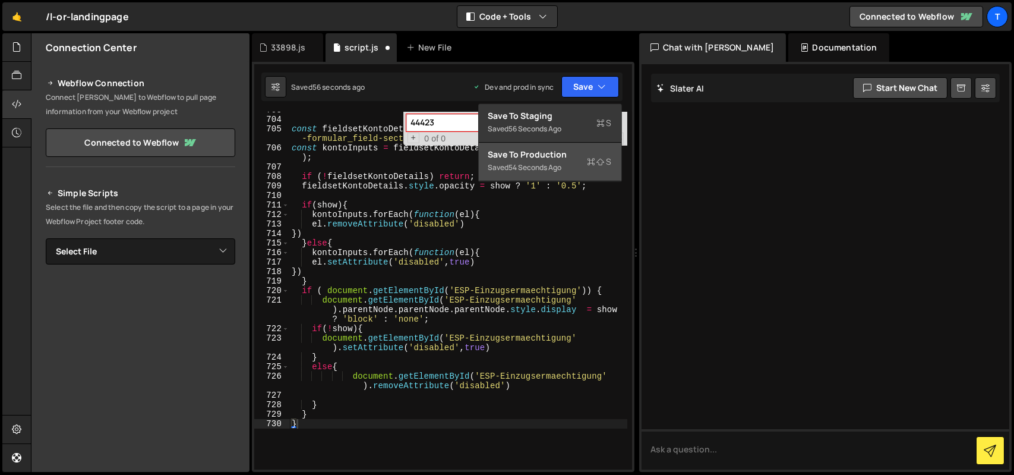
click at [568, 169] on div "Saved 54 seconds ago" at bounding box center [551, 167] width 124 height 14
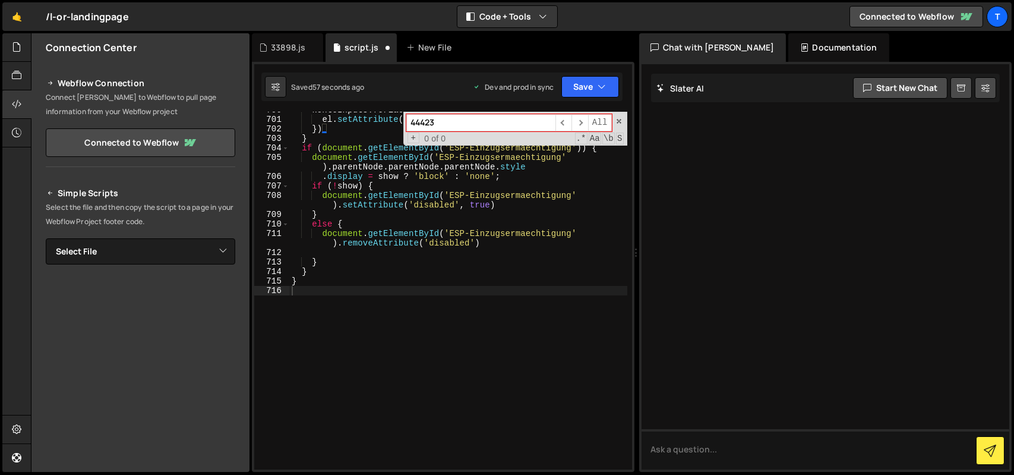
scroll to position [7556, 0]
click at [404, 207] on div "kontoInputs . forEach ( function ( el ) { el . setAttribute ( 'disabled' , true…" at bounding box center [458, 293] width 338 height 377
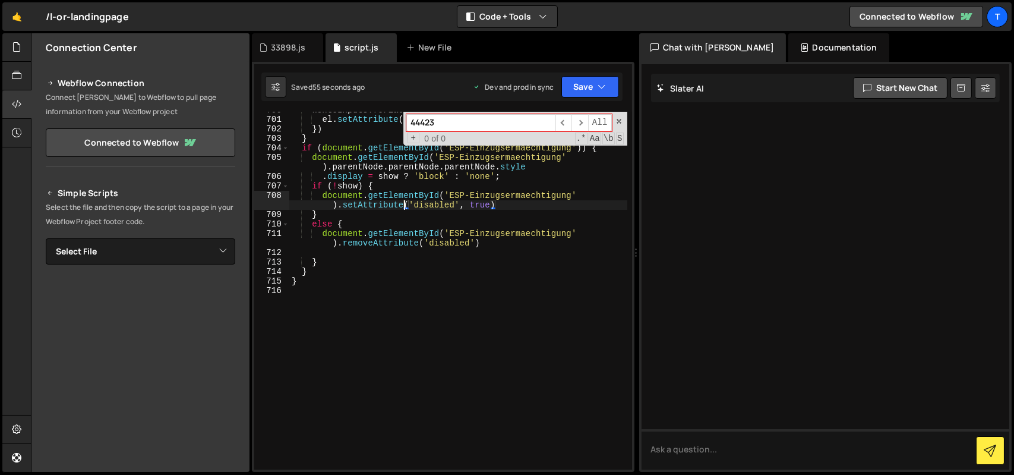
paste textarea
type textarea "}"
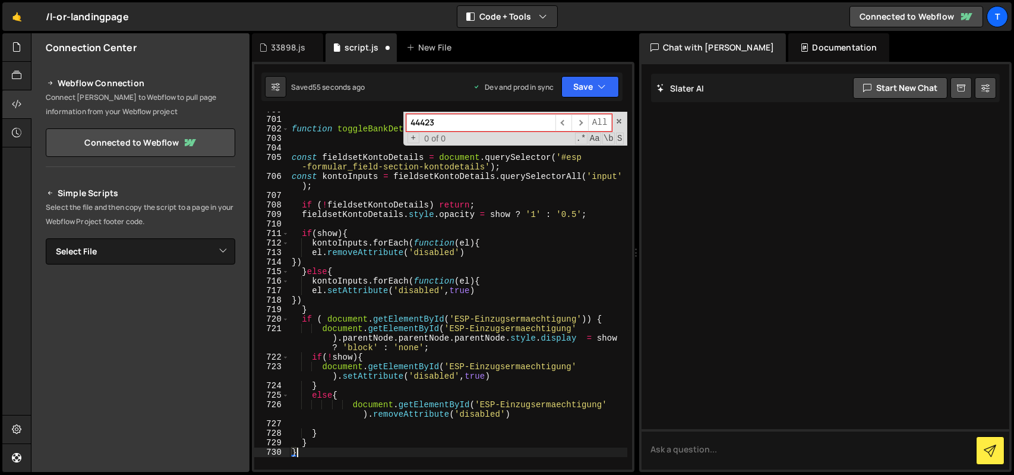
scroll to position [7546, 0]
click at [571, 83] on button "Save" at bounding box center [591, 86] width 58 height 21
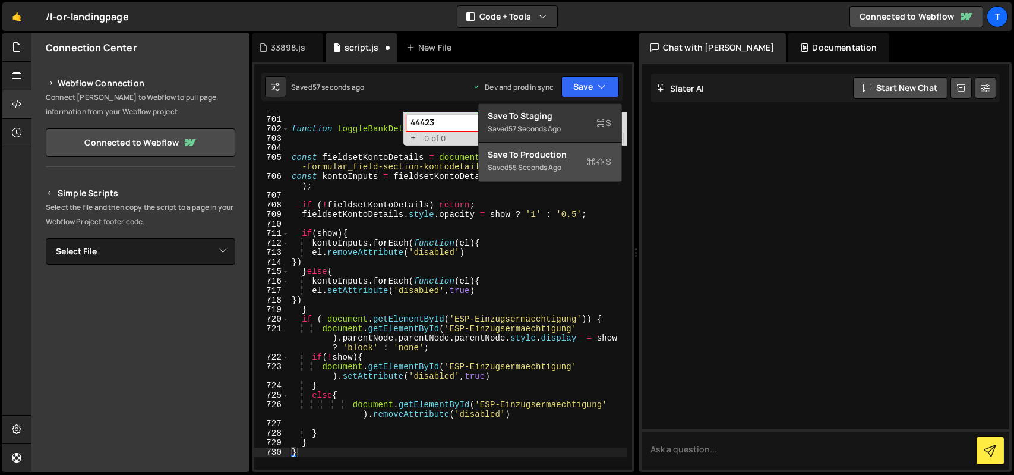
click at [524, 165] on div "55 seconds ago" at bounding box center [535, 167] width 53 height 10
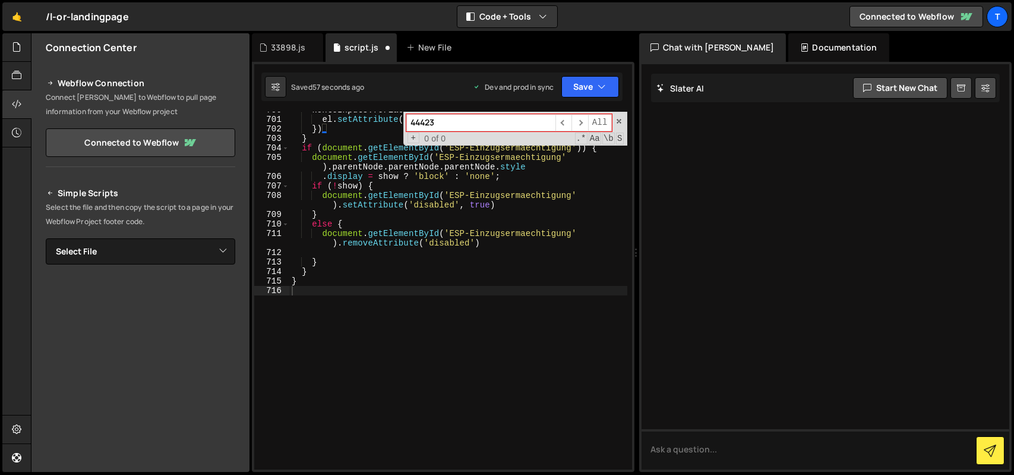
scroll to position [7556, 0]
click at [418, 248] on div "kontoInputs . forEach ( function ( el ) { el . setAttribute ( 'disabled' , true…" at bounding box center [458, 293] width 338 height 377
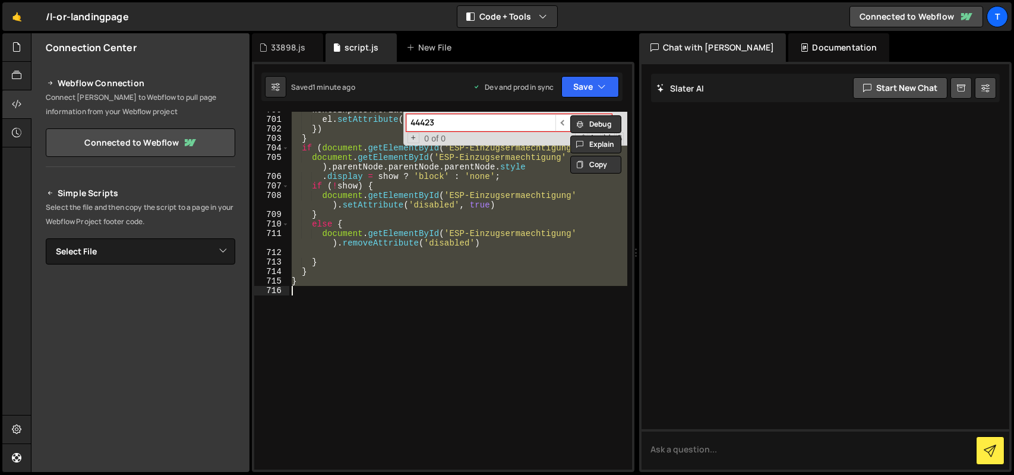
paste textarea
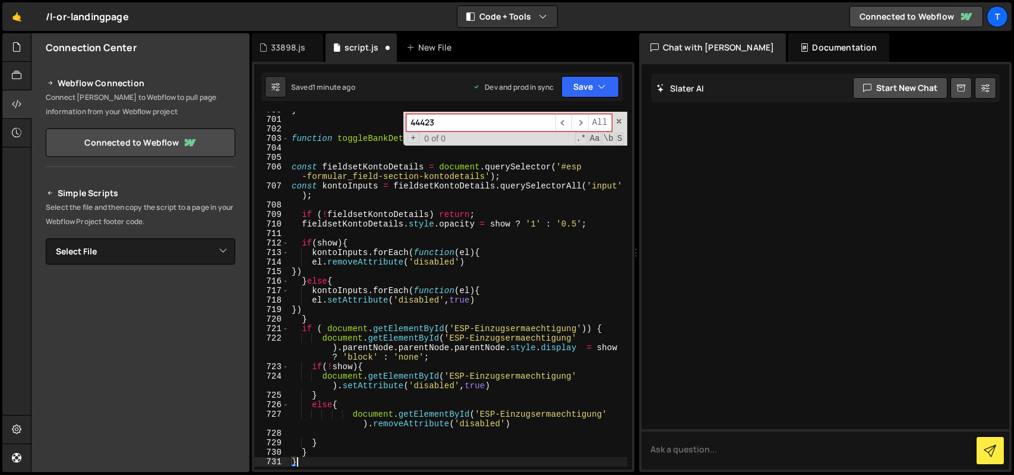
scroll to position [7546, 0]
click at [584, 78] on button "Save" at bounding box center [591, 86] width 58 height 21
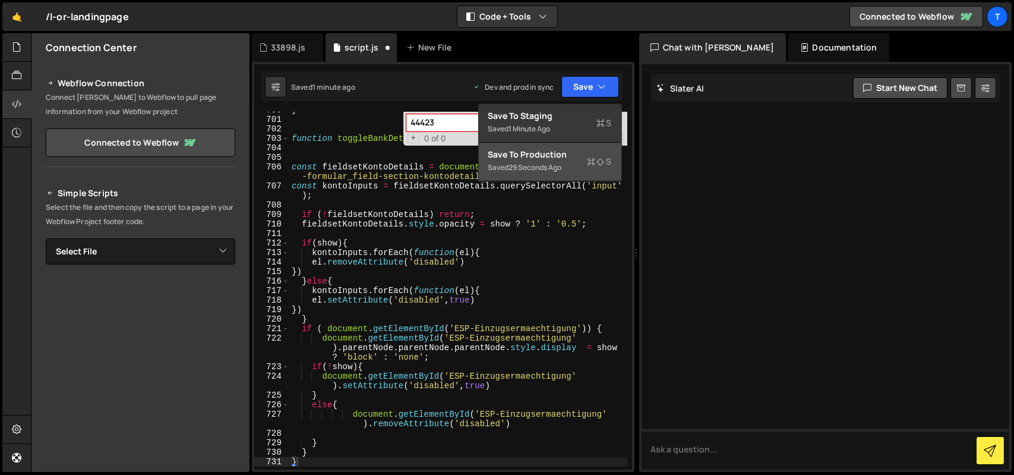
click at [559, 152] on div "Save to Production S" at bounding box center [551, 155] width 124 height 12
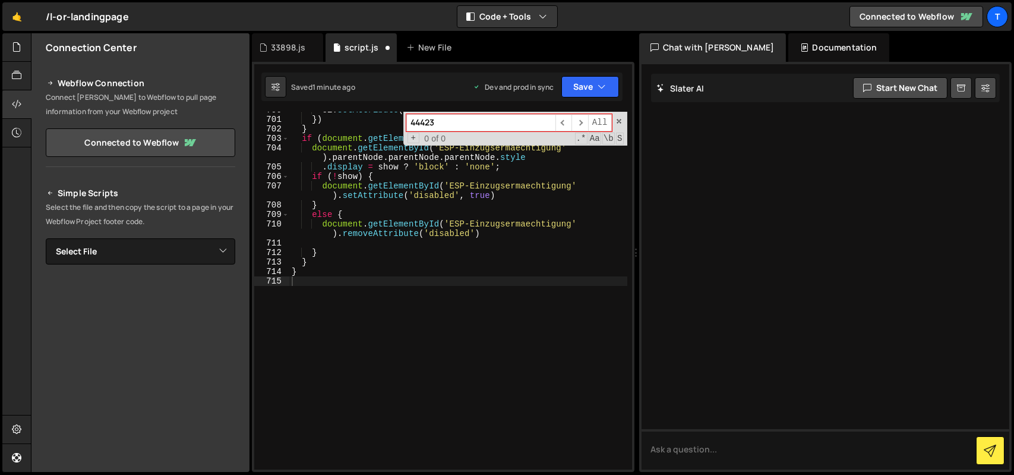
scroll to position [7556, 0]
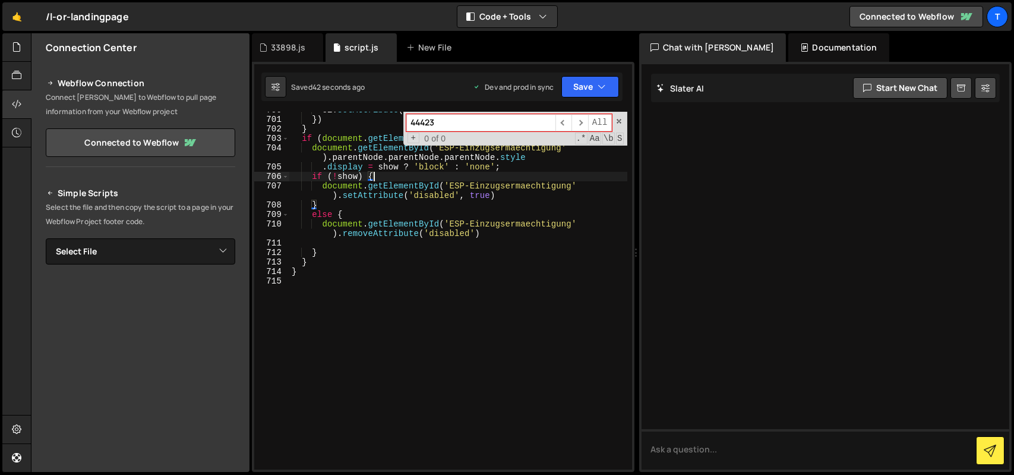
click at [404, 179] on div "el . setAttribute ( 'disabled' , true ) }) } if ( document . getElementById ( '…" at bounding box center [458, 293] width 338 height 377
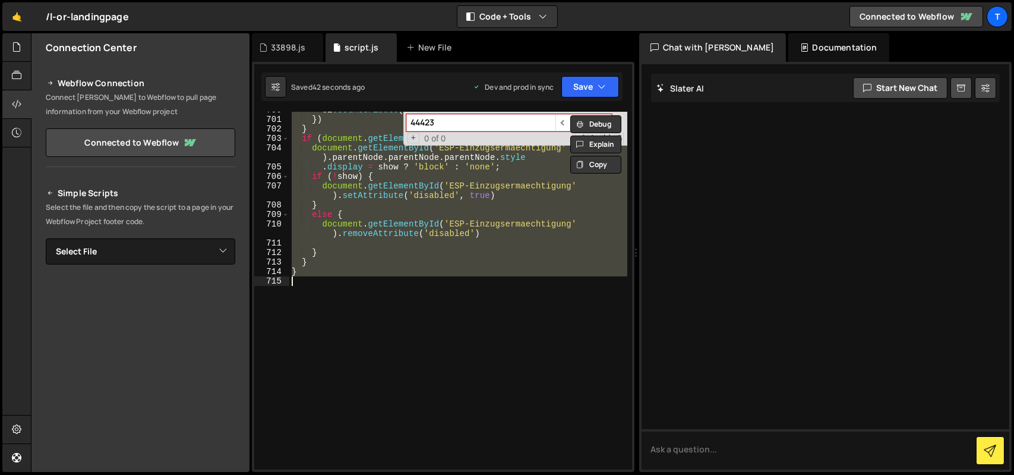
paste textarea
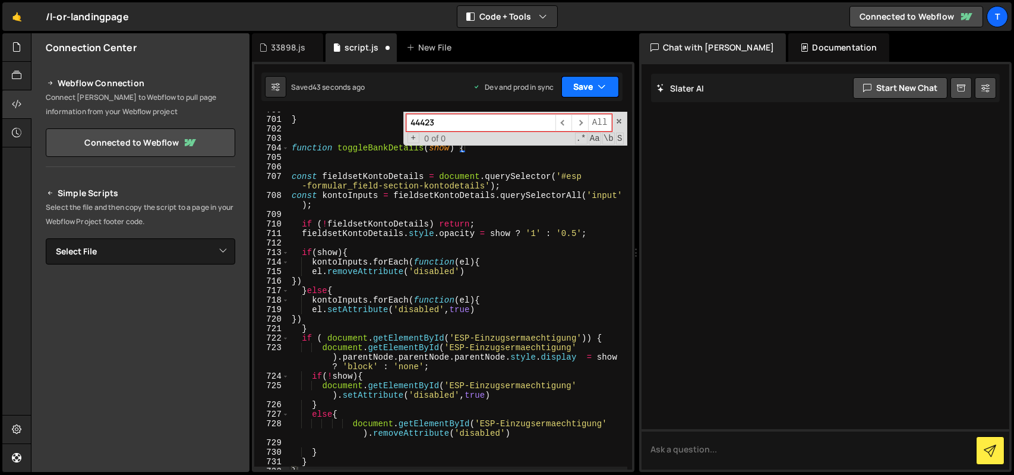
click at [579, 92] on button "Save" at bounding box center [591, 86] width 58 height 21
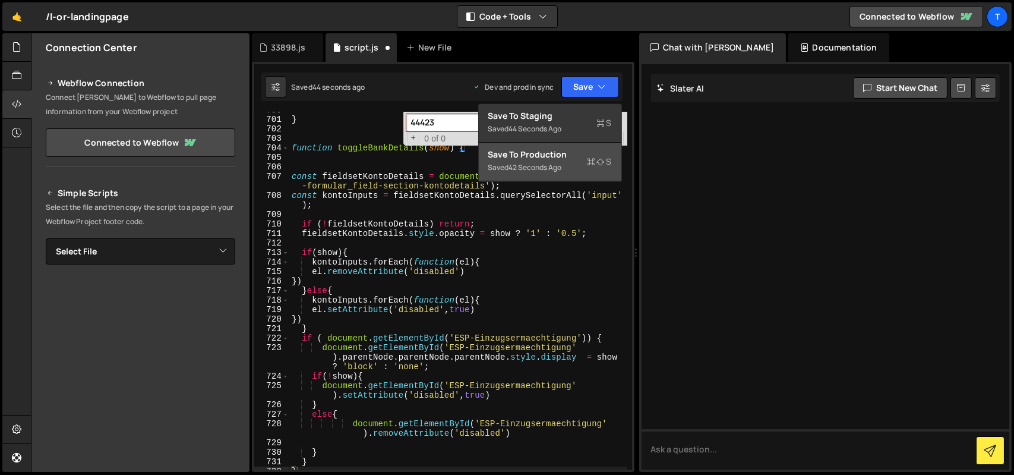
click at [561, 149] on div "Save to Production S" at bounding box center [551, 155] width 124 height 12
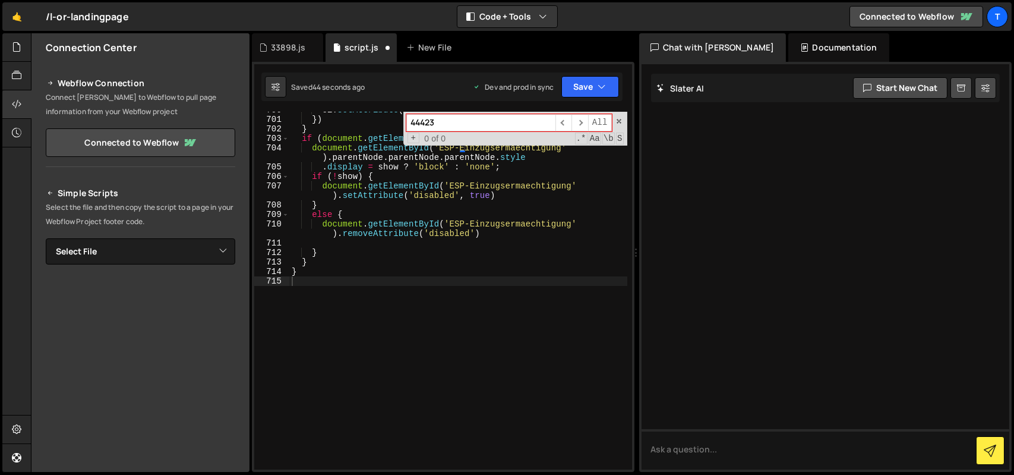
scroll to position [7556, 0]
click at [412, 264] on div "el . setAttribute ( 'disabled' , true ) }) } if ( document . getElementById ( '…" at bounding box center [458, 293] width 338 height 377
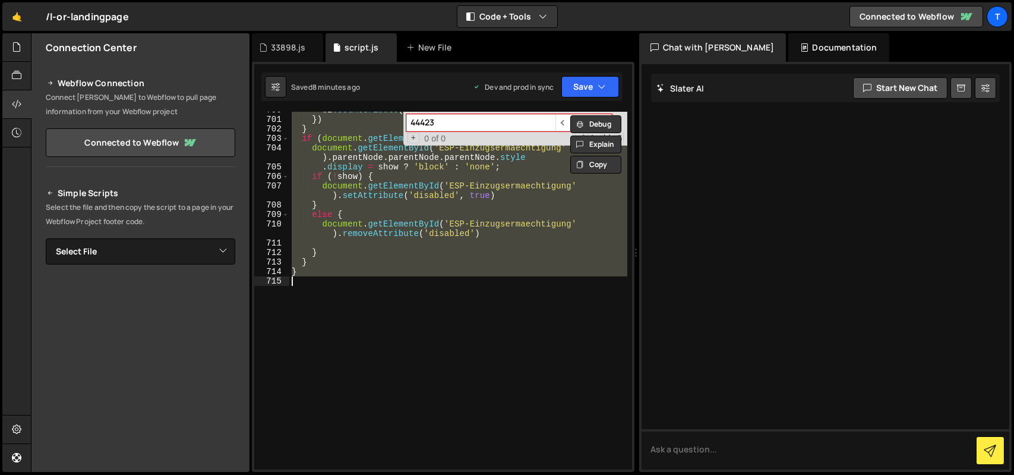
paste textarea
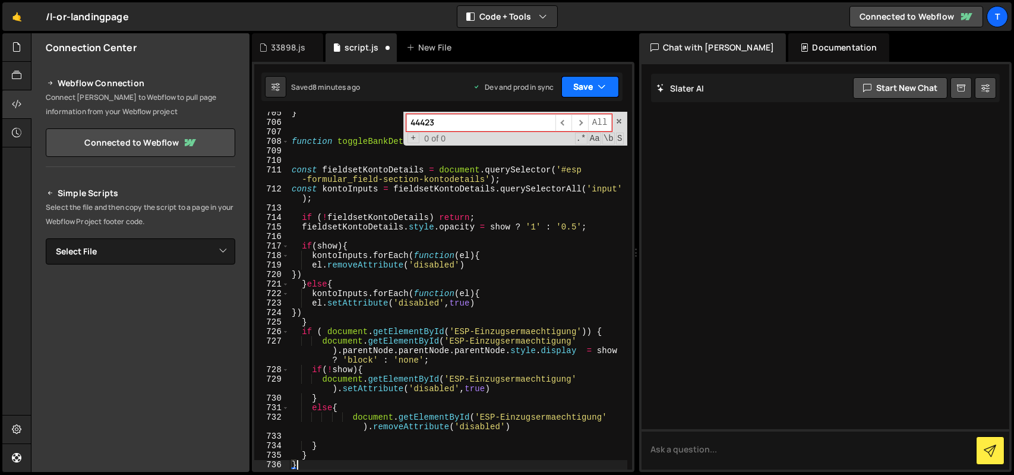
click at [571, 88] on button "Save" at bounding box center [591, 86] width 58 height 21
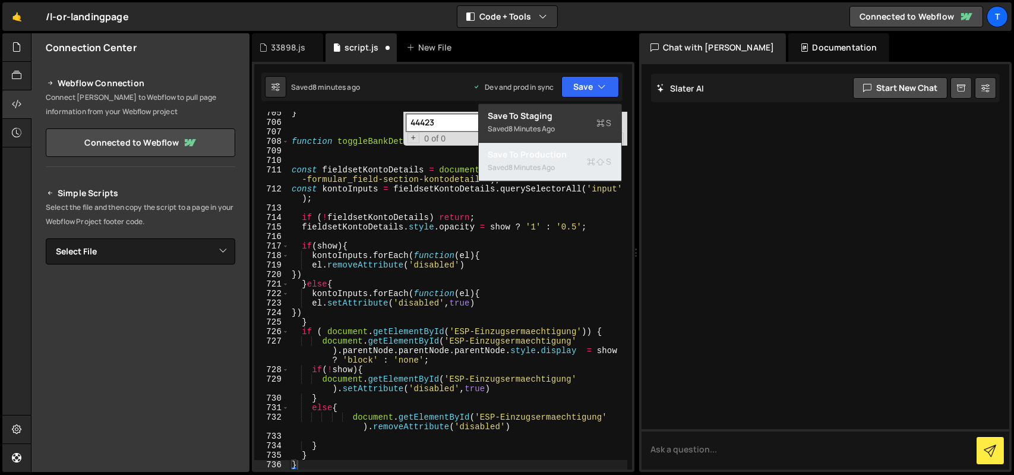
click at [537, 164] on div "8 minutes ago" at bounding box center [532, 167] width 46 height 10
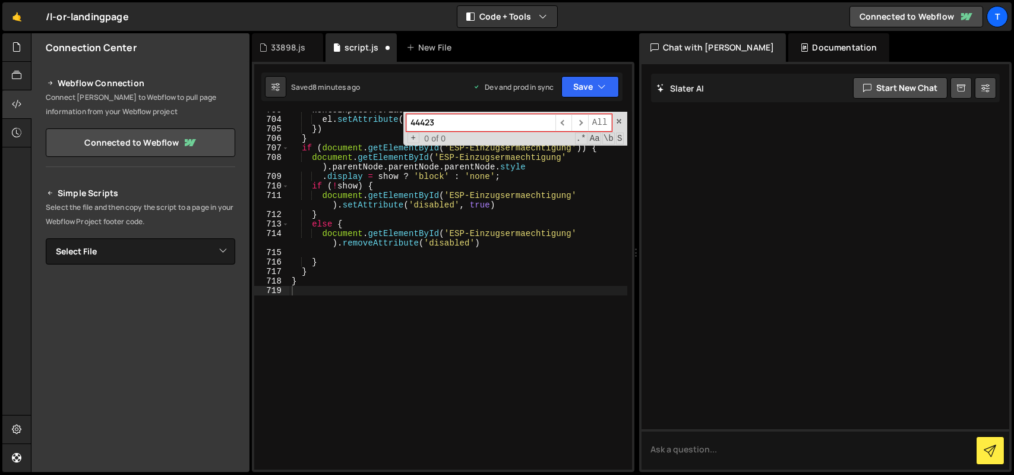
scroll to position [7584, 0]
click at [432, 173] on div "kontoInputs . forEach ( function ( el ) { el . setAttribute ( 'disabled' , true…" at bounding box center [458, 293] width 338 height 377
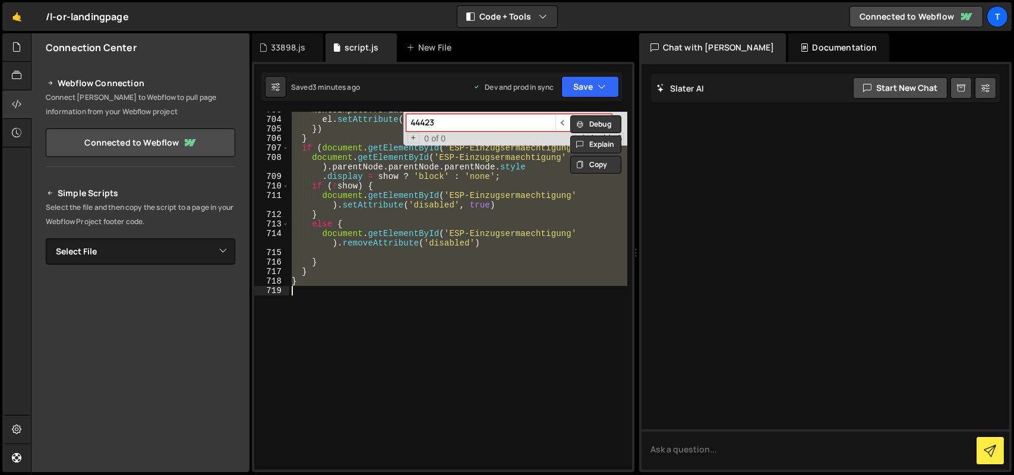
paste textarea
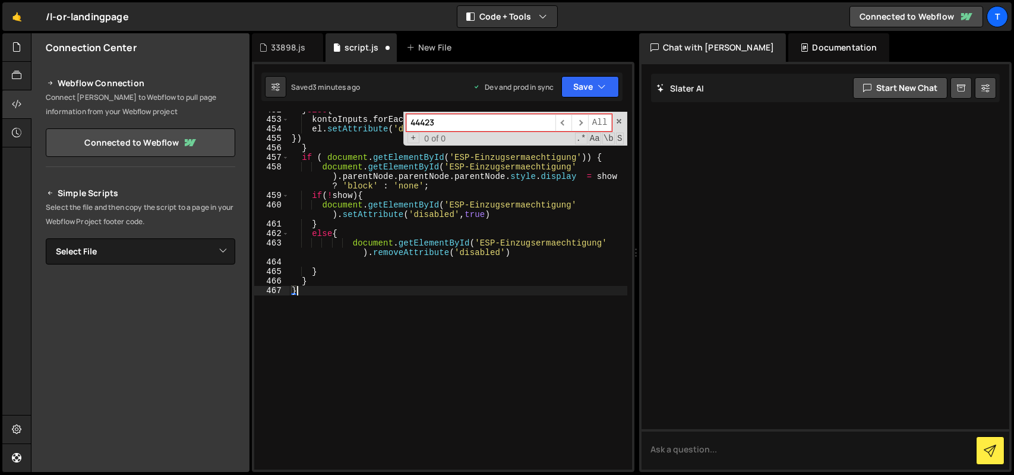
scroll to position [5036, 0]
click at [590, 84] on button "Save" at bounding box center [591, 86] width 58 height 21
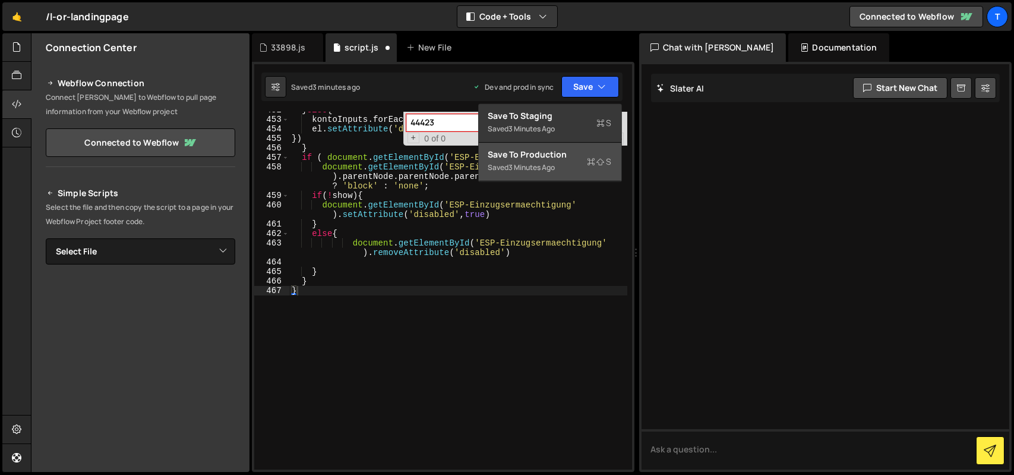
click at [569, 152] on div "Save to Production S" at bounding box center [551, 155] width 124 height 12
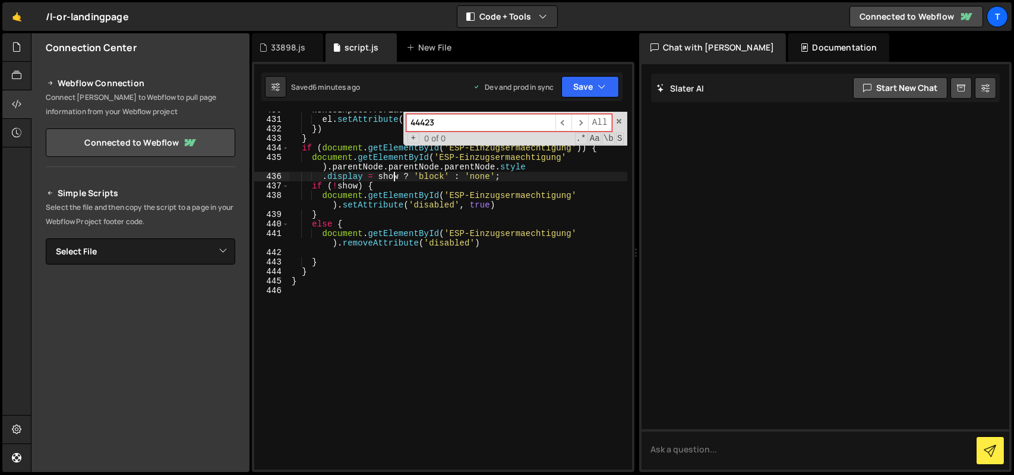
click at [393, 180] on div "kontoInputs . forEach ( function ( el ) { el . setAttribute ( 'disabled' , true…" at bounding box center [458, 293] width 338 height 377
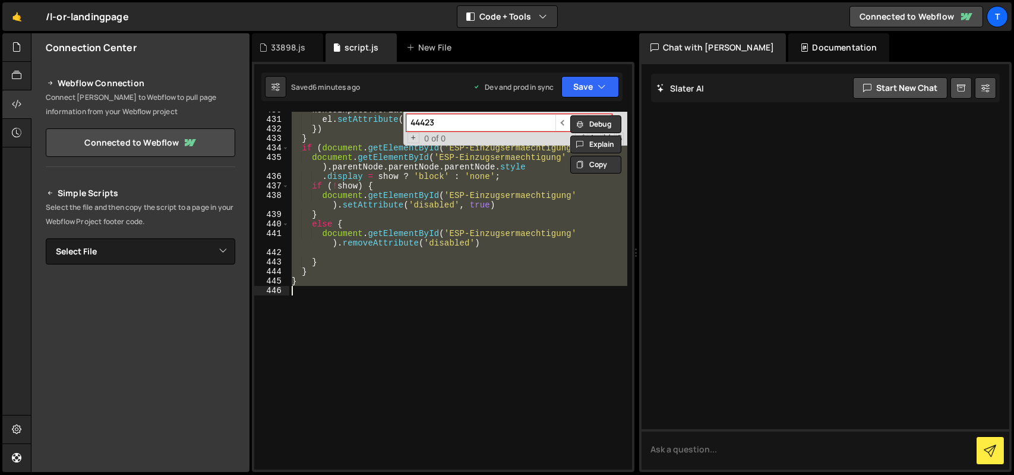
paste textarea
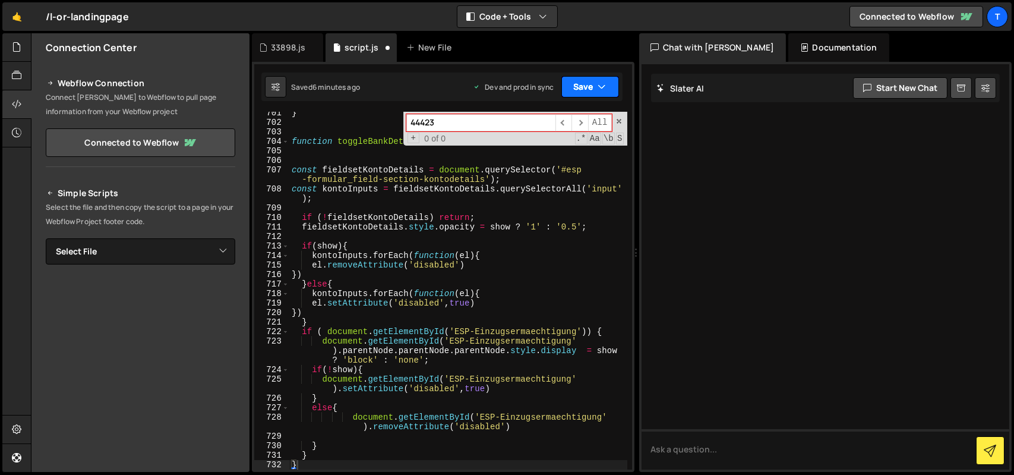
click at [593, 96] on button "Save" at bounding box center [591, 86] width 58 height 21
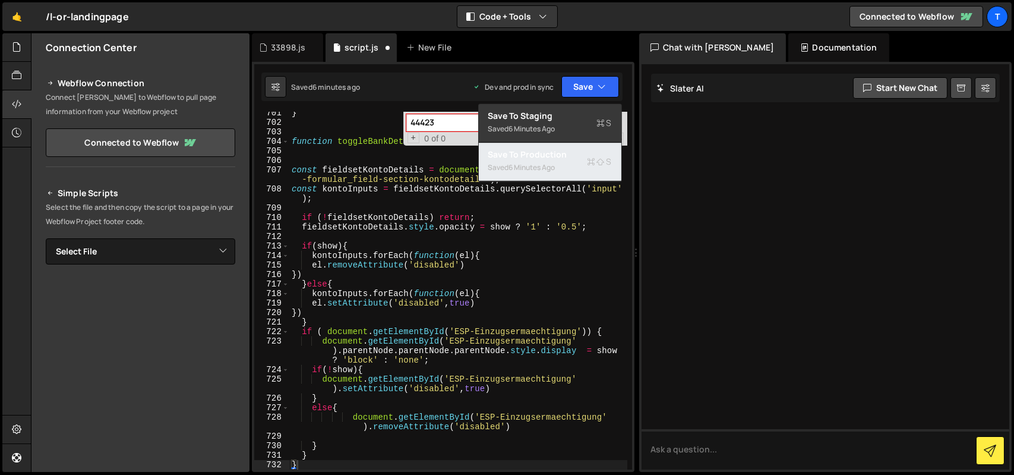
click at [580, 163] on div "Saved 6 minutes ago" at bounding box center [551, 167] width 124 height 14
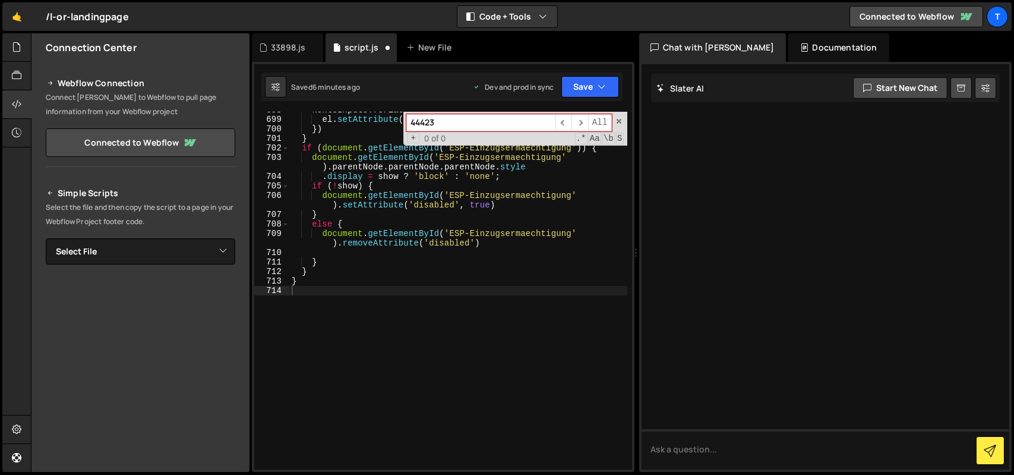
scroll to position [7537, 0]
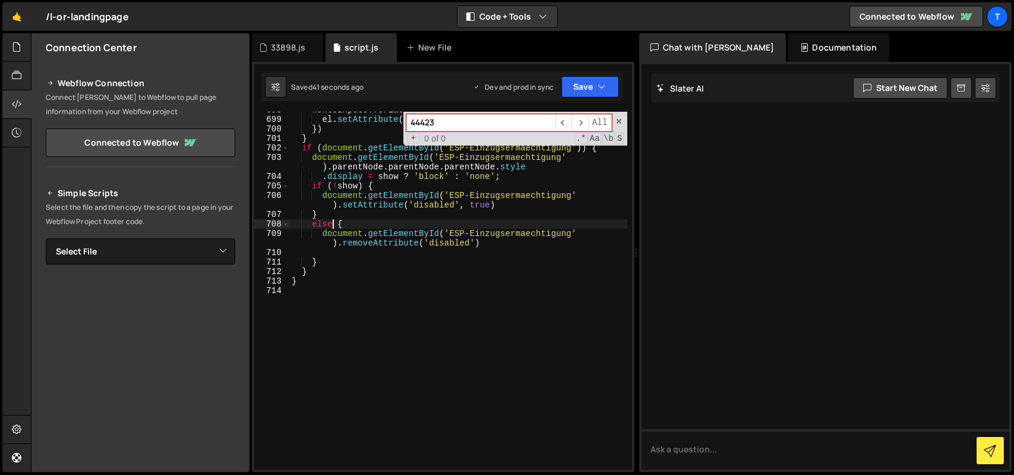
click at [332, 222] on div "kontoInputs . forEach ( function ( el ) { el . setAttribute ( 'disabled' , true…" at bounding box center [458, 293] width 338 height 377
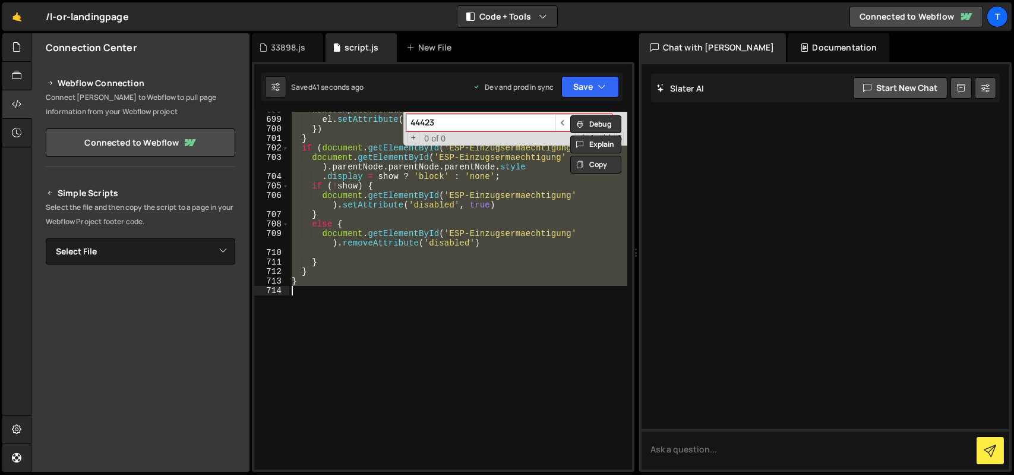
paste textarea
type textarea "}"
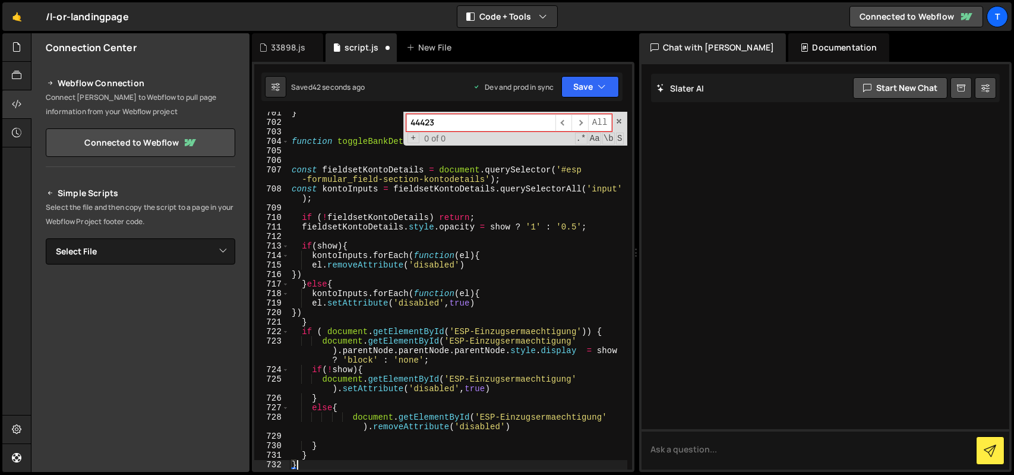
scroll to position [7553, 0]
click at [589, 87] on button "Save" at bounding box center [591, 86] width 58 height 21
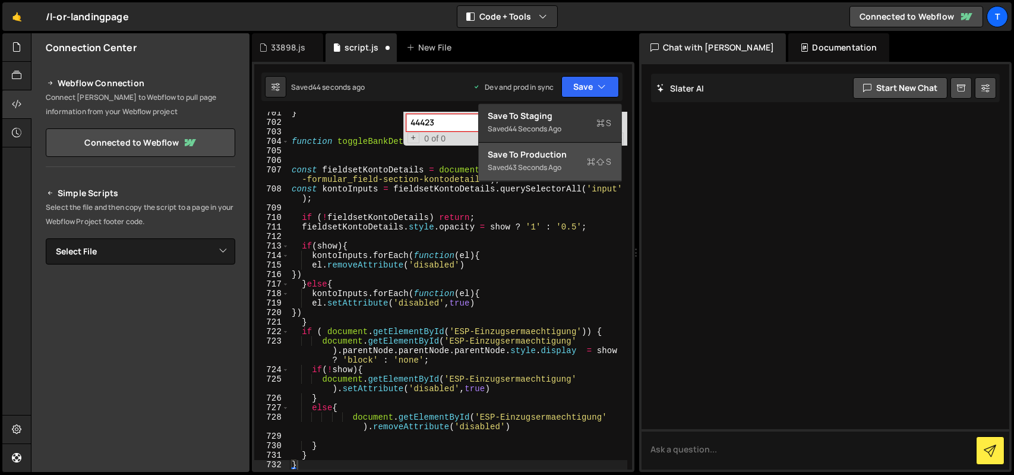
click at [552, 153] on div "Save to Production S" at bounding box center [551, 155] width 124 height 12
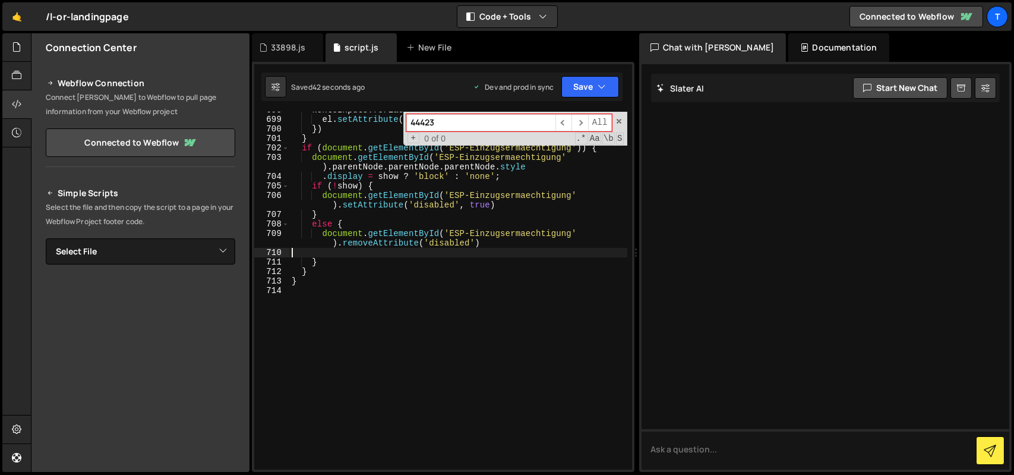
click at [333, 256] on div "kontoInputs . forEach ( function ( el ) { el . setAttribute ( 'disabled' , true…" at bounding box center [458, 293] width 338 height 377
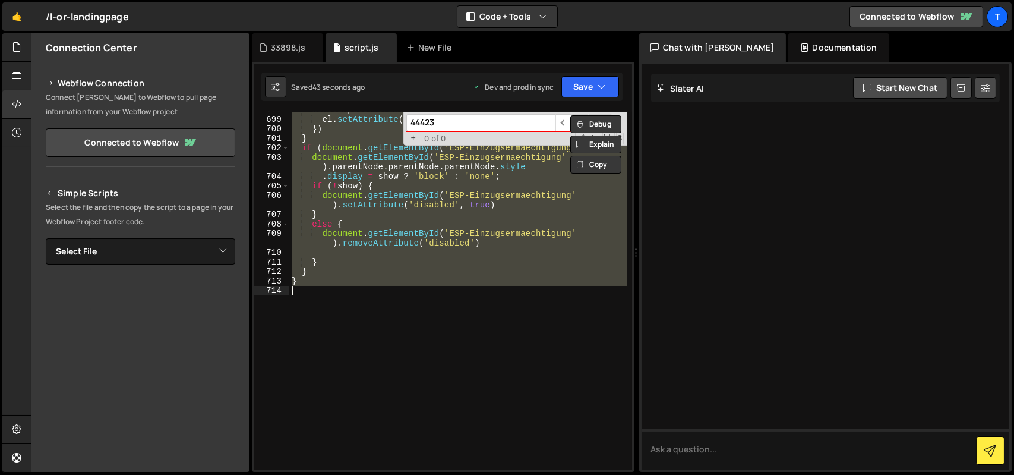
paste textarea
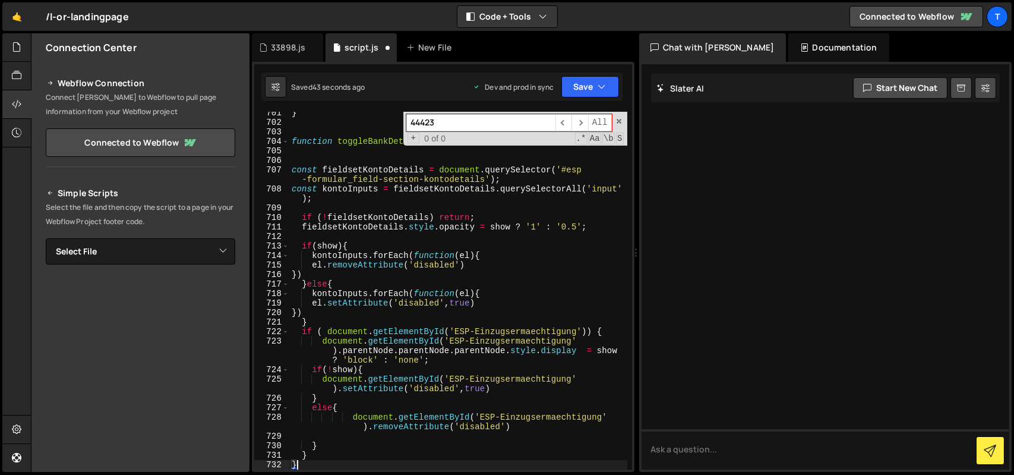
scroll to position [7553, 0]
click at [595, 80] on button "Save" at bounding box center [591, 86] width 58 height 21
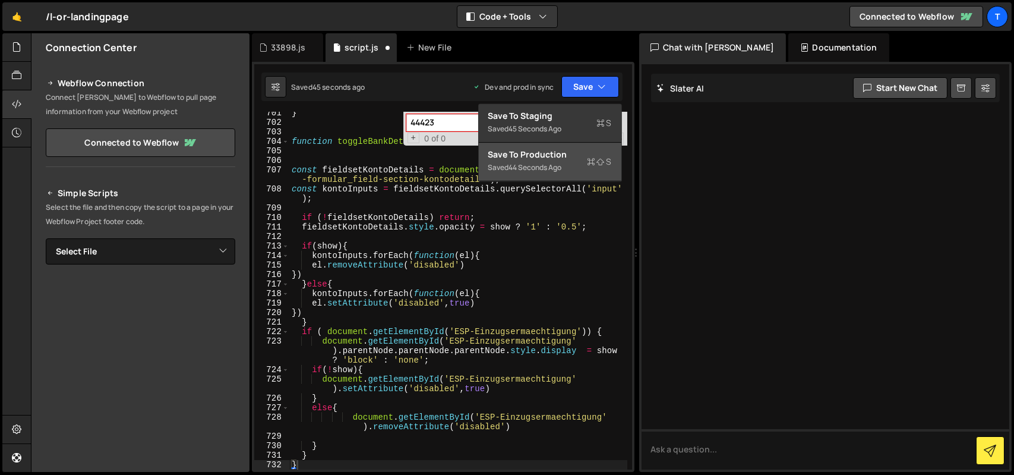
click at [575, 157] on div "Save to Production S" at bounding box center [551, 155] width 124 height 12
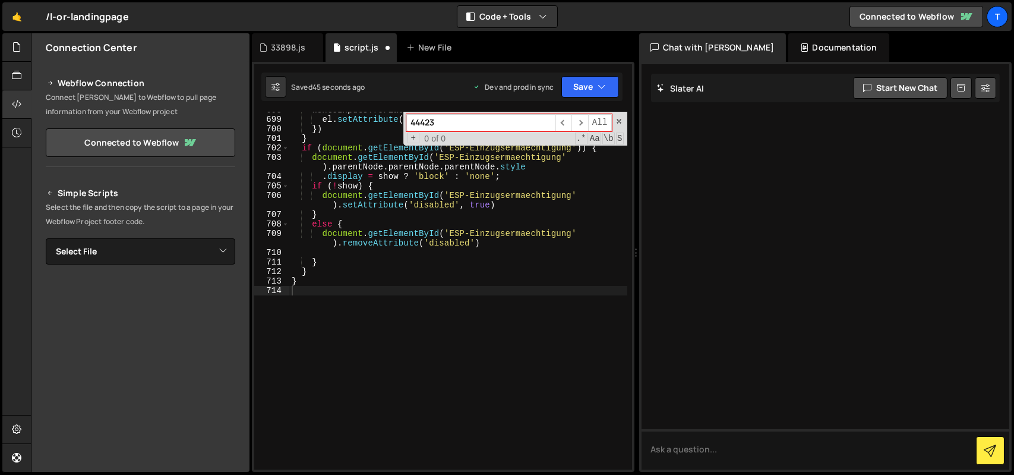
scroll to position [7537, 0]
click at [416, 134] on span "+" at bounding box center [414, 138] width 12 height 11
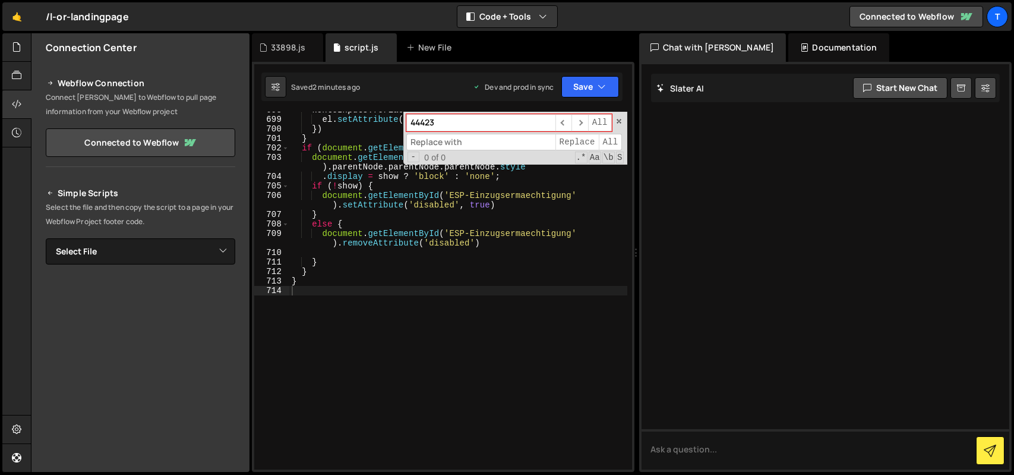
click at [373, 211] on div "kontoInputs . forEach ( function ( el ) { el . setAttribute ( 'disabled' , true…" at bounding box center [458, 293] width 338 height 377
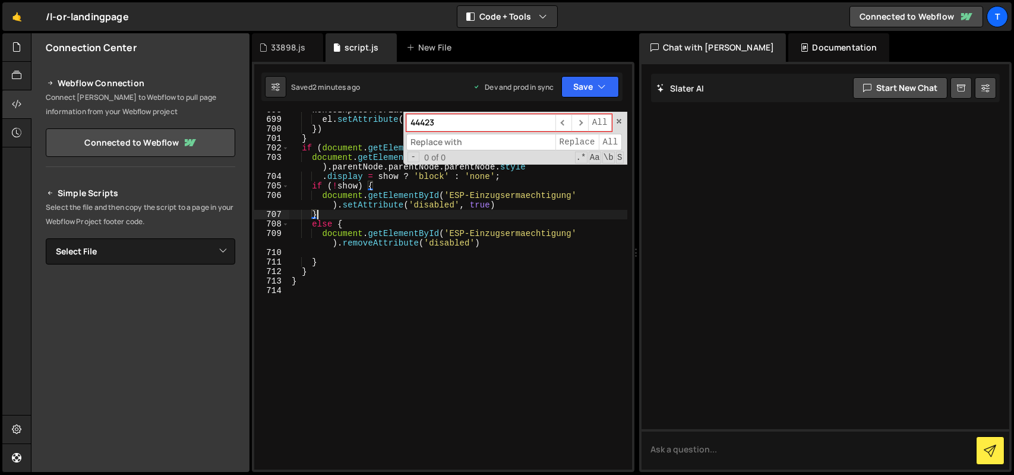
paste textarea
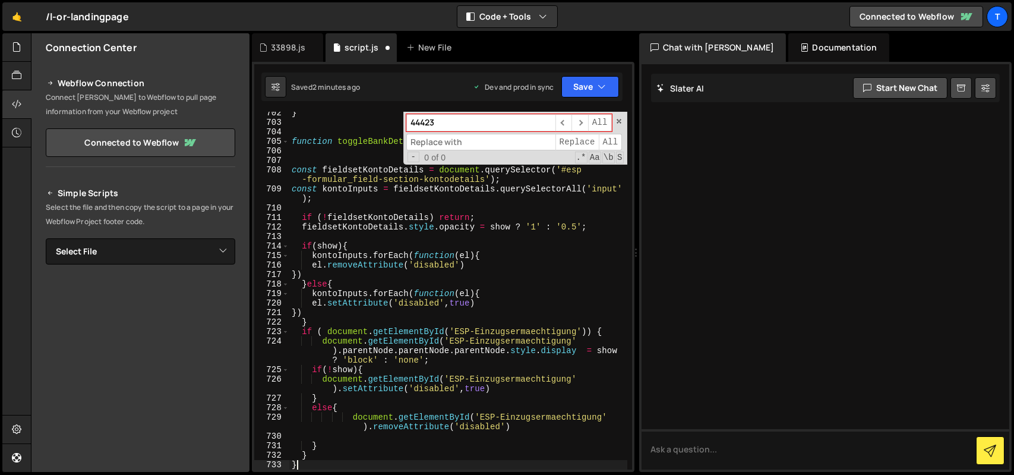
scroll to position [7581, 0]
click at [581, 90] on button "Save" at bounding box center [591, 86] width 58 height 21
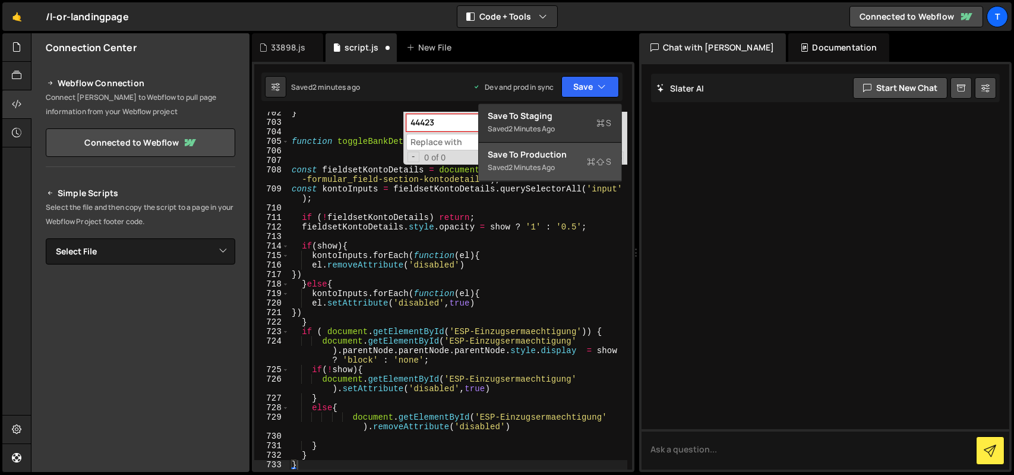
click at [557, 159] on div "Save to Production S" at bounding box center [551, 155] width 124 height 12
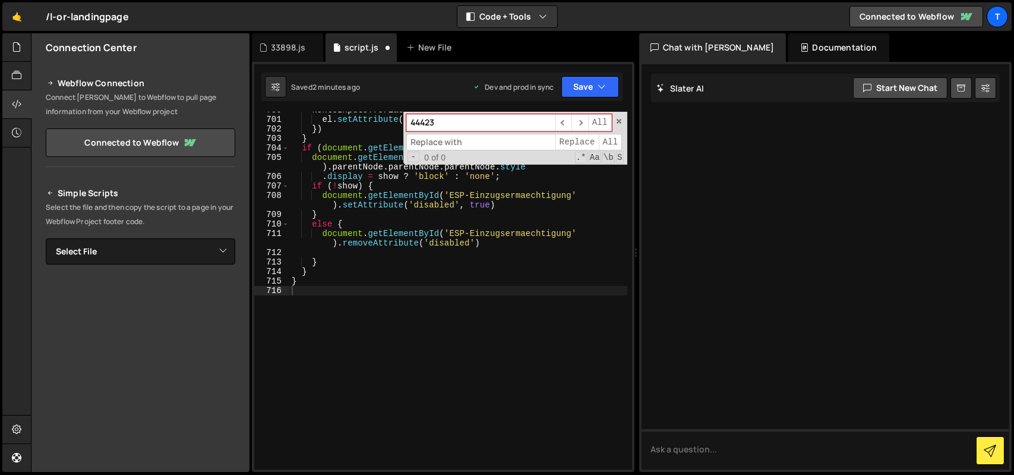
scroll to position [7575, 0]
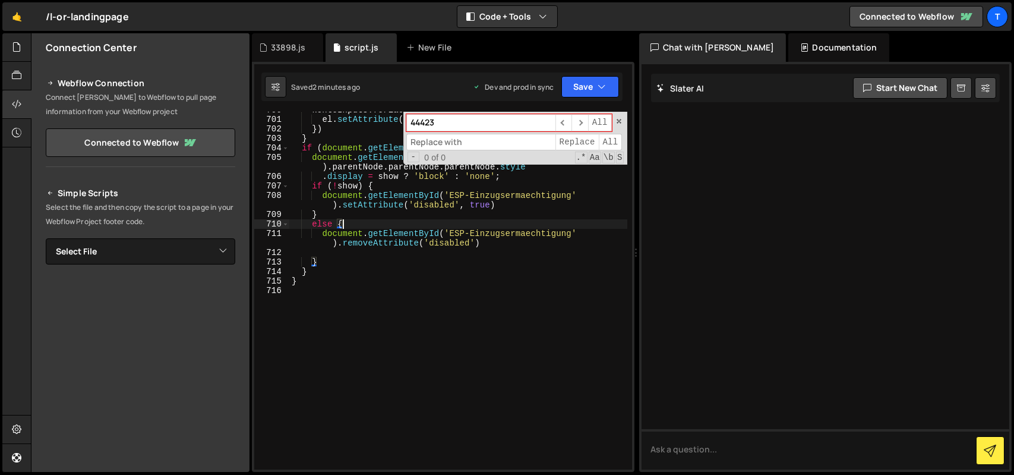
click at [389, 226] on div "kontoInputs . forEach ( function ( el ) { el . setAttribute ( 'disabled' , true…" at bounding box center [458, 293] width 338 height 377
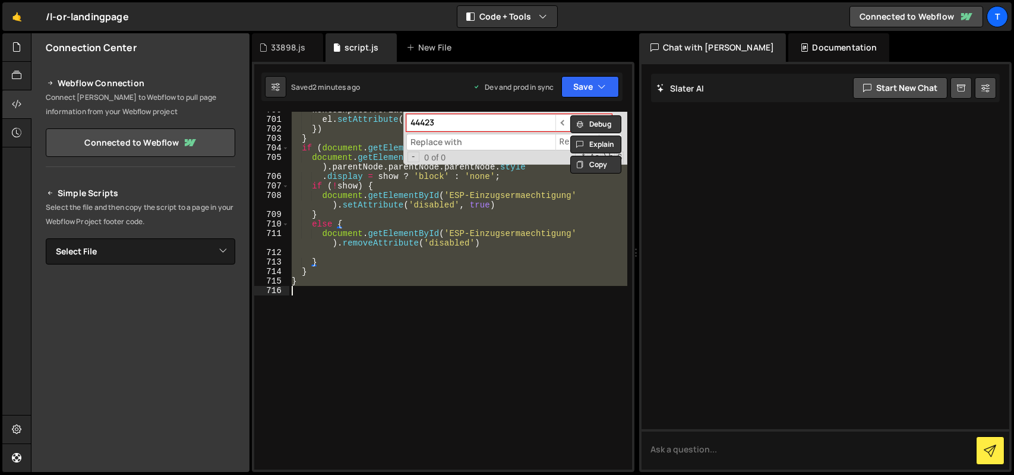
paste textarea
type textarea "}"
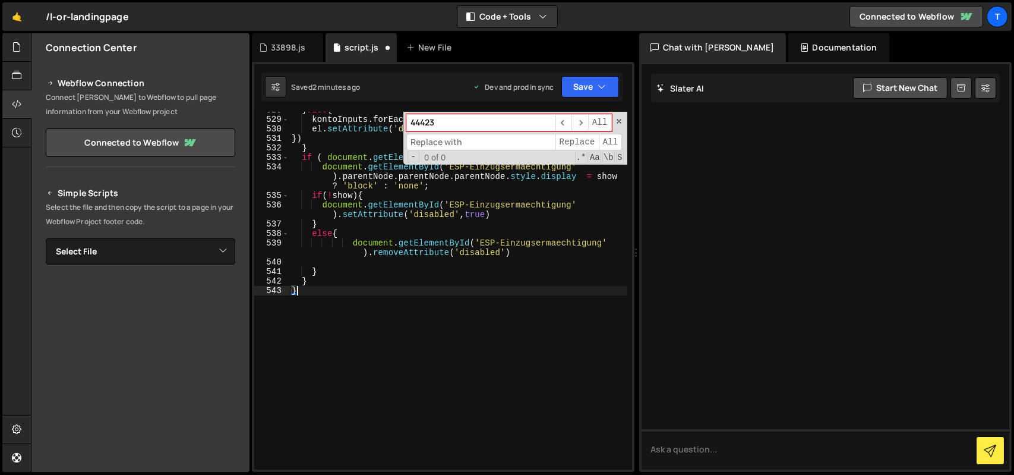
scroll to position [5835, 0]
click at [590, 89] on button "Save" at bounding box center [591, 86] width 58 height 21
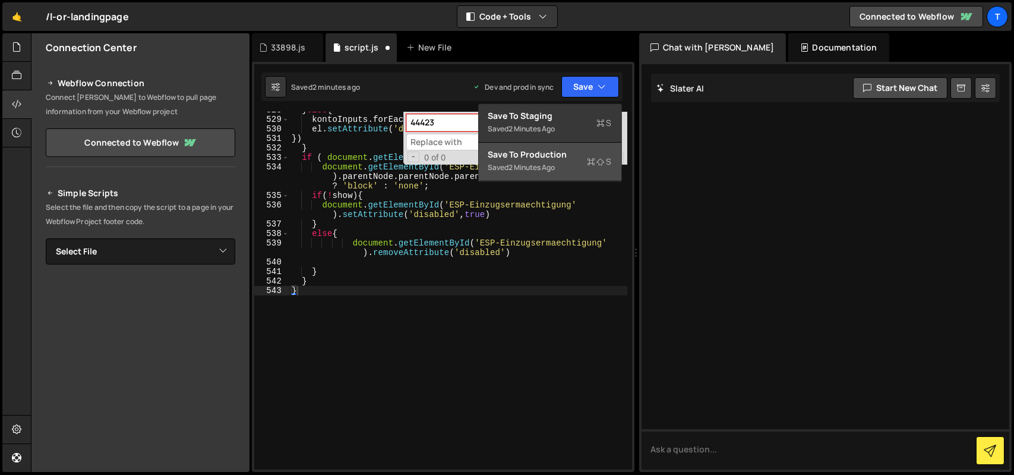
click at [570, 152] on div "Save to Production S" at bounding box center [551, 155] width 124 height 12
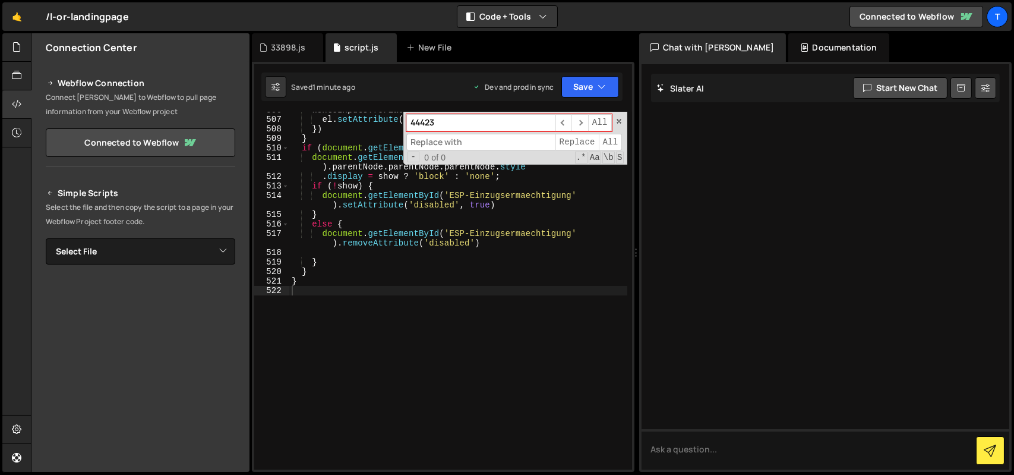
click at [419, 248] on div "kontoInputs . forEach ( function ( el ) { el . setAttribute ( 'disabled' , true…" at bounding box center [458, 293] width 338 height 377
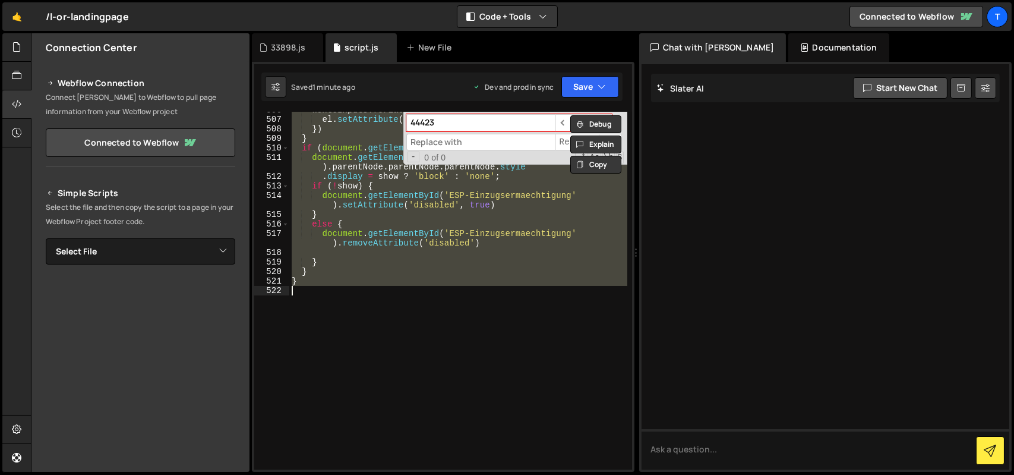
paste textarea "}"
type textarea "}"
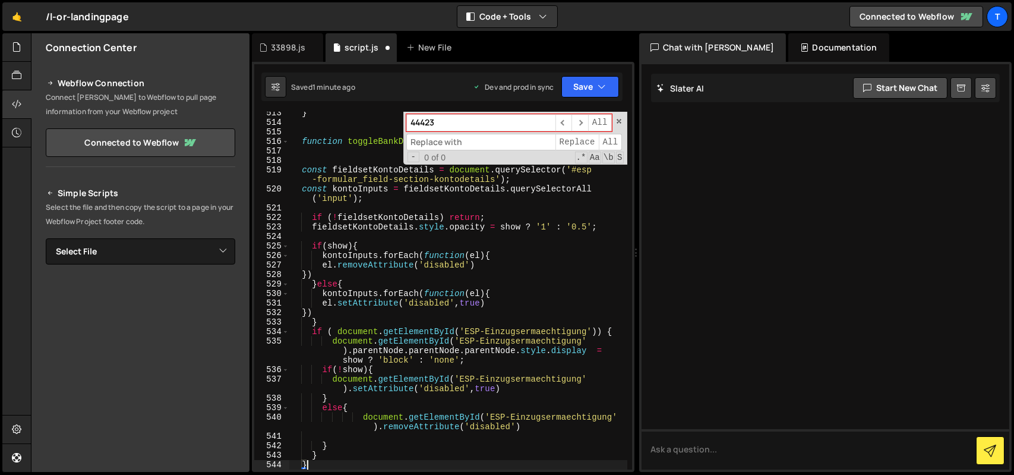
scroll to position [5708, 0]
click at [590, 93] on button "Save" at bounding box center [591, 86] width 58 height 21
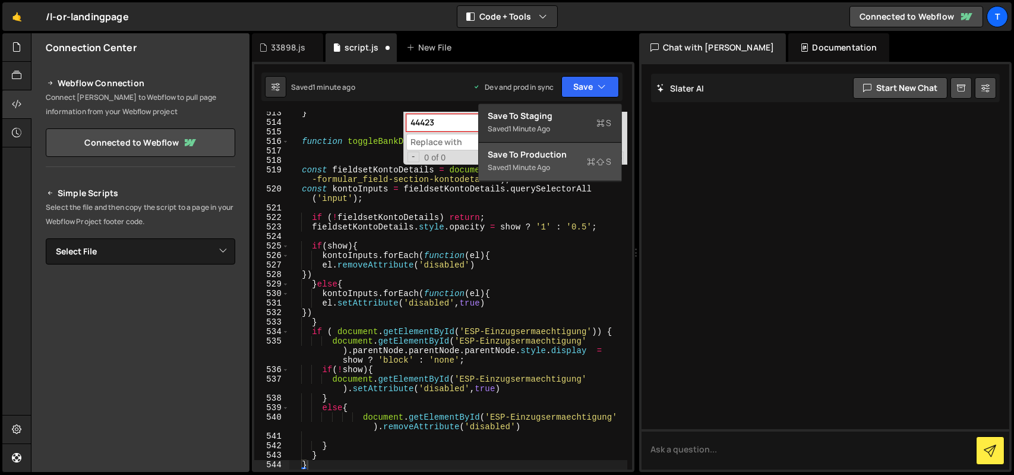
click at [556, 155] on div "Save to Production S" at bounding box center [551, 155] width 124 height 12
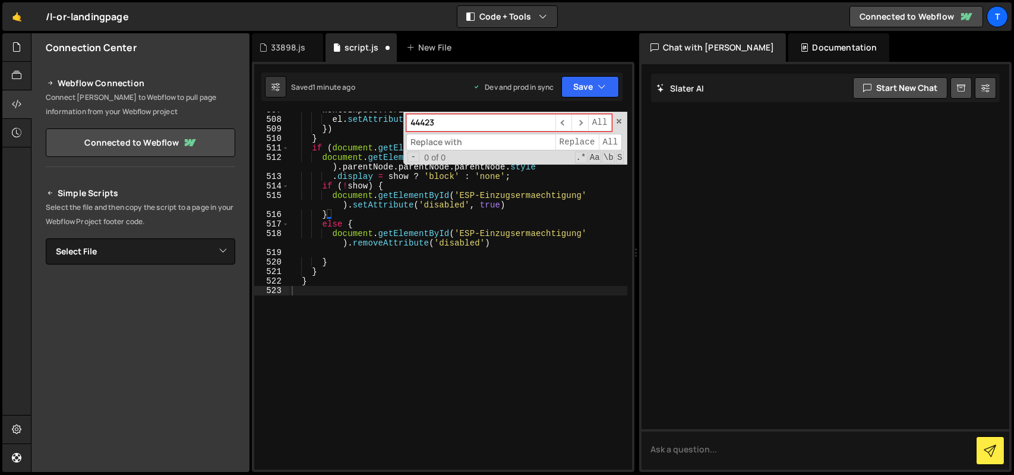
scroll to position [5654, 0]
click at [405, 254] on div "kontoInputs . forEach ( function ( el ) { el . setAttribute ( 'disabled' , true…" at bounding box center [458, 293] width 338 height 377
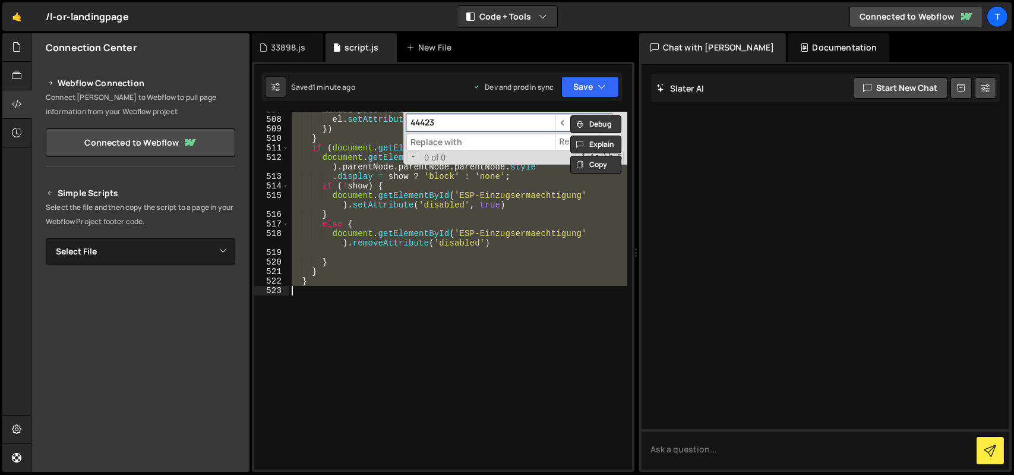
paste textarea
type textarea "}"
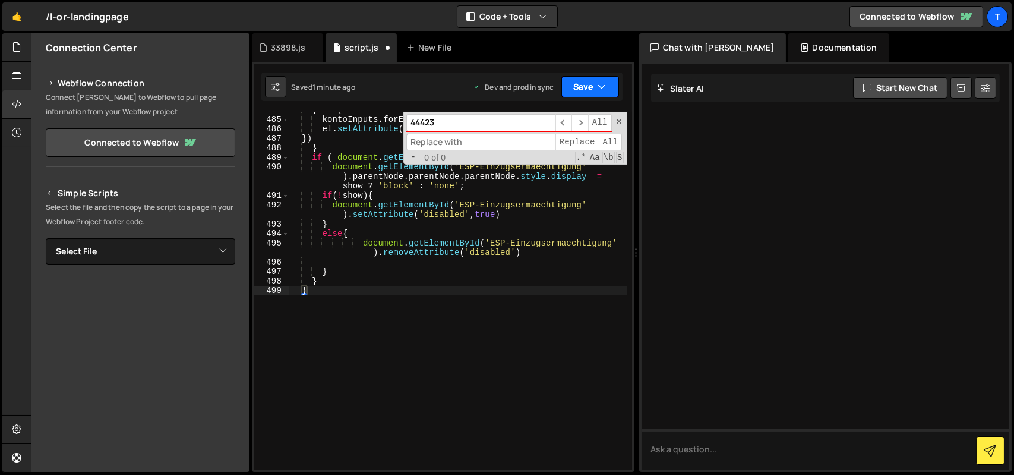
click at [583, 80] on button "Save" at bounding box center [591, 86] width 58 height 21
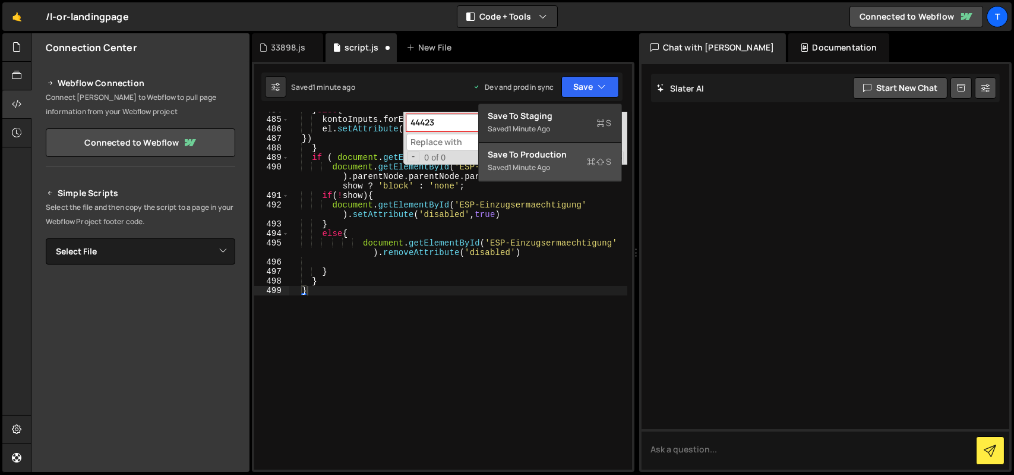
click at [561, 151] on div "Save to Production S" at bounding box center [551, 155] width 124 height 12
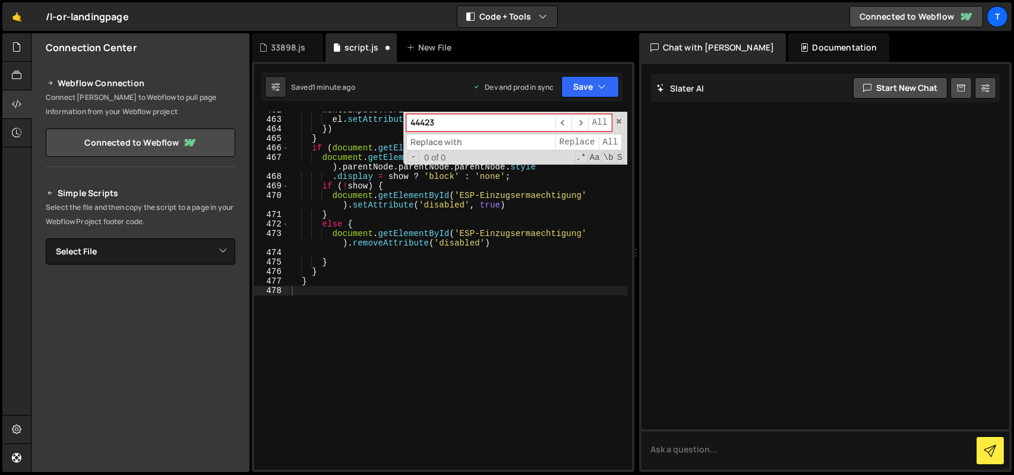
scroll to position [5188, 0]
click at [424, 306] on div "kontoInputs . forEach ( function ( el ) { el . setAttribute ( 'disabled' , true…" at bounding box center [458, 293] width 338 height 377
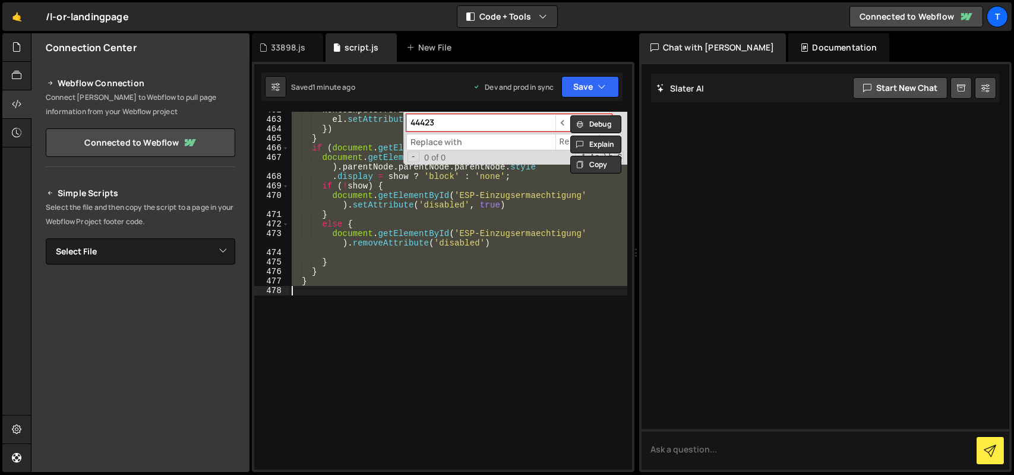
paste textarea
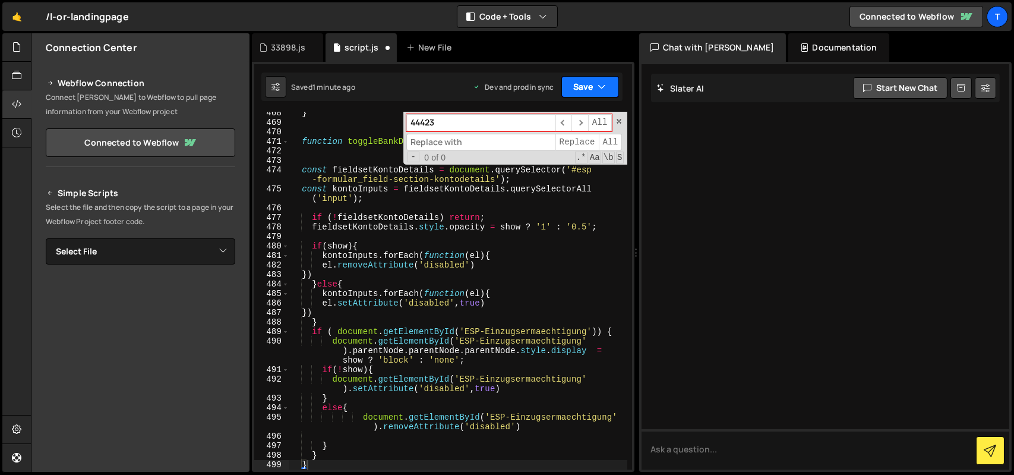
click at [581, 91] on button "Save" at bounding box center [591, 86] width 58 height 21
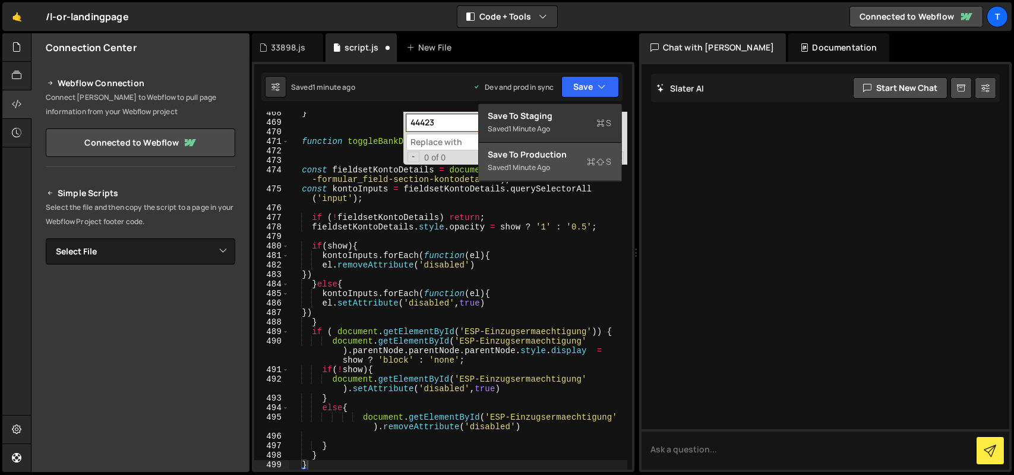
click at [557, 159] on div "Save to Production S" at bounding box center [551, 155] width 124 height 12
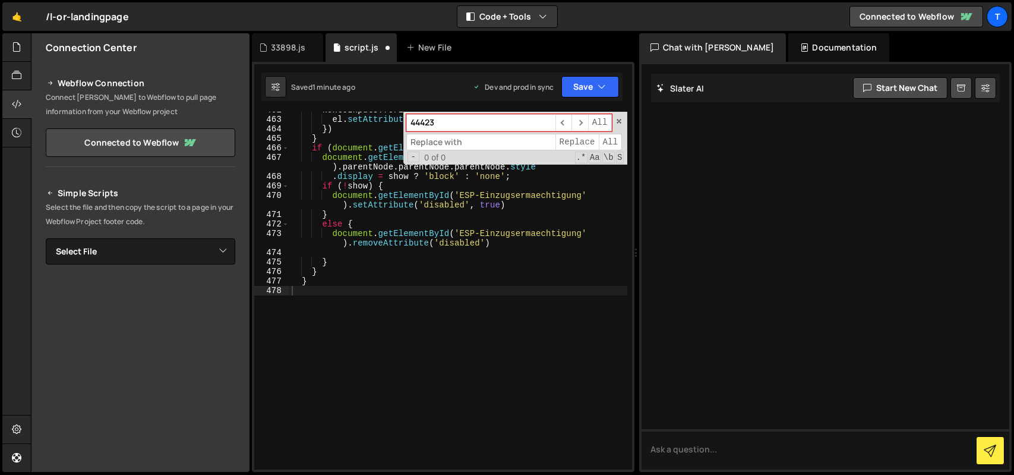
scroll to position [5188, 0]
click at [375, 257] on div "kontoInputs . forEach ( function ( el ) { el . setAttribute ( 'disabled' , true…" at bounding box center [458, 293] width 338 height 377
paste textarea
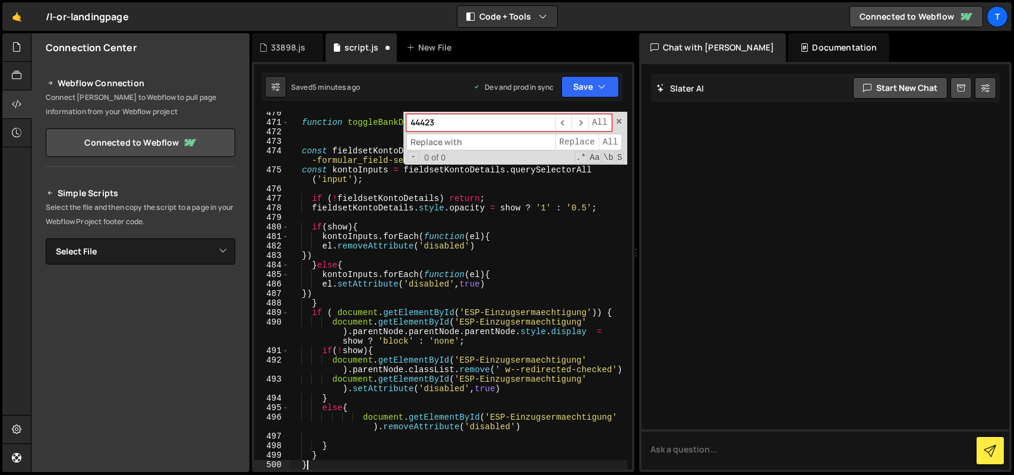
scroll to position [5261, 0]
click at [576, 89] on button "Save" at bounding box center [591, 86] width 58 height 21
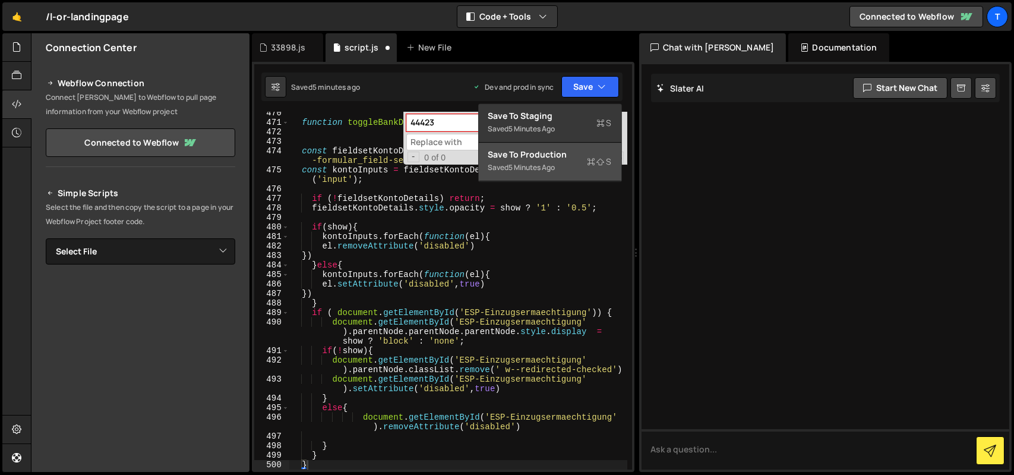
click at [557, 174] on div "Saved 5 minutes ago" at bounding box center [551, 167] width 124 height 14
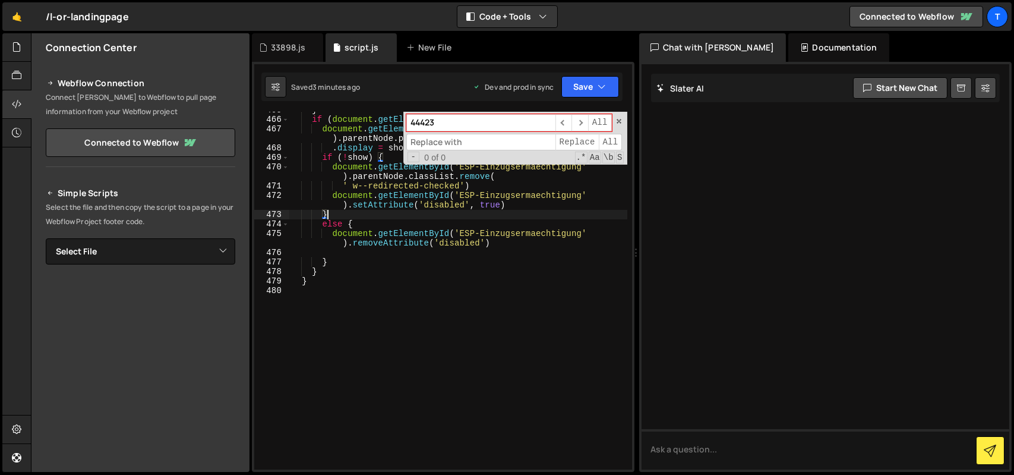
click at [436, 212] on div "} if ( document . getElementById ( 'ESP-Einzugsermaechtigung' )) { document . g…" at bounding box center [458, 293] width 338 height 377
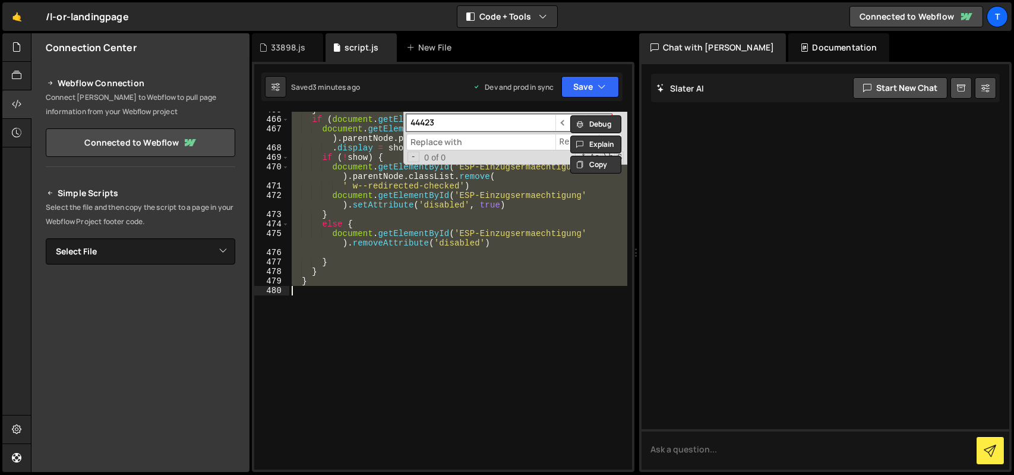
paste textarea
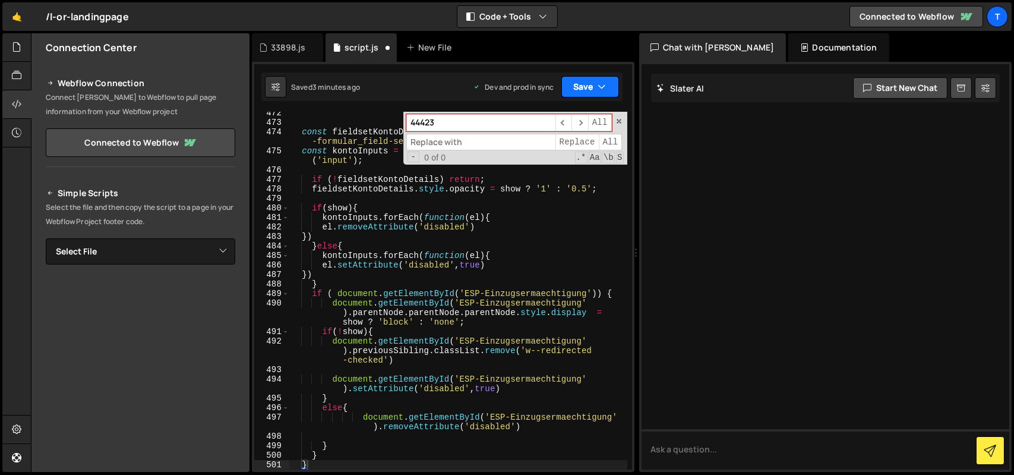
click at [582, 86] on button "Save" at bounding box center [591, 86] width 58 height 21
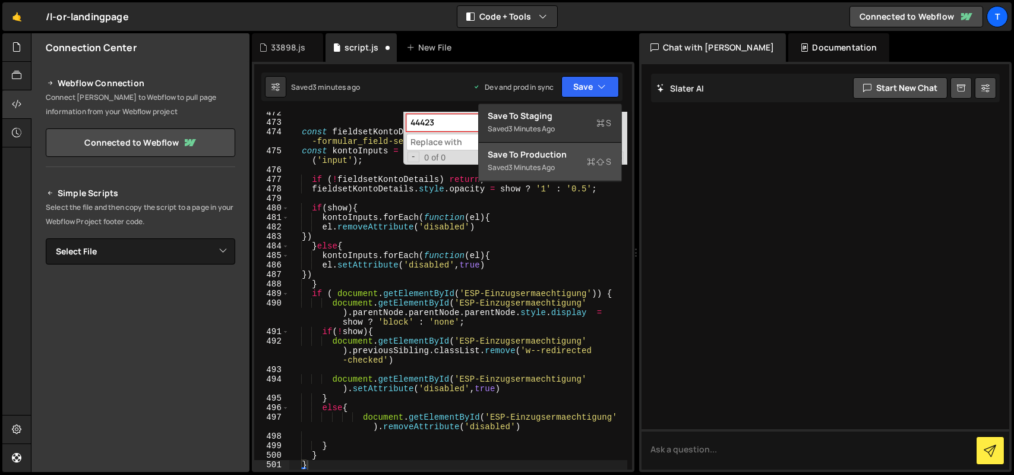
click at [552, 173] on div "Saved 3 minutes ago" at bounding box center [551, 167] width 124 height 14
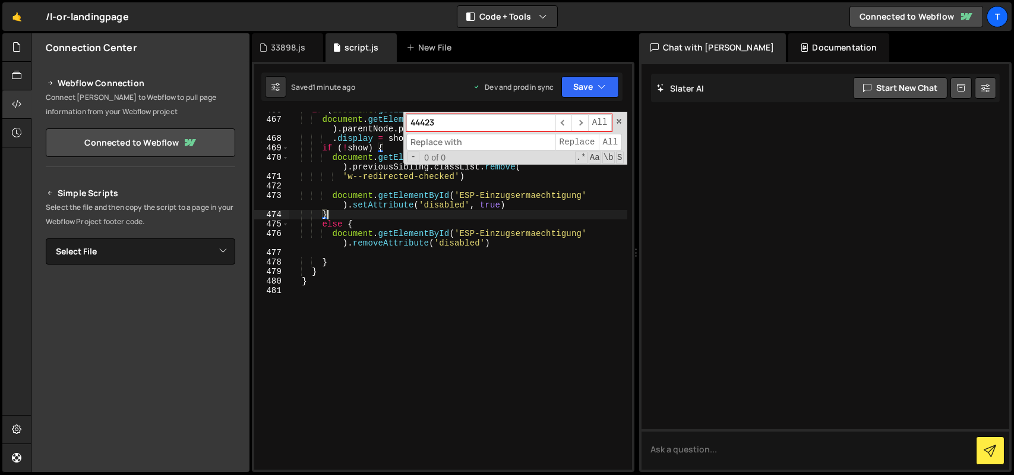
click at [354, 215] on div "if ( document . getElementById ( 'ESP-Einzugsermaechtigung' )) { document . get…" at bounding box center [458, 293] width 338 height 377
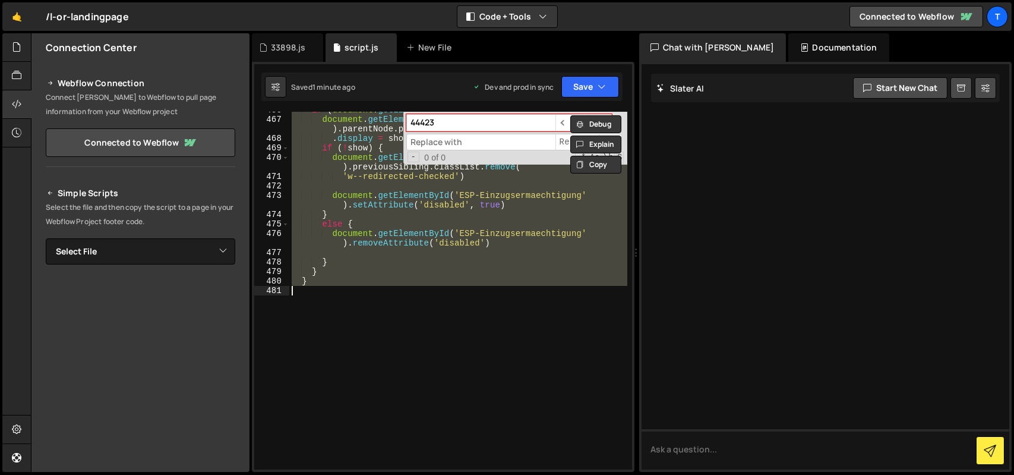
paste textarea
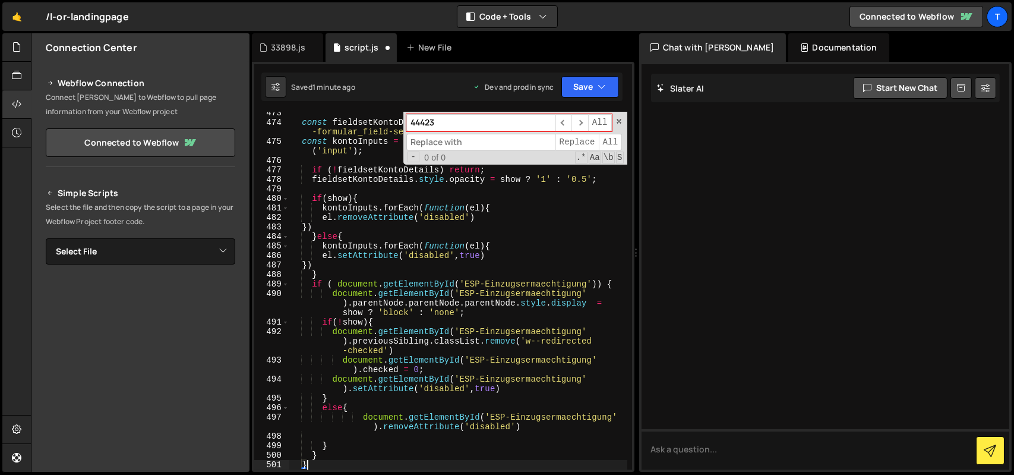
scroll to position [5290, 0]
click at [588, 95] on button "Save" at bounding box center [591, 86] width 58 height 21
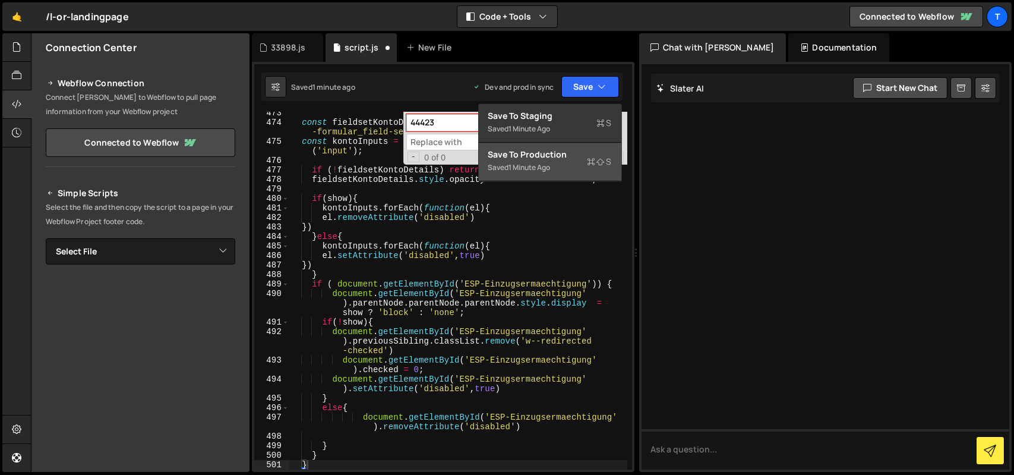
click at [560, 155] on div "Save to Production S" at bounding box center [551, 155] width 124 height 12
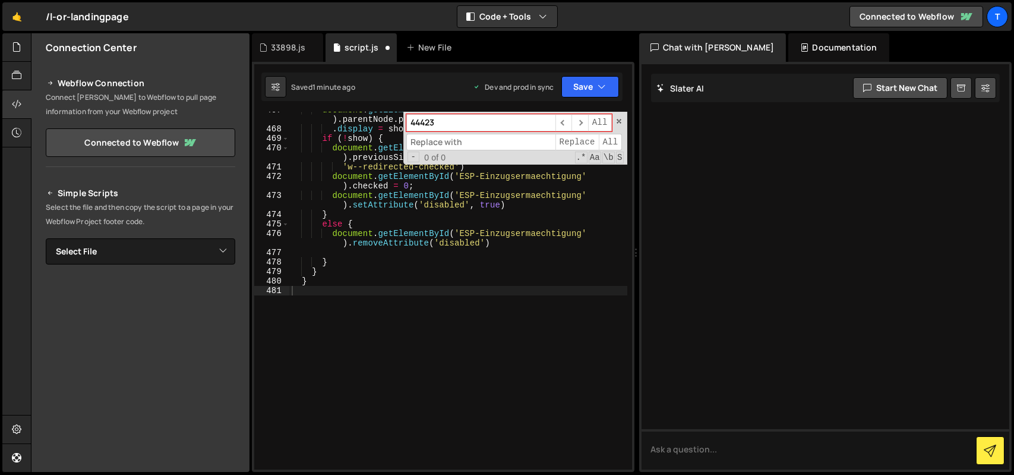
scroll to position [5236, 0]
click at [401, 245] on div "document . getElementById ( 'ESP-Einzugsermaechtigung' ) . parentNode . parentN…" at bounding box center [458, 298] width 338 height 386
paste textarea
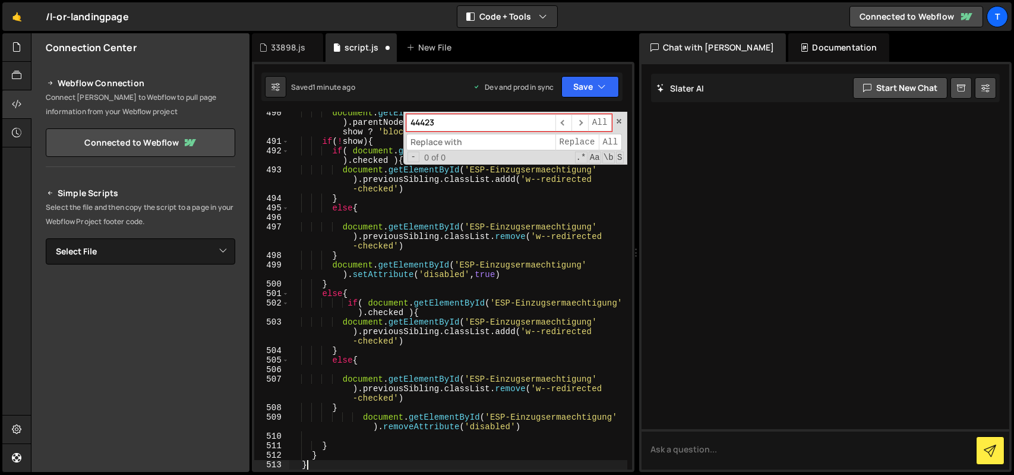
scroll to position [5470, 0]
click at [584, 92] on button "Save" at bounding box center [591, 86] width 58 height 21
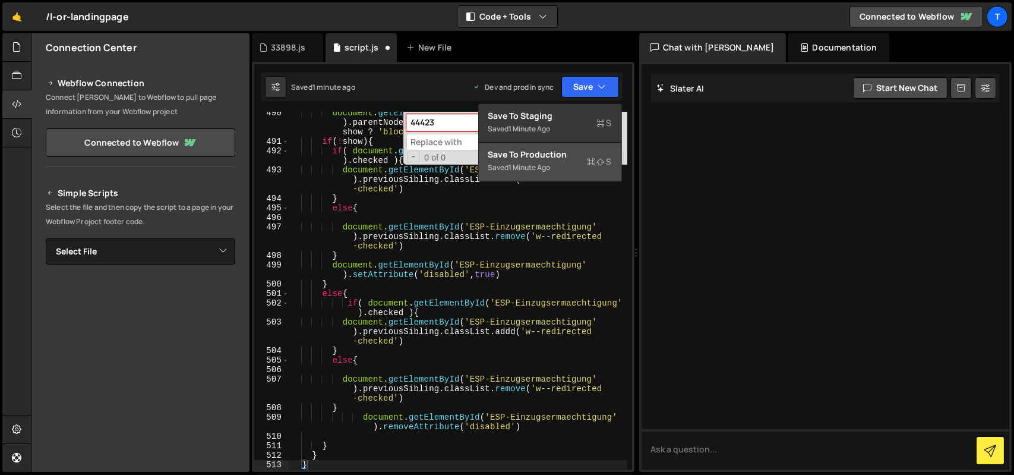
click at [551, 152] on div "Save to Production S" at bounding box center [551, 155] width 124 height 12
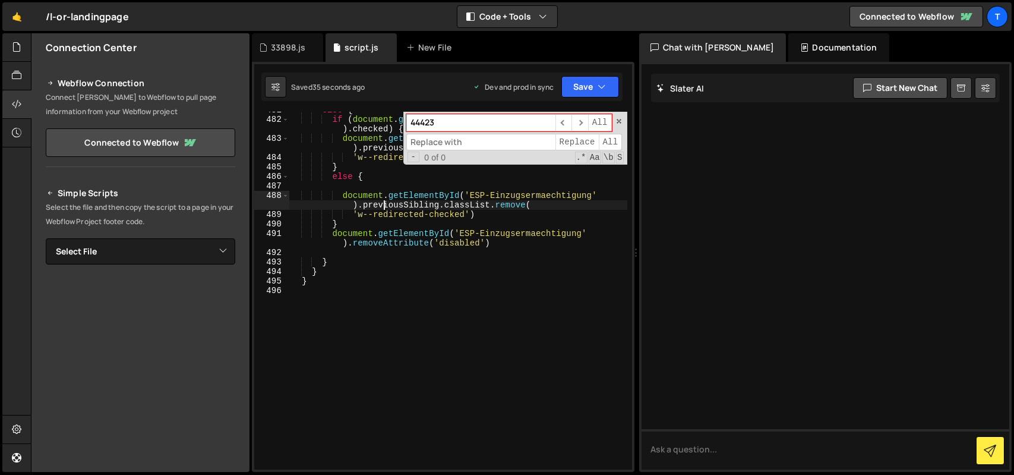
click at [385, 205] on div "else { if ( document . getElementById ( 'ESP-Einzugsermaechtigung' ) . checked …" at bounding box center [458, 293] width 338 height 377
paste textarea
type textarea "}"
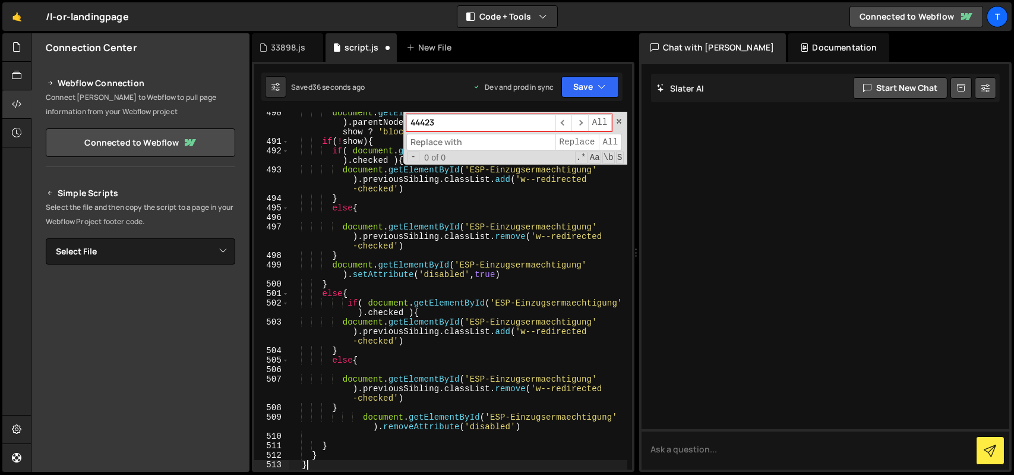
scroll to position [5470, 0]
click at [577, 82] on button "Save" at bounding box center [591, 86] width 58 height 21
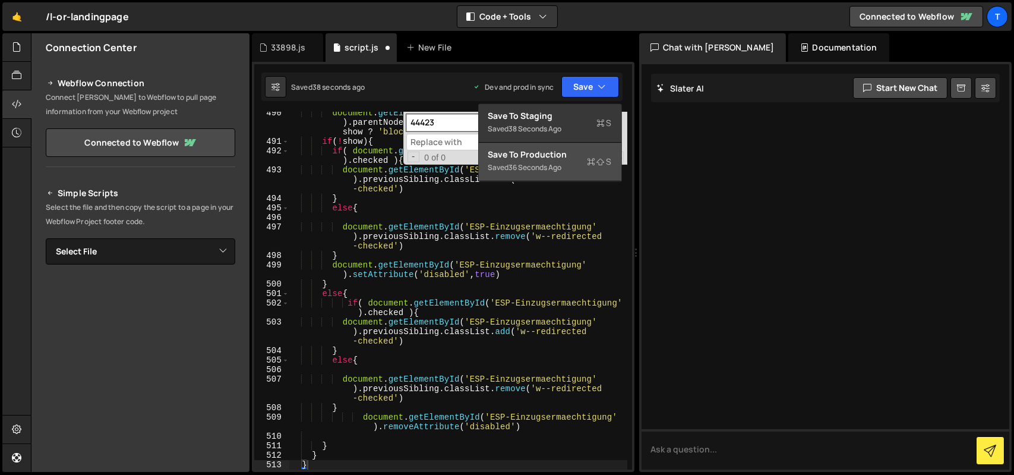
click at [534, 156] on div "Save to Production S" at bounding box center [551, 155] width 124 height 12
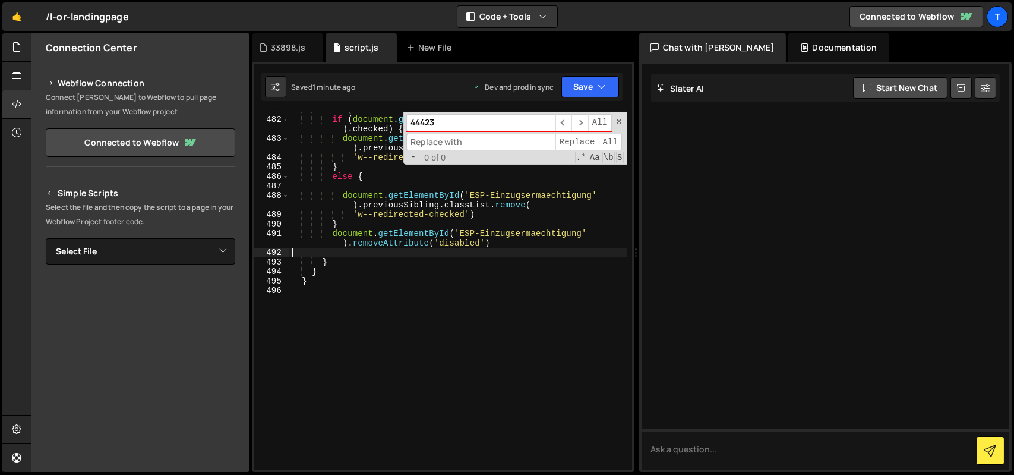
click at [332, 256] on div "else { if ( document . getElementById ( 'ESP-Einzugsermaechtigung' ) . checked …" at bounding box center [458, 293] width 338 height 377
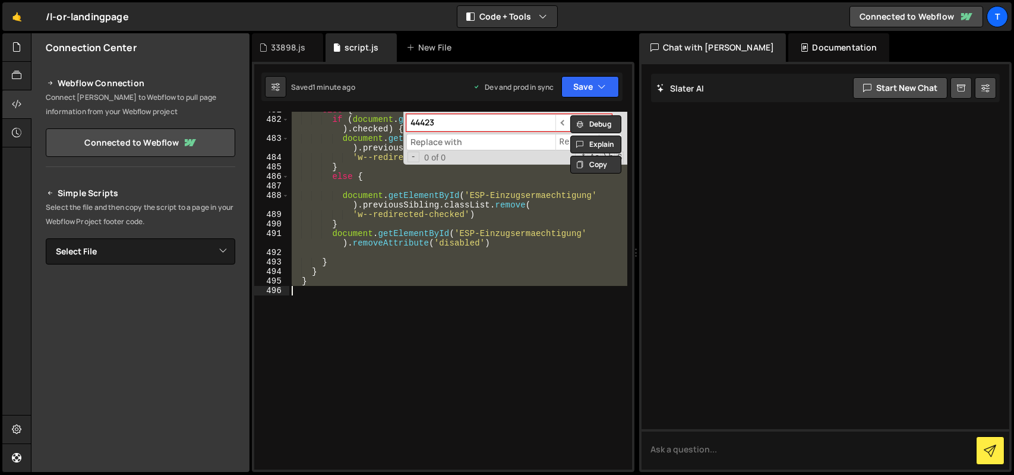
paste textarea
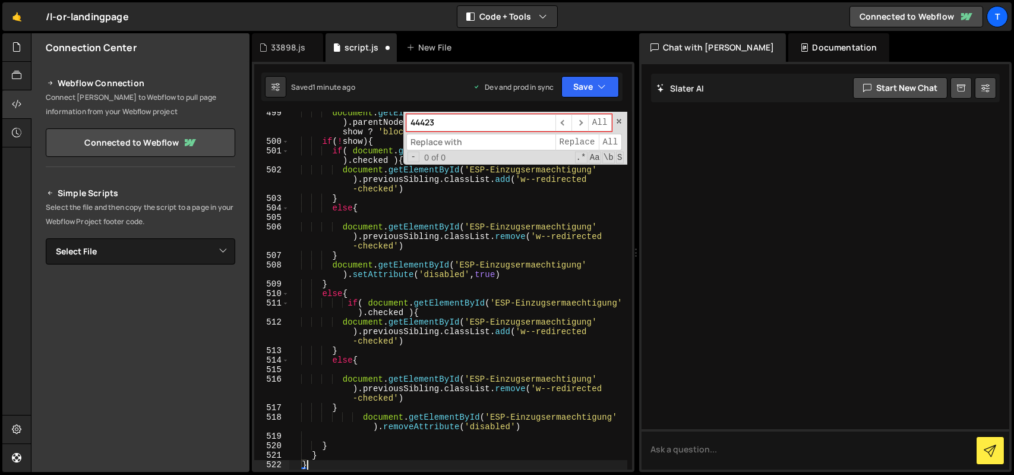
scroll to position [5585, 0]
click at [573, 94] on button "Save" at bounding box center [591, 86] width 58 height 21
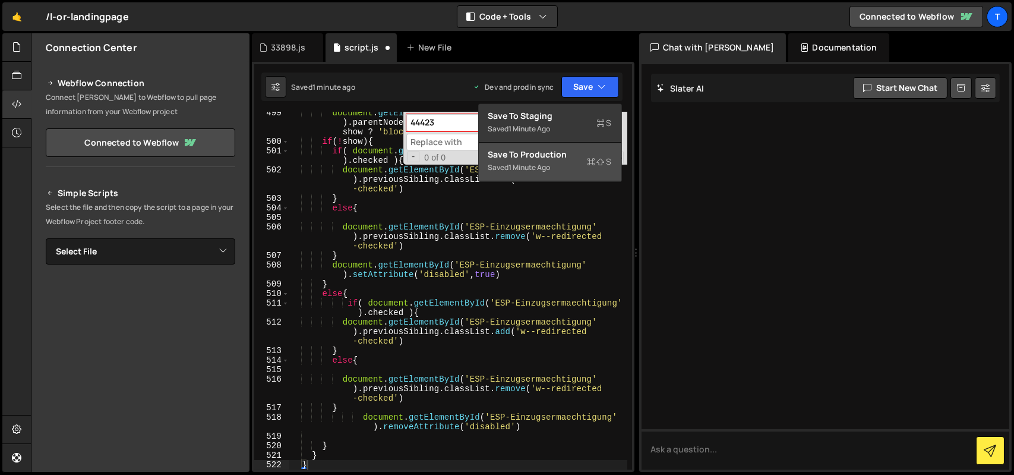
click at [537, 175] on button "Save to Production S Saved 1 minute ago" at bounding box center [550, 162] width 143 height 39
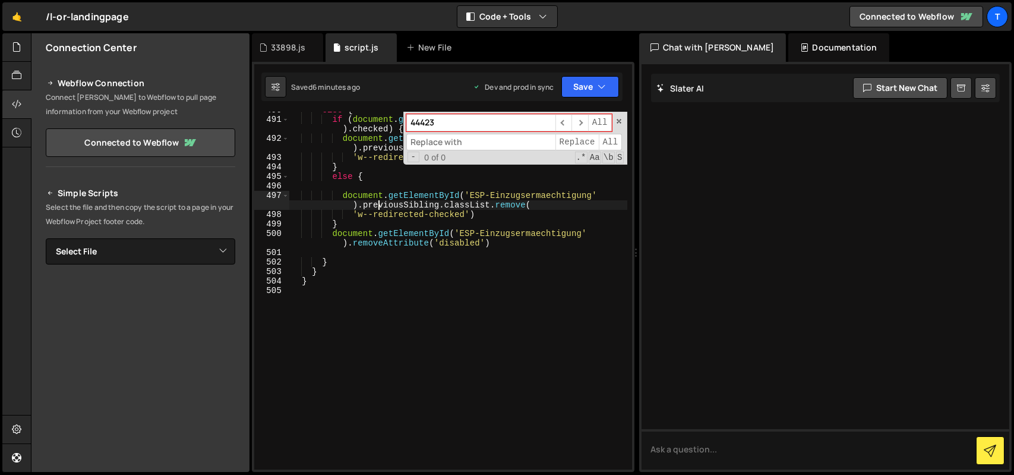
click at [378, 206] on div "else { if ( document . getElementById ( 'ESP-Einzugsermaechtigung' ) . checked …" at bounding box center [458, 293] width 338 height 377
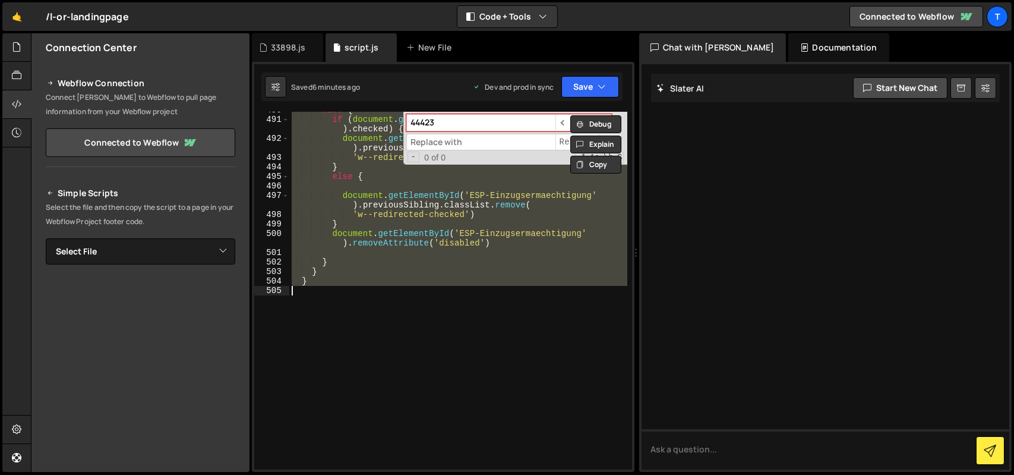
paste textarea
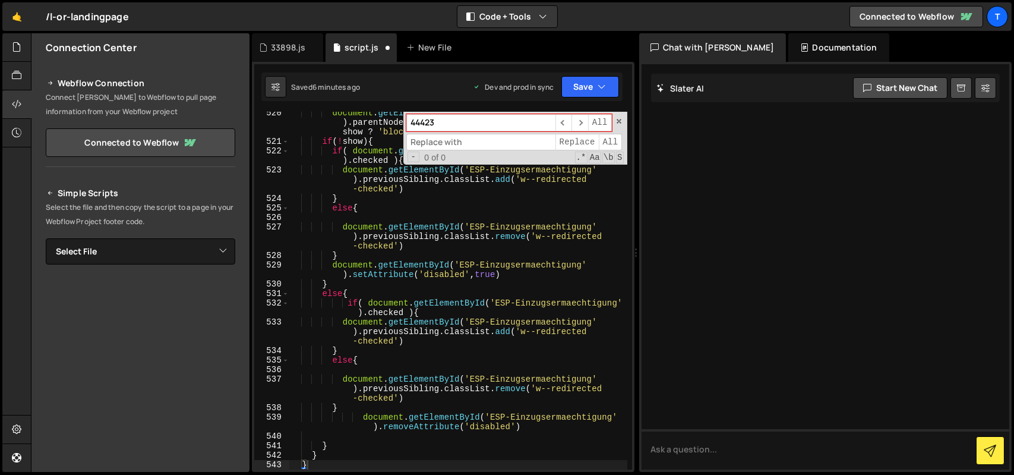
click at [595, 70] on div "} 520 521 522 523 524 525 526 527 528 529 530 531 532 533 534 535 536 537 538 5…" at bounding box center [443, 267] width 383 height 410
click at [581, 87] on button "Save" at bounding box center [591, 86] width 58 height 21
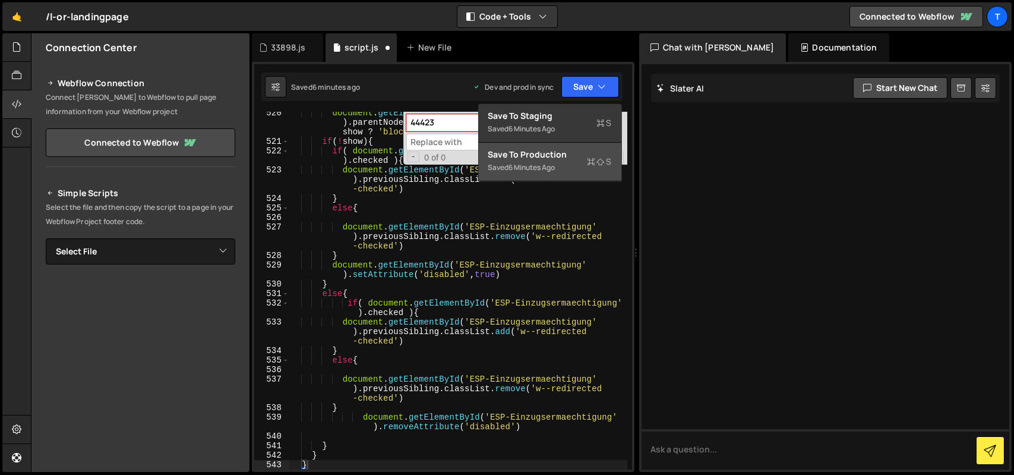
click at [543, 154] on div "Save to Production S" at bounding box center [551, 155] width 124 height 12
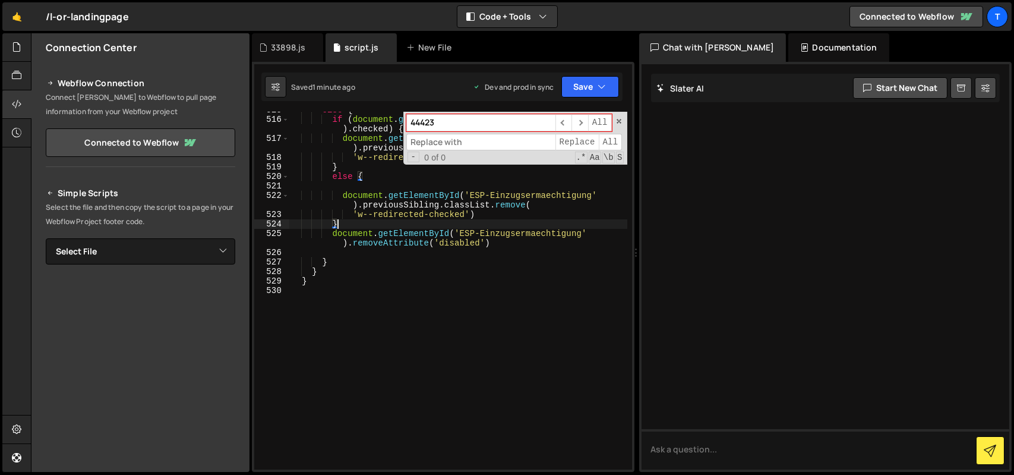
click at [441, 222] on div "else { if ( document . getElementById ( 'ESP-Einzugsermaechtigung' ) . checked …" at bounding box center [458, 293] width 338 height 377
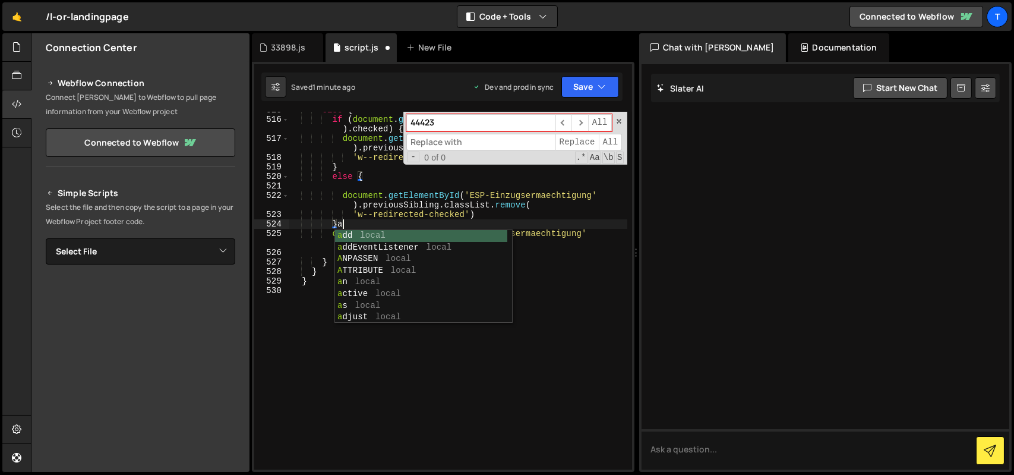
scroll to position [0, 0]
paste textarea "}"
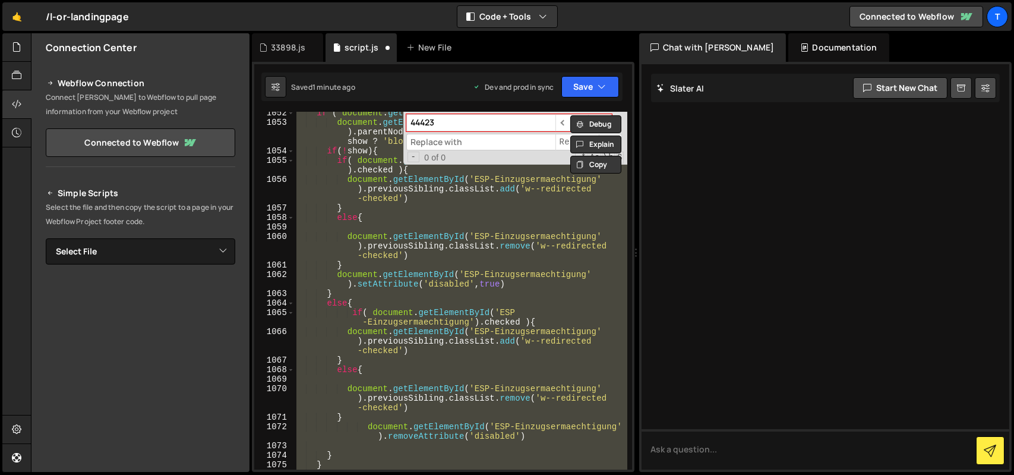
paste textarea
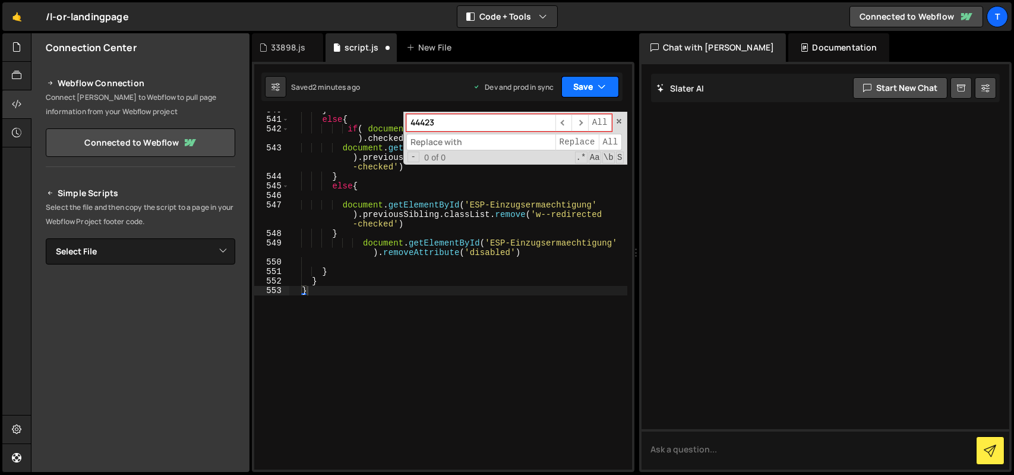
click at [595, 81] on button "Save" at bounding box center [591, 86] width 58 height 21
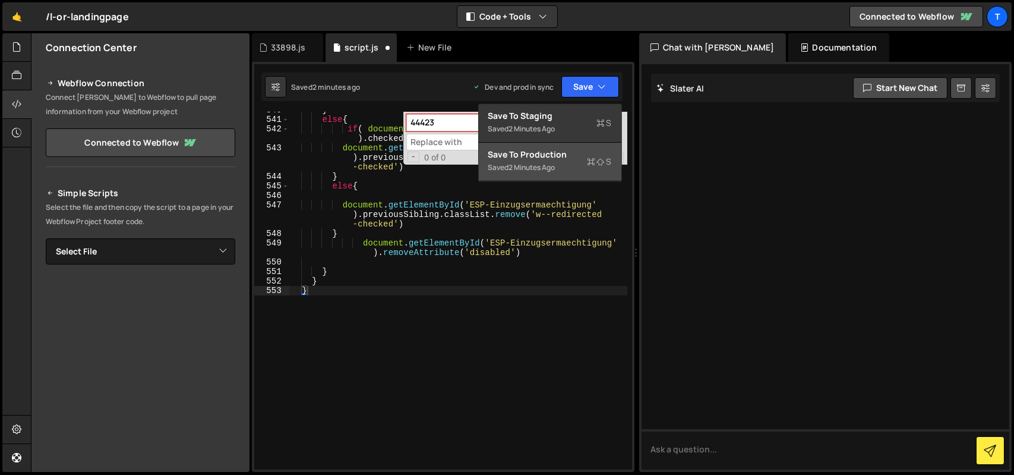
click at [568, 148] on button "Save to Production S Saved 2 minutes ago" at bounding box center [550, 162] width 143 height 39
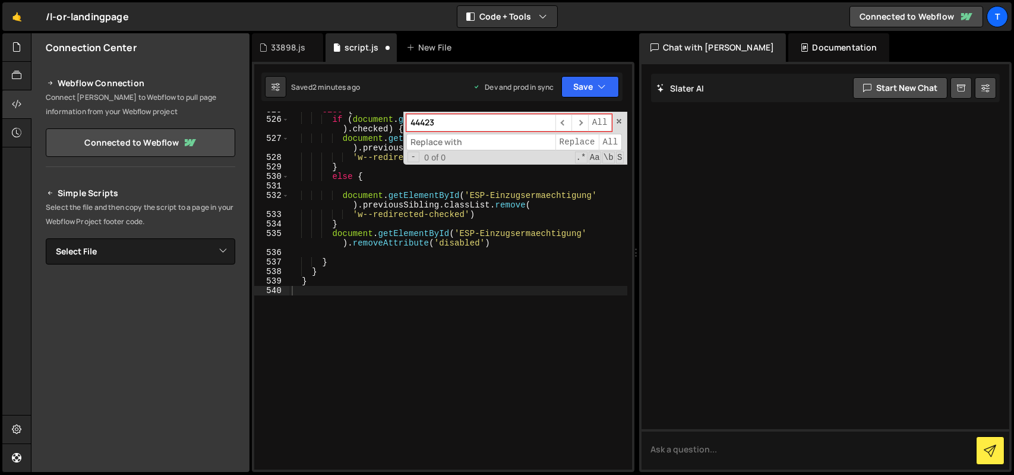
scroll to position [5958, 0]
click at [377, 258] on div "else { if ( document . getElementById ( 'ESP-Einzugsermaechtigung' ) . checked …" at bounding box center [458, 293] width 338 height 377
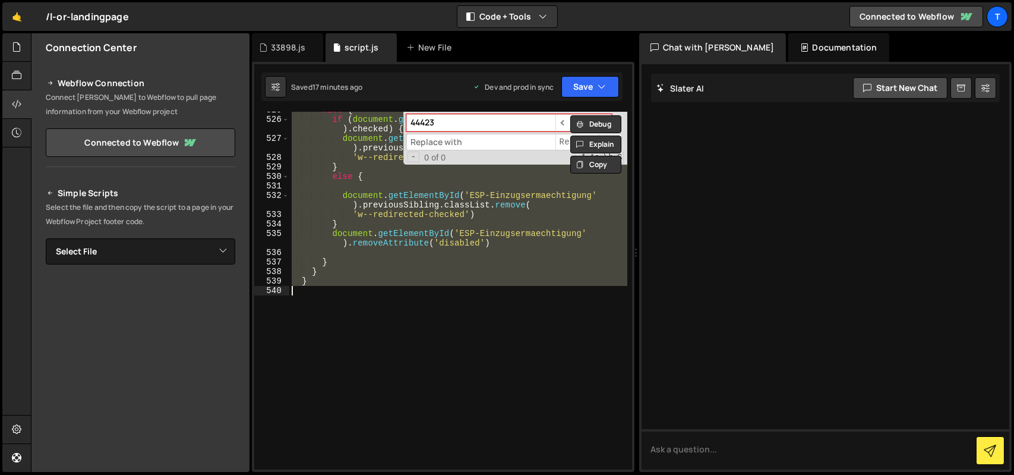
paste textarea
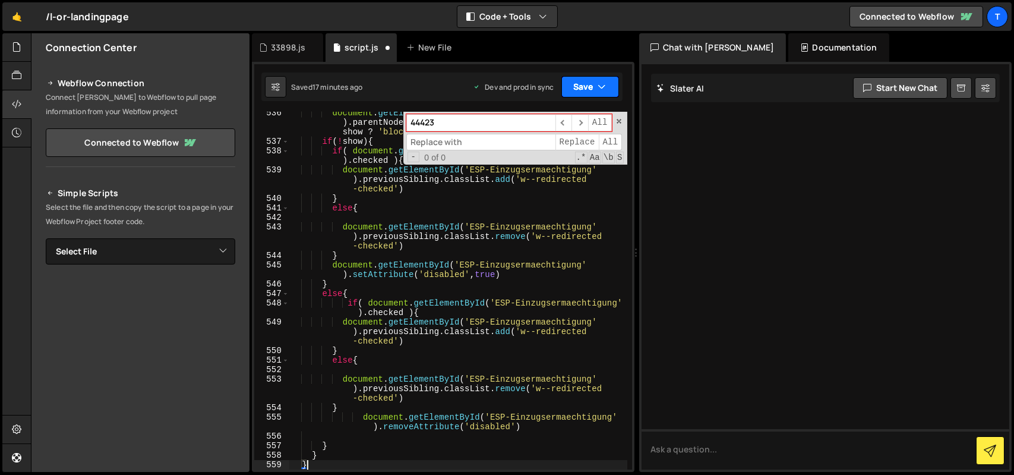
click at [578, 90] on button "Save" at bounding box center [591, 86] width 58 height 21
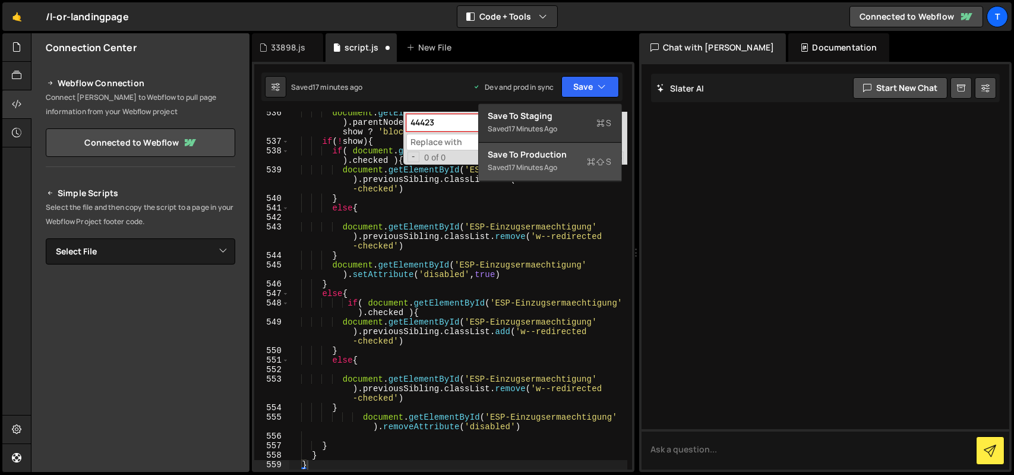
click at [557, 152] on div "Save to Production S" at bounding box center [551, 155] width 124 height 12
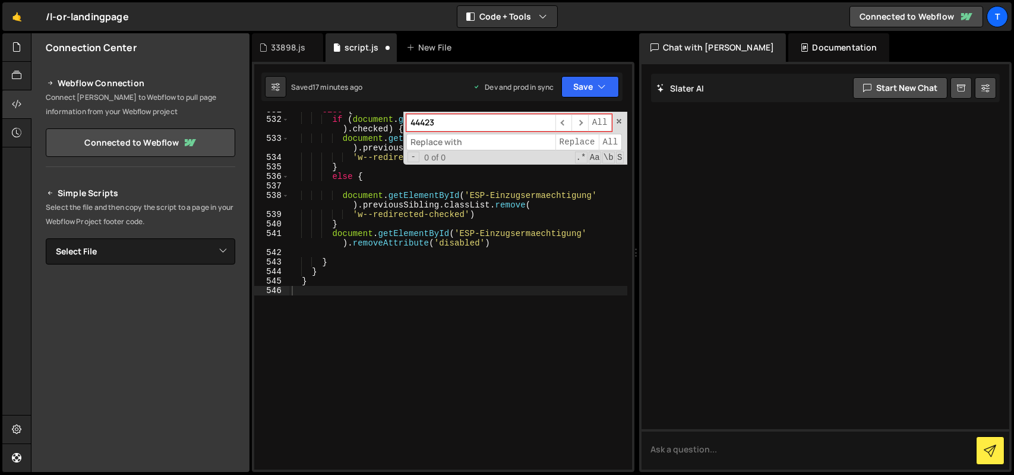
scroll to position [6034, 0]
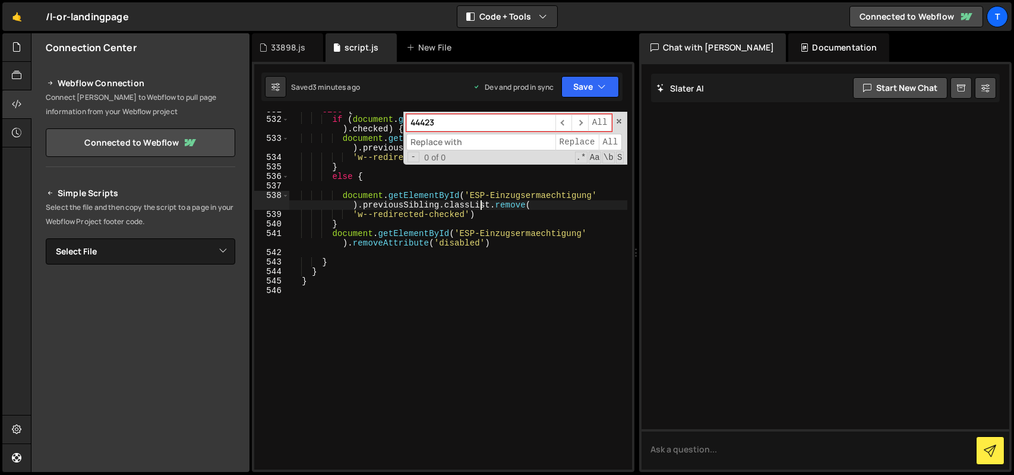
click at [483, 202] on div "else { if ( document . getElementById ( 'ESP-Einzugsermaechtigung' ) . checked …" at bounding box center [458, 293] width 338 height 377
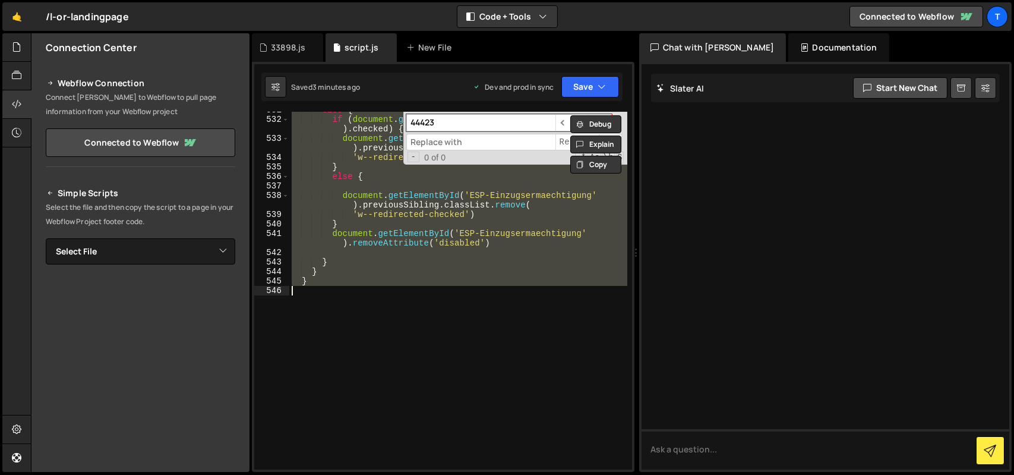
paste textarea
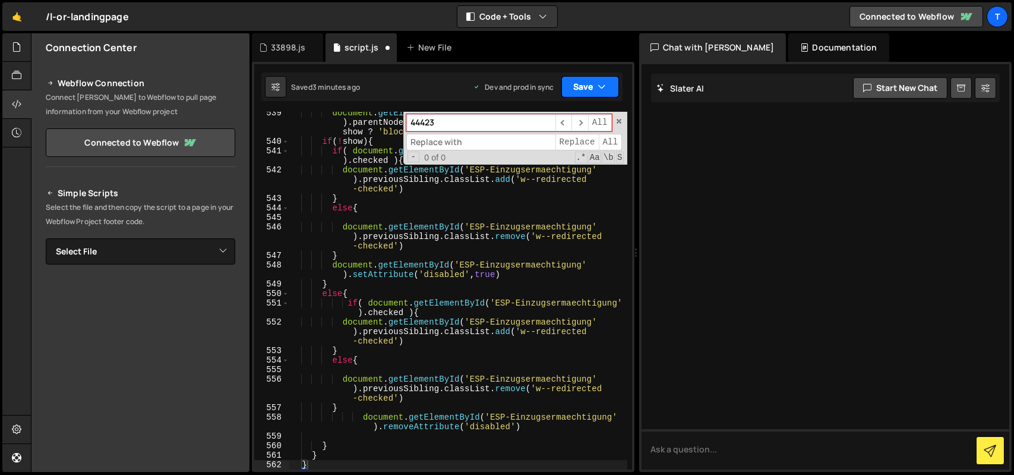
click at [587, 88] on button "Save" at bounding box center [591, 86] width 58 height 21
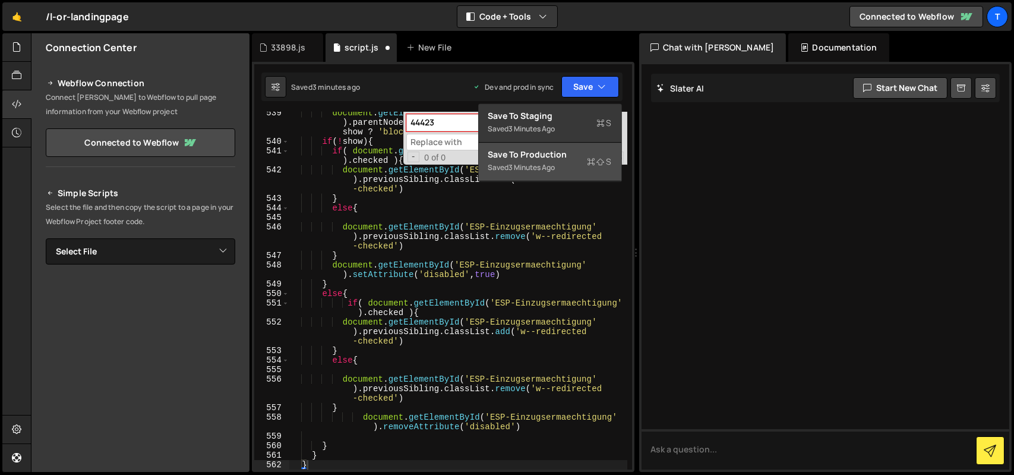
click at [567, 162] on div "Saved 3 minutes ago" at bounding box center [551, 167] width 124 height 14
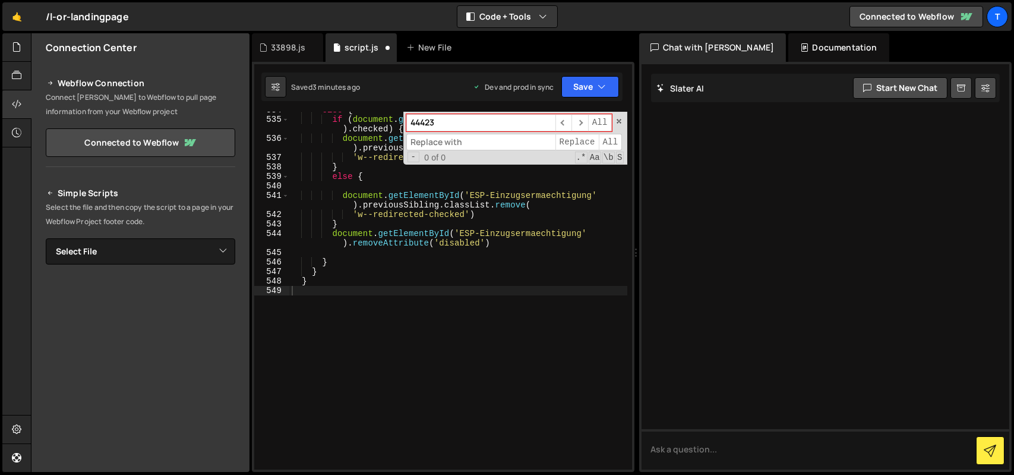
scroll to position [6072, 0]
click at [380, 247] on div "else { if ( document . getElementById ( 'ESP-Einzugsermaechtigung' ) . checked …" at bounding box center [458, 293] width 338 height 377
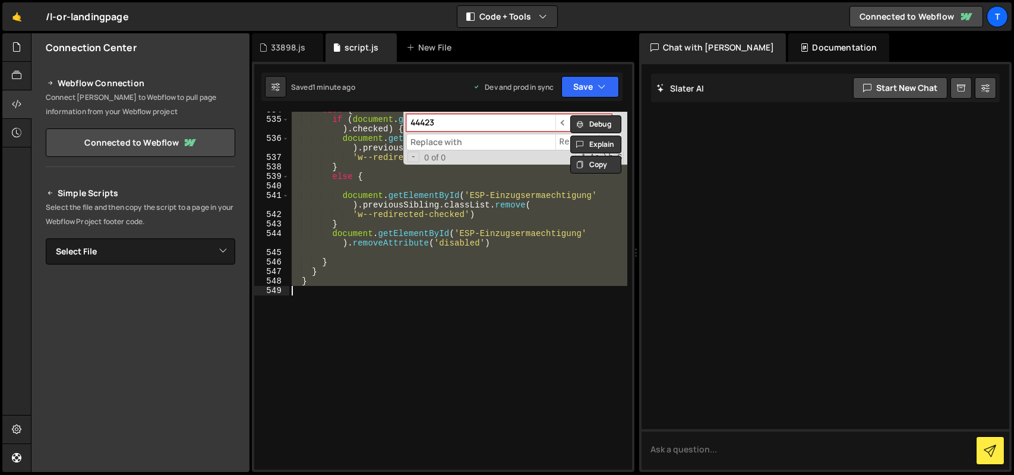
paste textarea
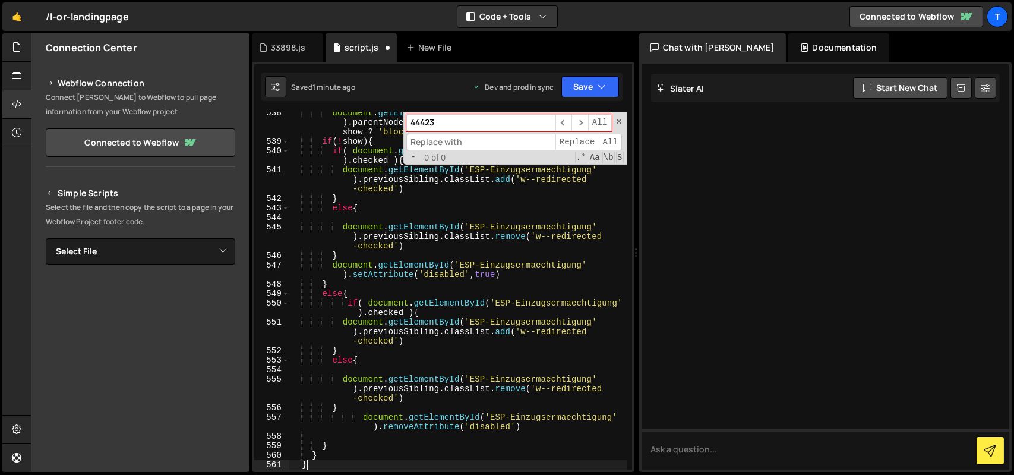
scroll to position [6107, 0]
click at [578, 81] on button "Save" at bounding box center [591, 86] width 58 height 21
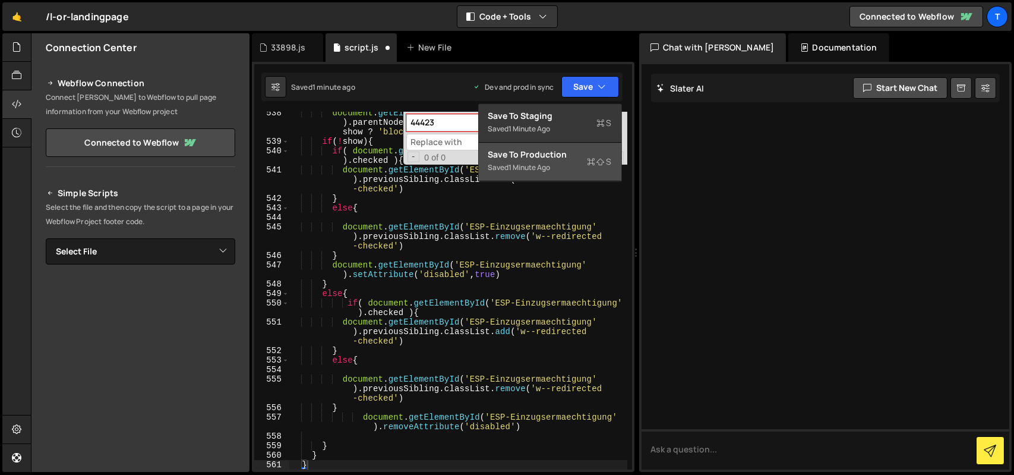
click at [541, 157] on div "Save to Production S" at bounding box center [551, 155] width 124 height 12
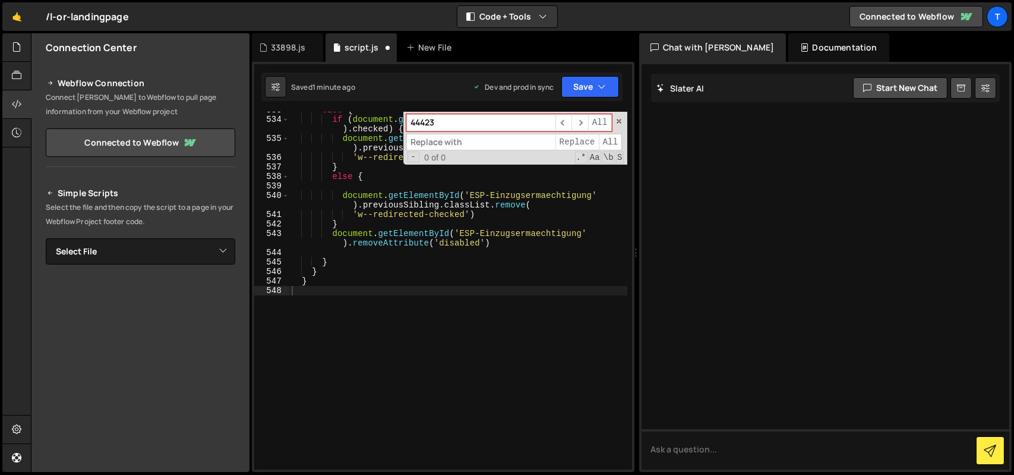
scroll to position [6053, 0]
click at [460, 232] on div "else { if ( document . getElementById ( 'ESP-Einzugsermaechtigung' ) . checked …" at bounding box center [458, 293] width 338 height 377
type textarea "}"
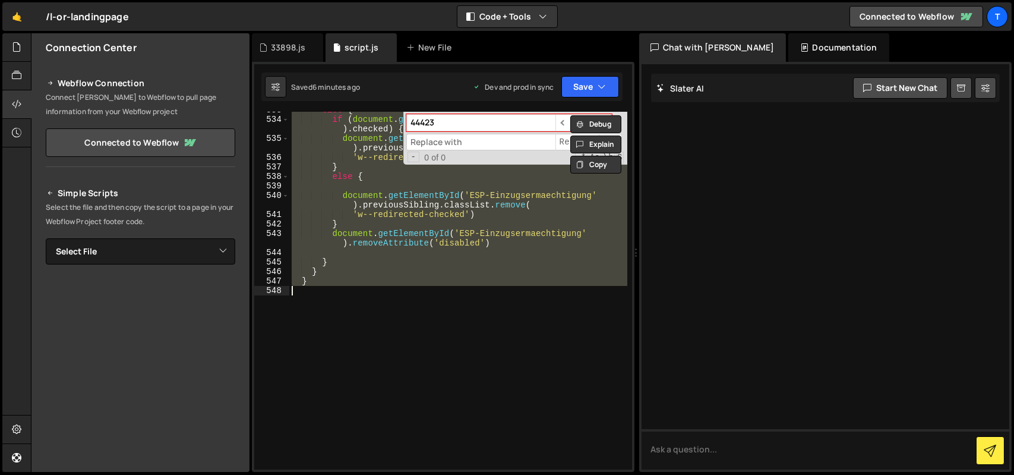
paste textarea
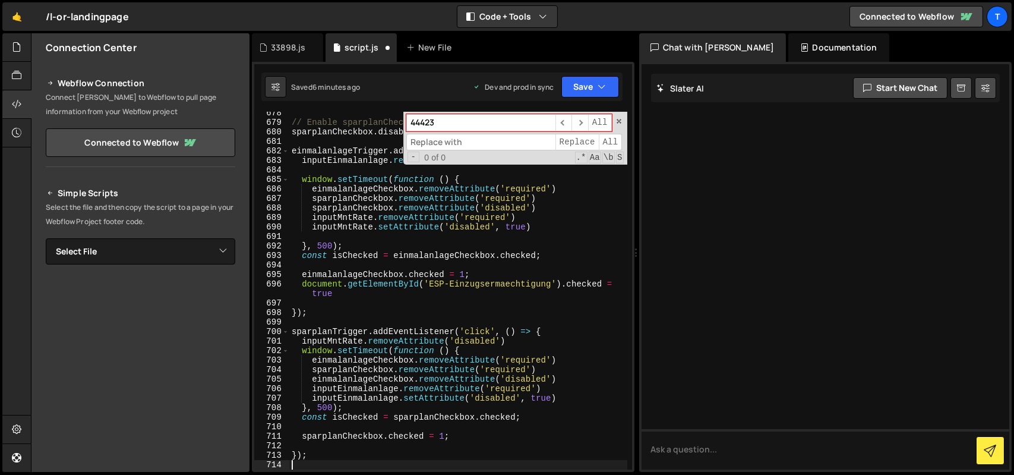
scroll to position [7239, 0]
click at [592, 90] on button "Save" at bounding box center [591, 86] width 58 height 21
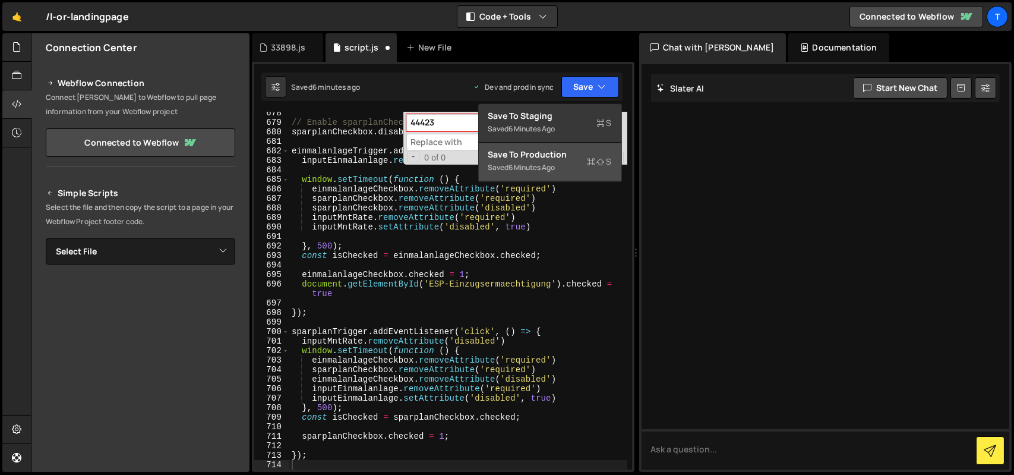
click at [554, 157] on div "Save to Production S" at bounding box center [551, 155] width 124 height 12
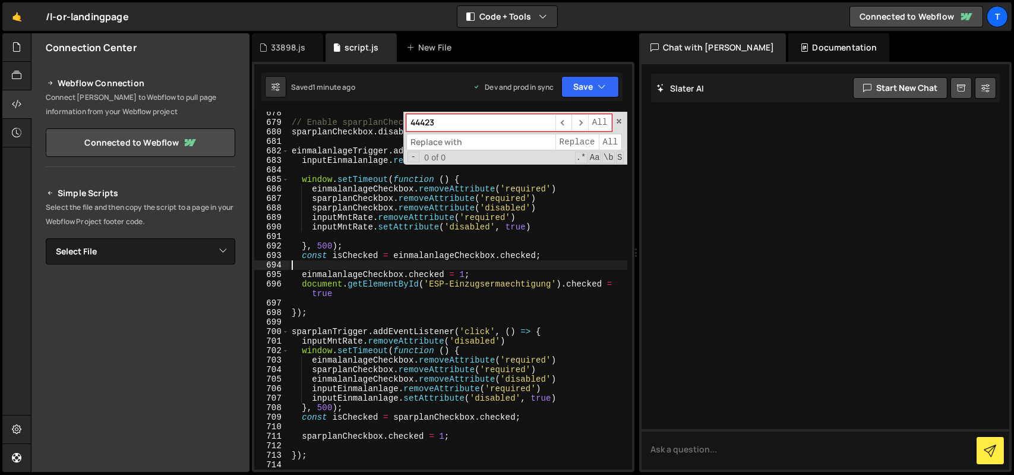
click at [428, 261] on div "// Enable sparplanCheckbox if needed sparplanCheckbox . disabled = false ; einm…" at bounding box center [458, 296] width 338 height 377
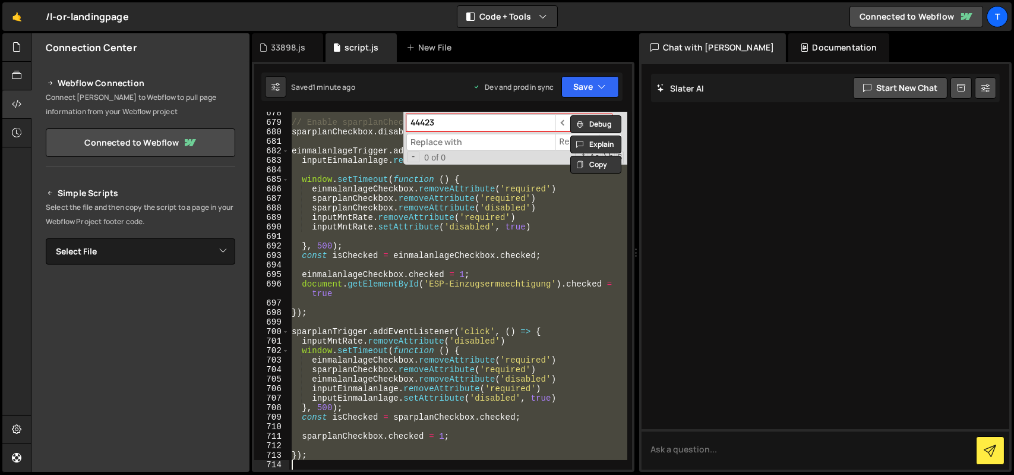
paste textarea "}"
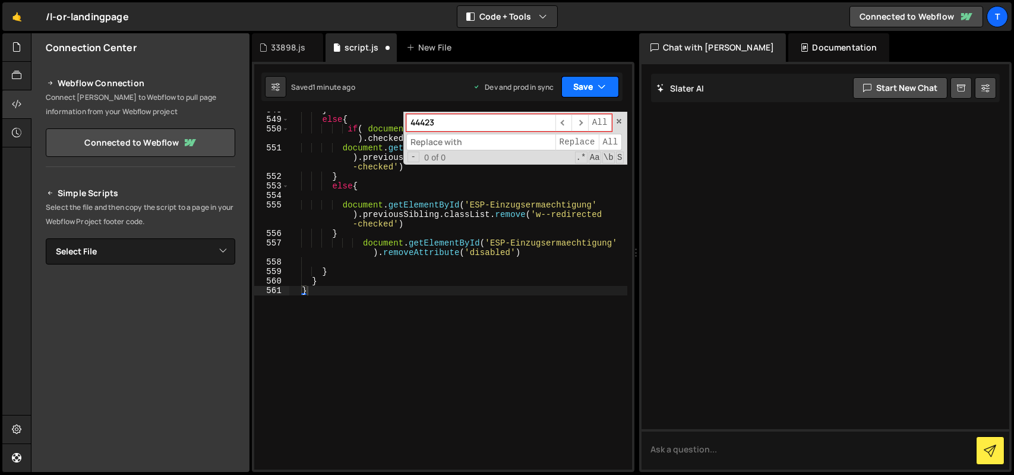
click at [591, 93] on button "Save" at bounding box center [591, 86] width 58 height 21
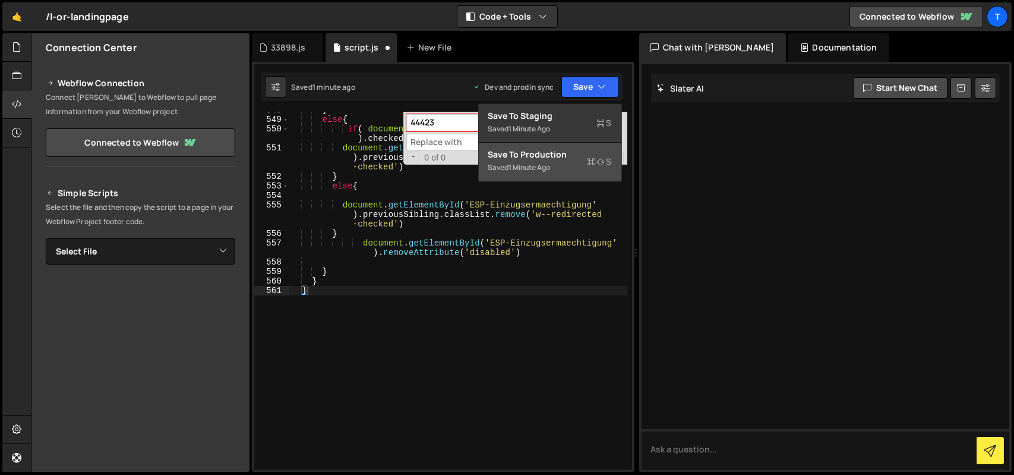
click at [551, 152] on div "Save to Production S" at bounding box center [551, 155] width 124 height 12
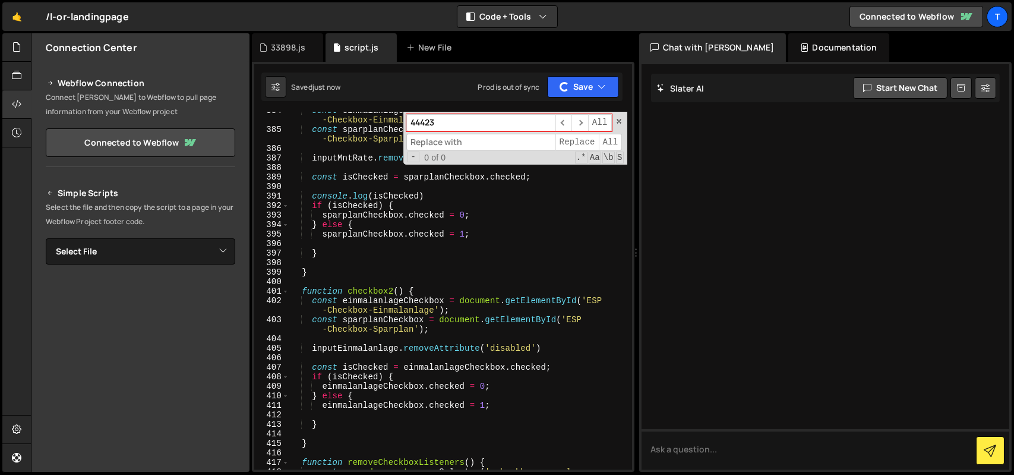
scroll to position [4341, 0]
click at [389, 295] on div "const einmalanlageCheckbox = document . getElementById ( 'ESP -Checkbox-Einmala…" at bounding box center [458, 304] width 338 height 396
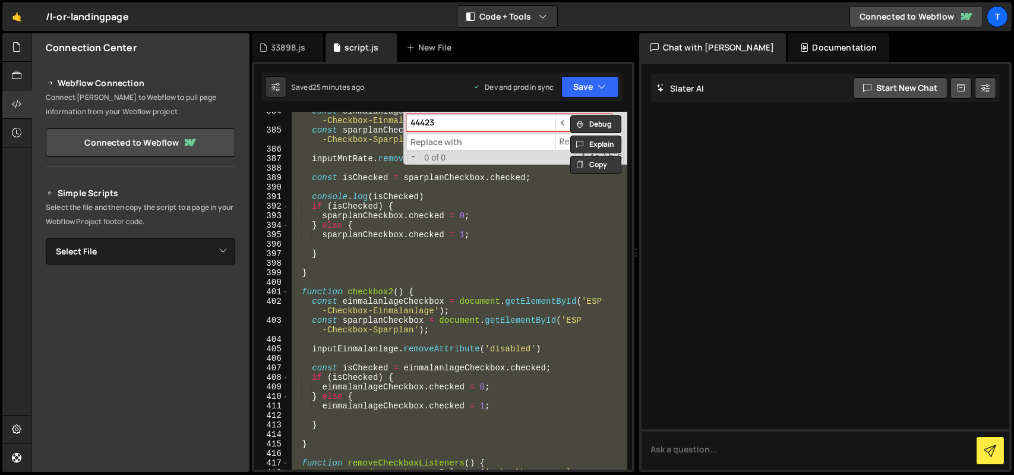
paste textarea
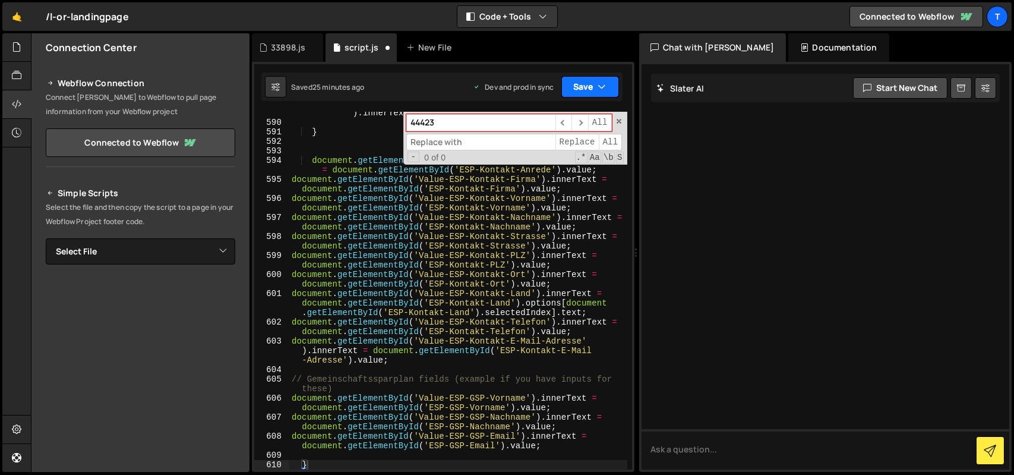
click at [577, 88] on button "Save" at bounding box center [591, 86] width 58 height 21
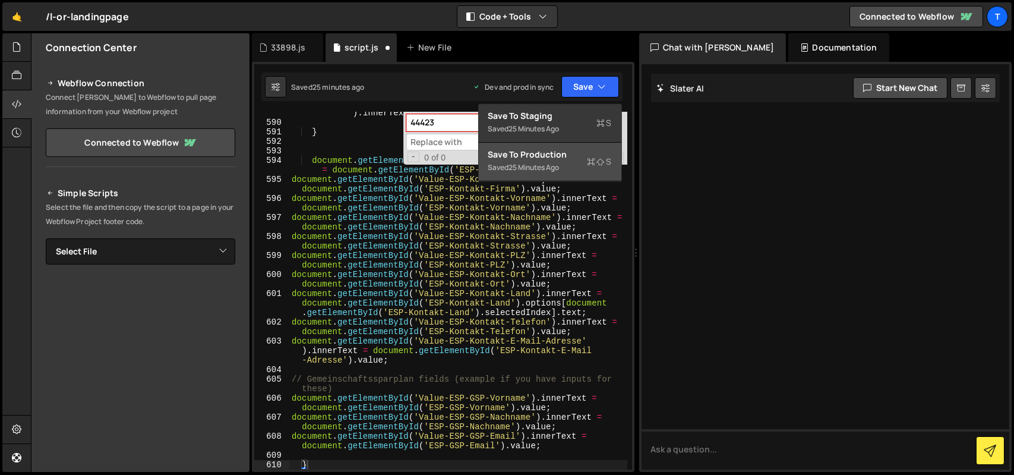
click at [551, 152] on div "Save to Production S" at bounding box center [551, 155] width 124 height 12
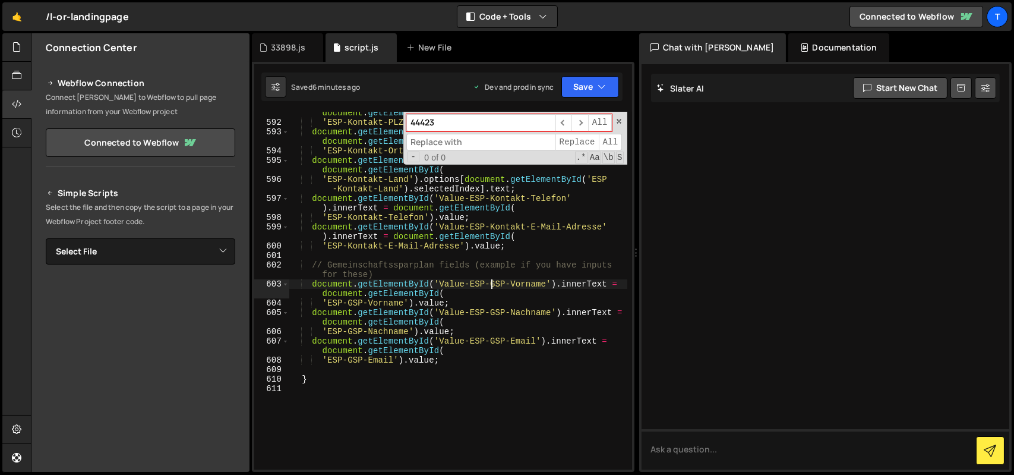
click at [491, 287] on div "document . getElementById ( 'Value-ESP-Kontakt-PLZ' ) . innerText = document . …" at bounding box center [458, 292] width 338 height 386
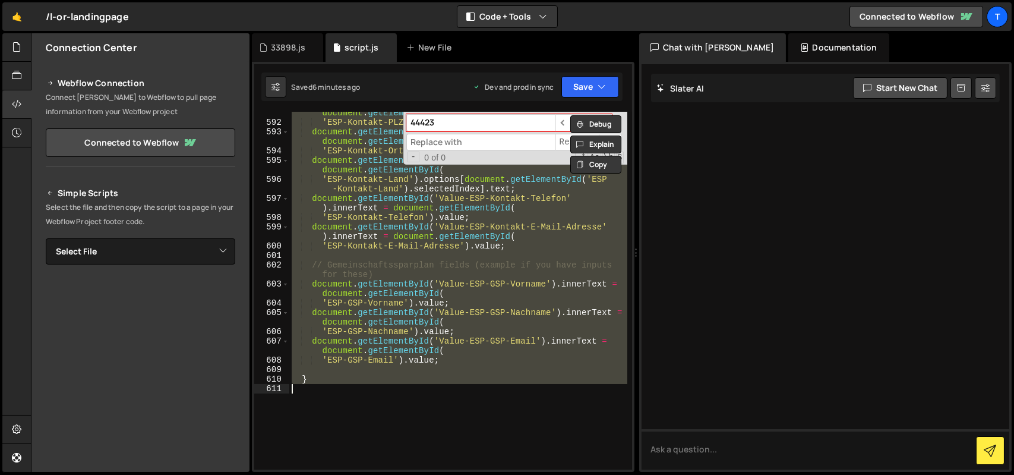
paste textarea
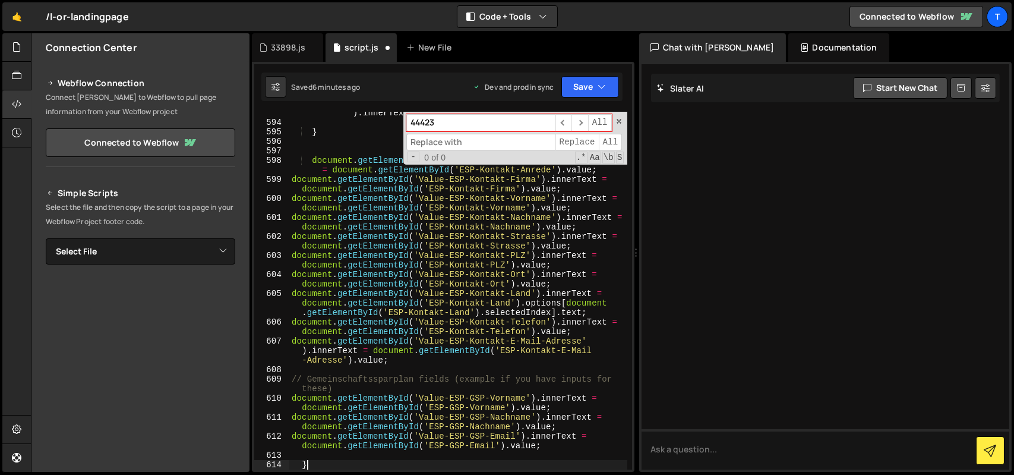
scroll to position [6925, 0]
click at [589, 91] on button "Save" at bounding box center [591, 86] width 58 height 21
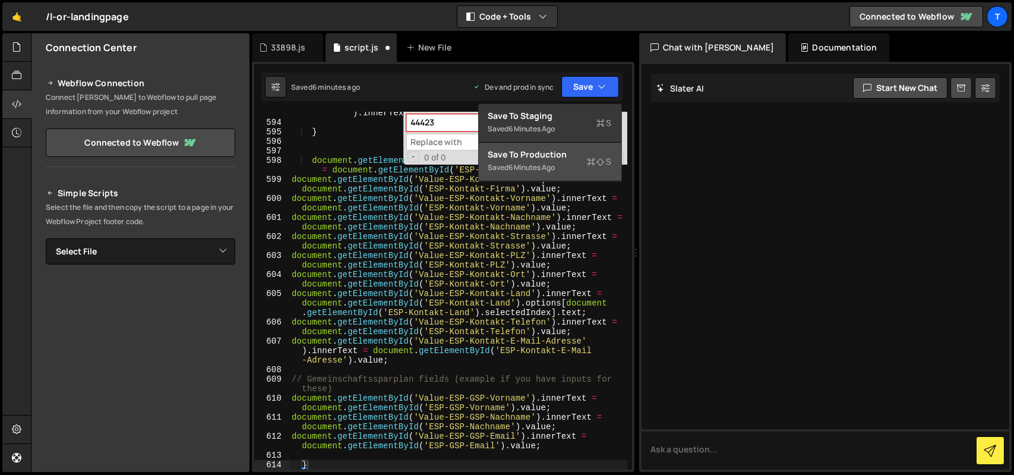
click at [562, 149] on div "Save to Production S" at bounding box center [551, 155] width 124 height 12
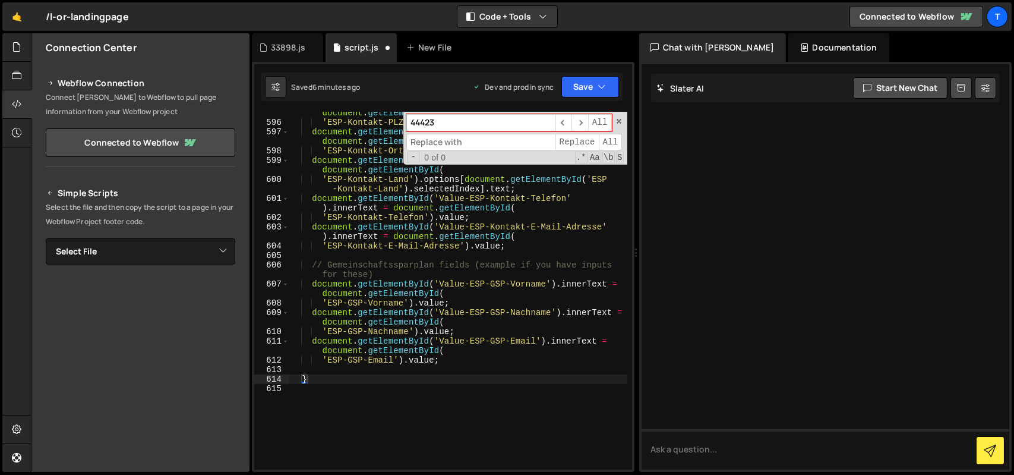
scroll to position [6868, 0]
click at [443, 176] on div "document . getElementById ( 'Value-ESP-Kontakt-PLZ' ) . innerText = document . …" at bounding box center [458, 292] width 338 height 386
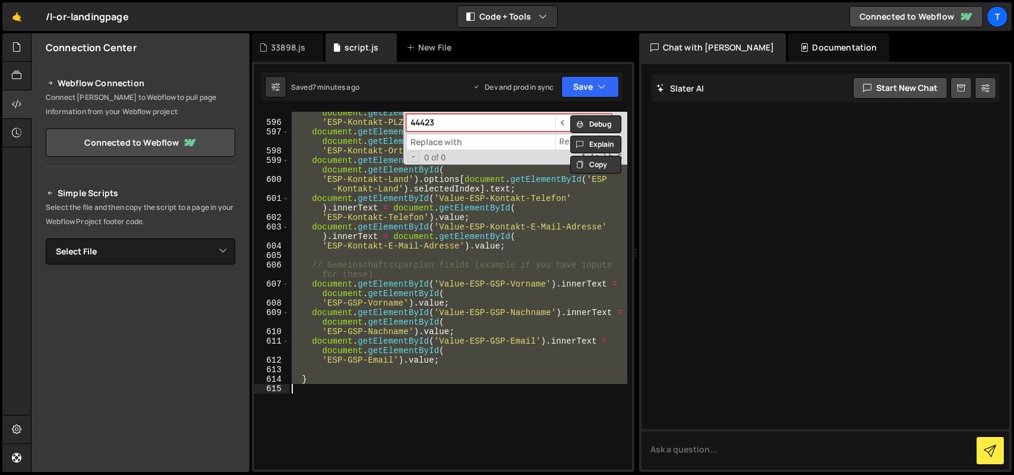
paste textarea
type textarea "}"
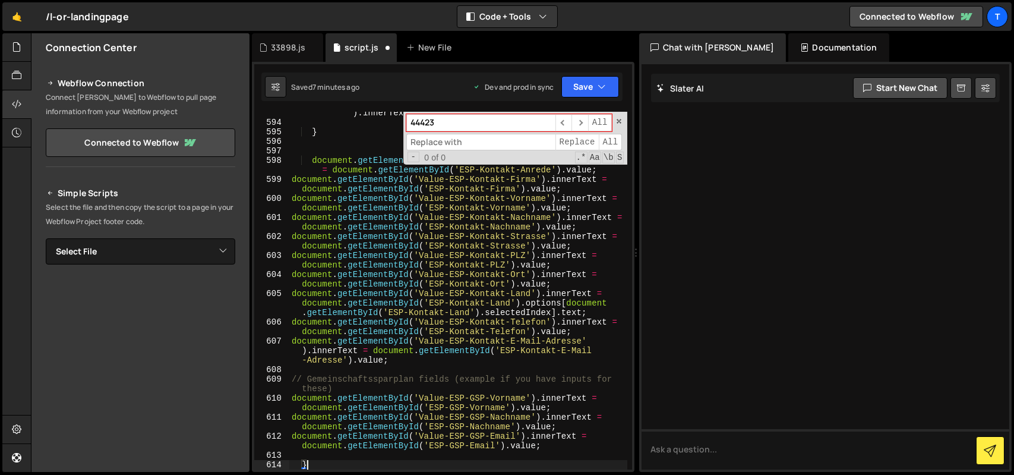
scroll to position [6925, 0]
click at [581, 94] on button "Save" at bounding box center [591, 86] width 58 height 21
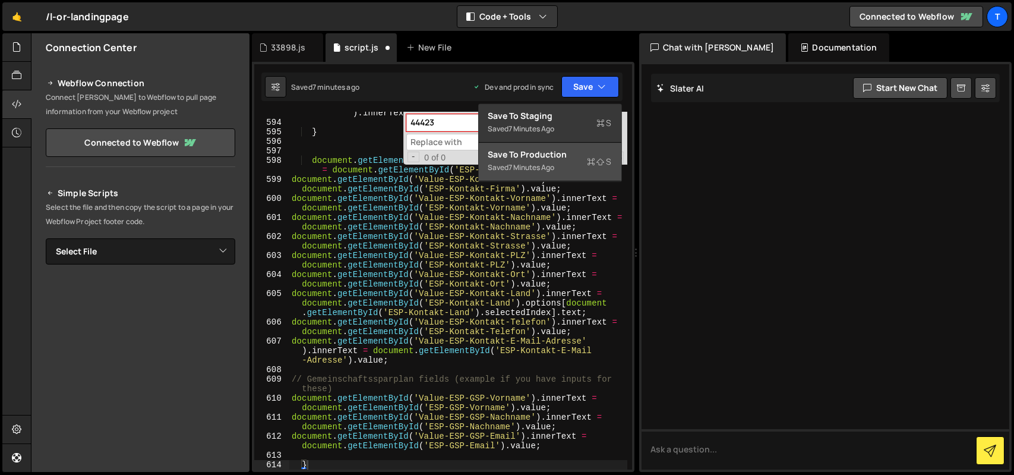
click at [560, 160] on div "Save to Production S" at bounding box center [551, 155] width 124 height 12
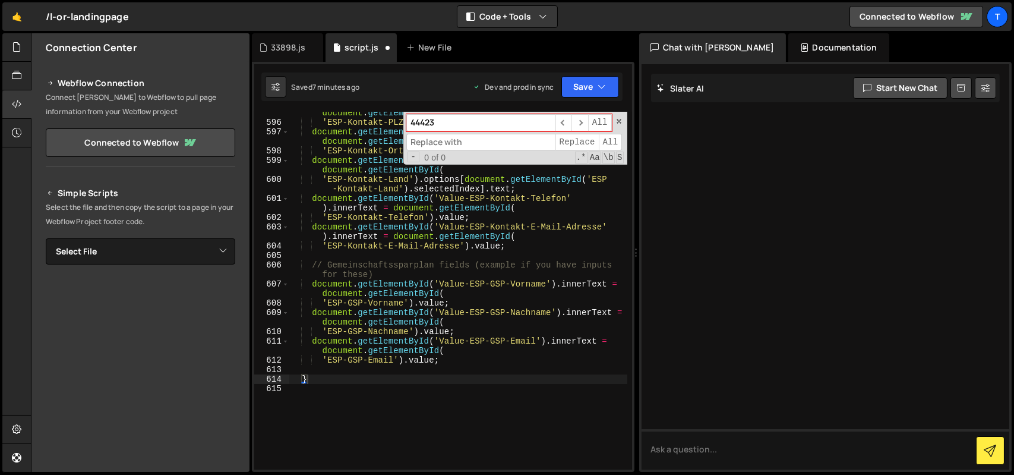
scroll to position [6868, 0]
